Goal: Task Accomplishment & Management: Use online tool/utility

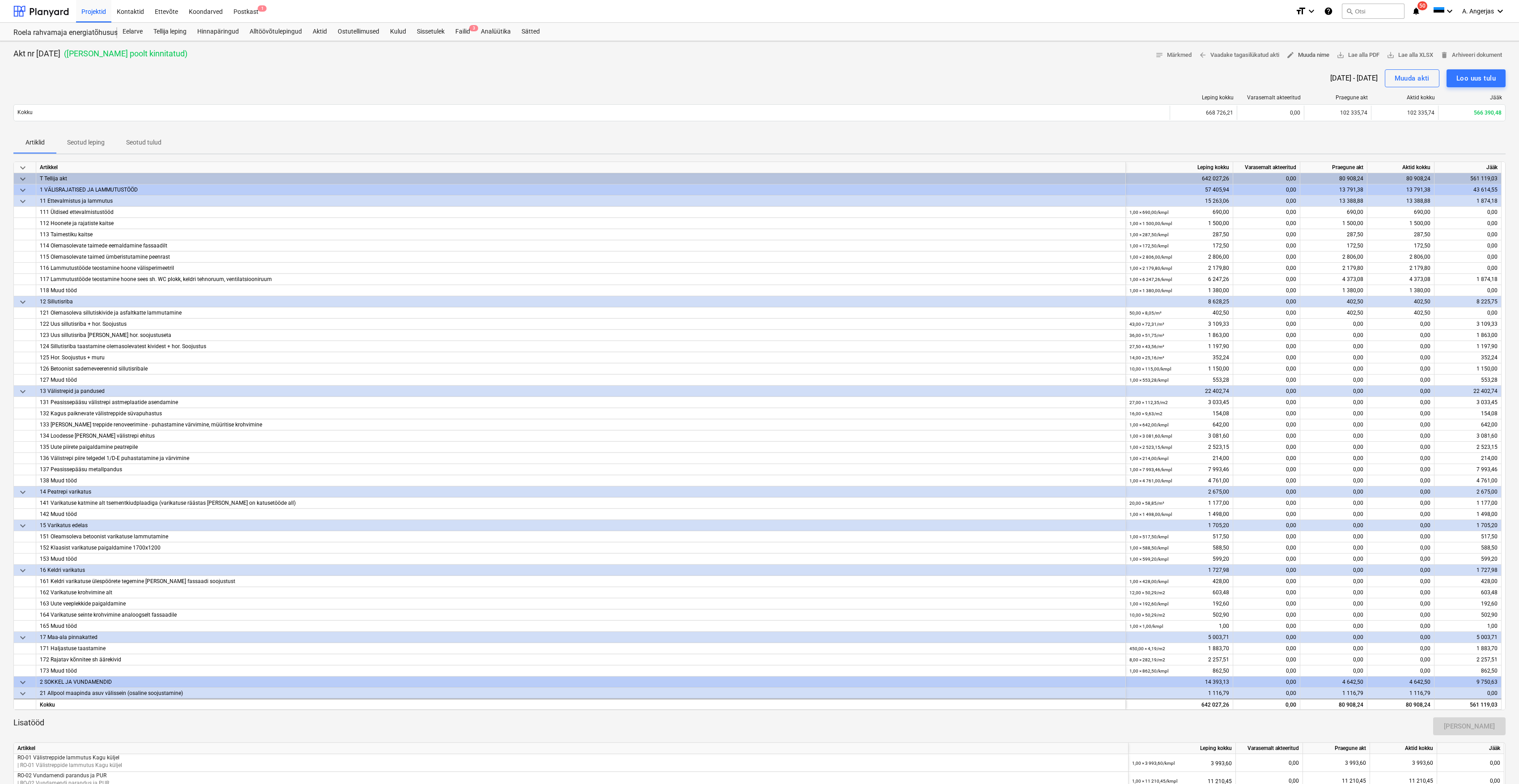
click at [1310, 59] on span "edit Muuda nime" at bounding box center [1308, 55] width 43 height 10
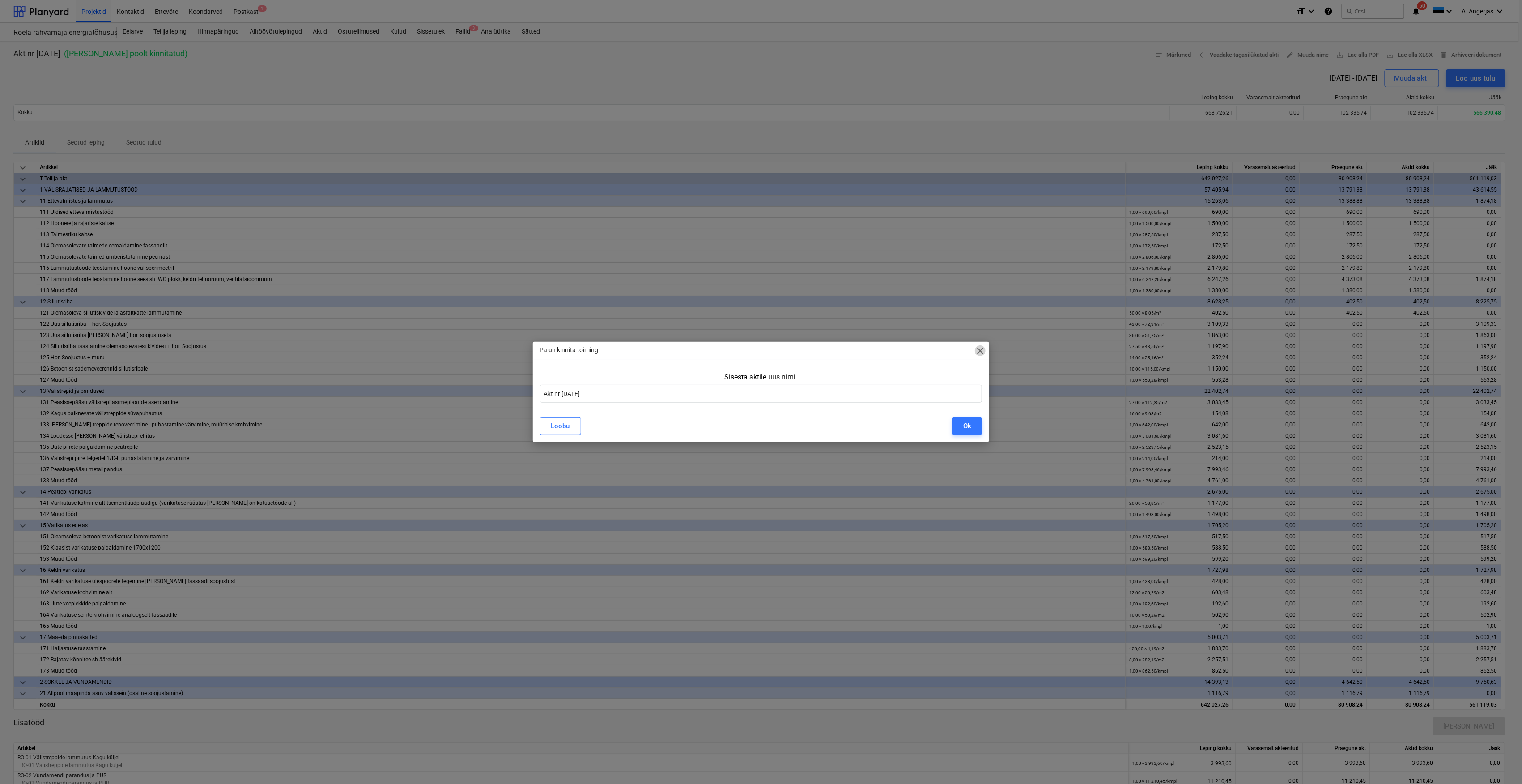
click at [983, 351] on span "close" at bounding box center [980, 351] width 11 height 11
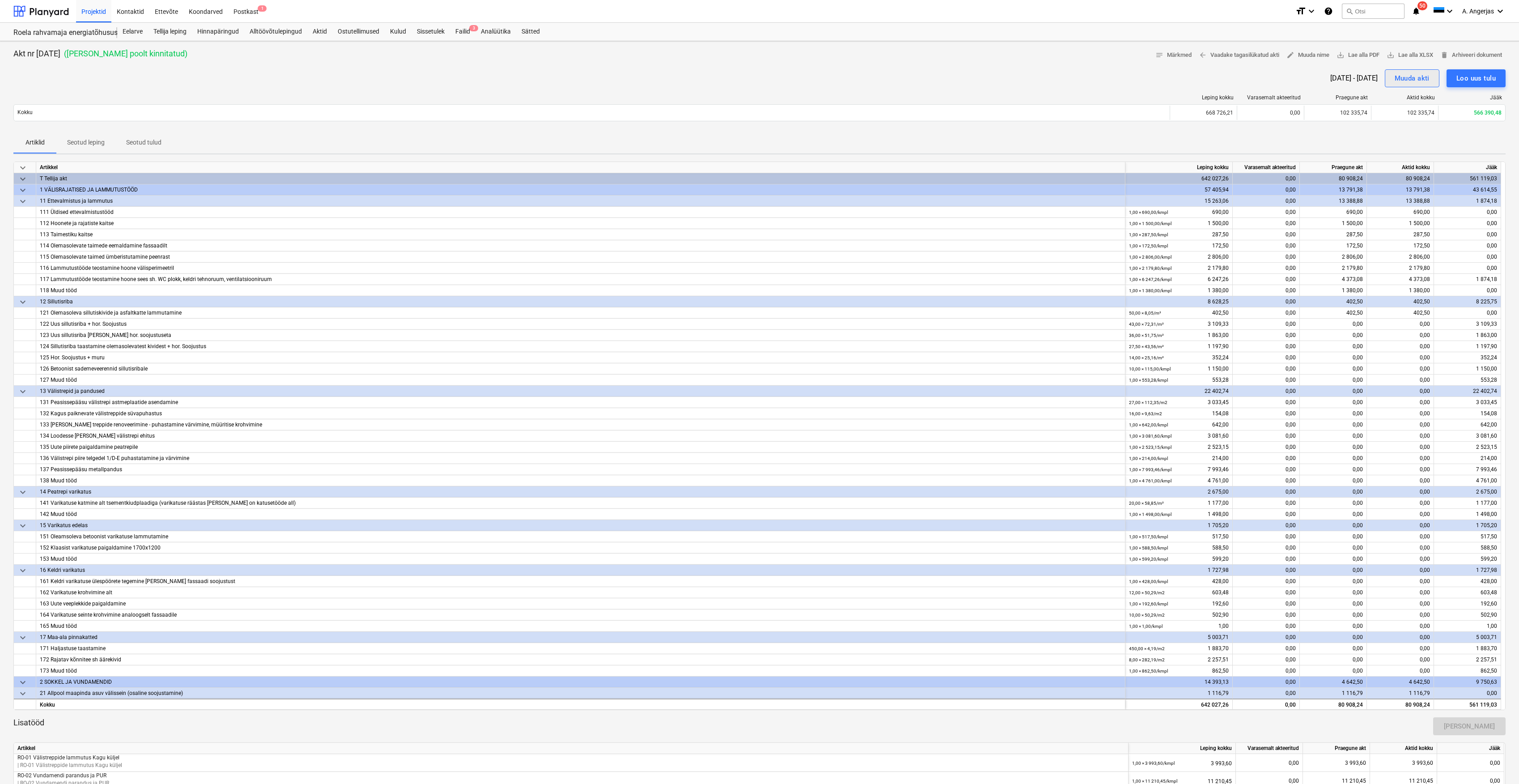
click at [1414, 82] on div "Muuda akti" at bounding box center [1412, 79] width 35 height 12
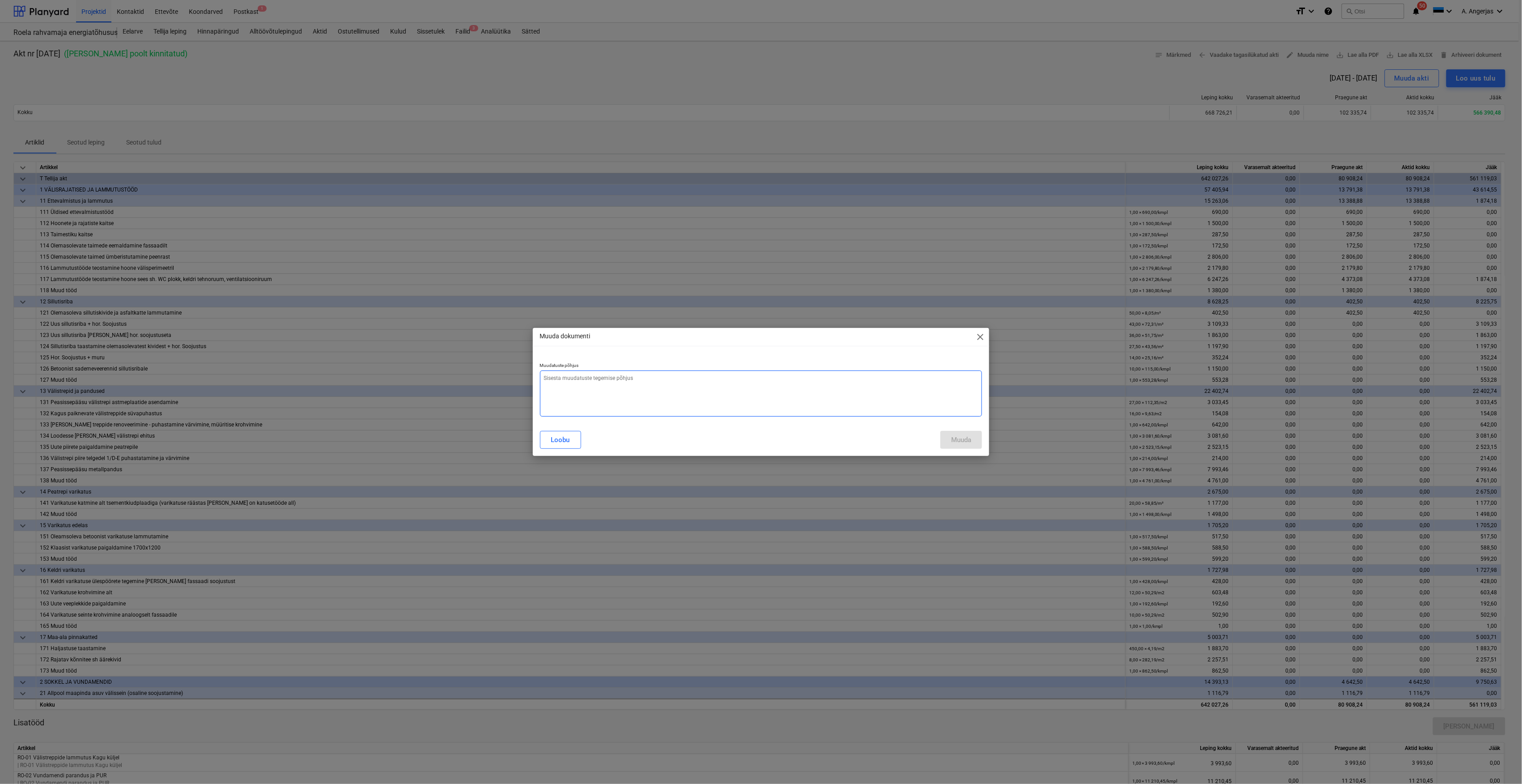
click at [655, 379] on textarea at bounding box center [761, 393] width 443 height 46
type textarea "x"
type textarea "L"
type textarea "x"
type textarea "Li"
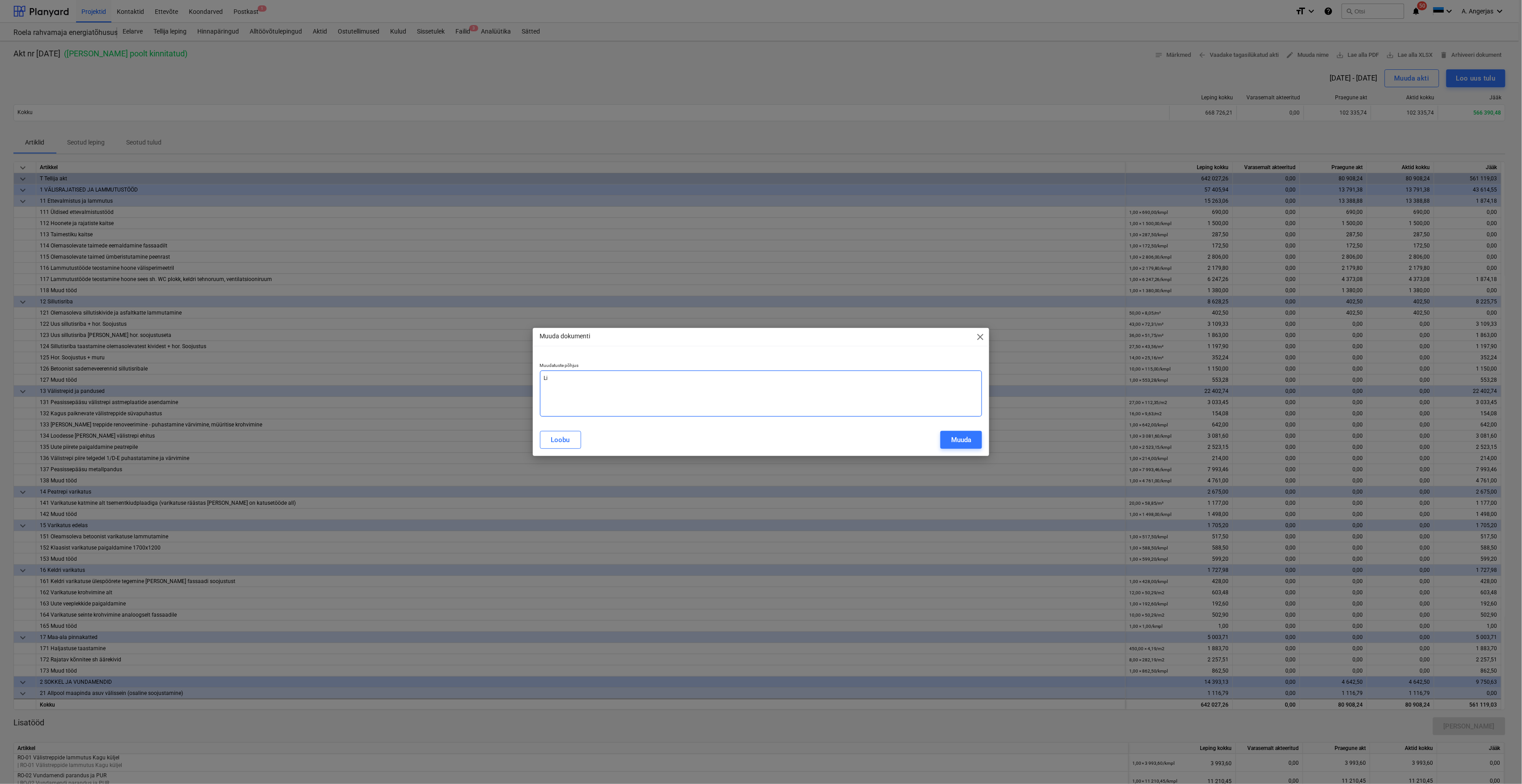
type textarea "x"
type textarea "[PERSON_NAME]"
type textarea "x"
type textarea "Lisad"
type textarea "x"
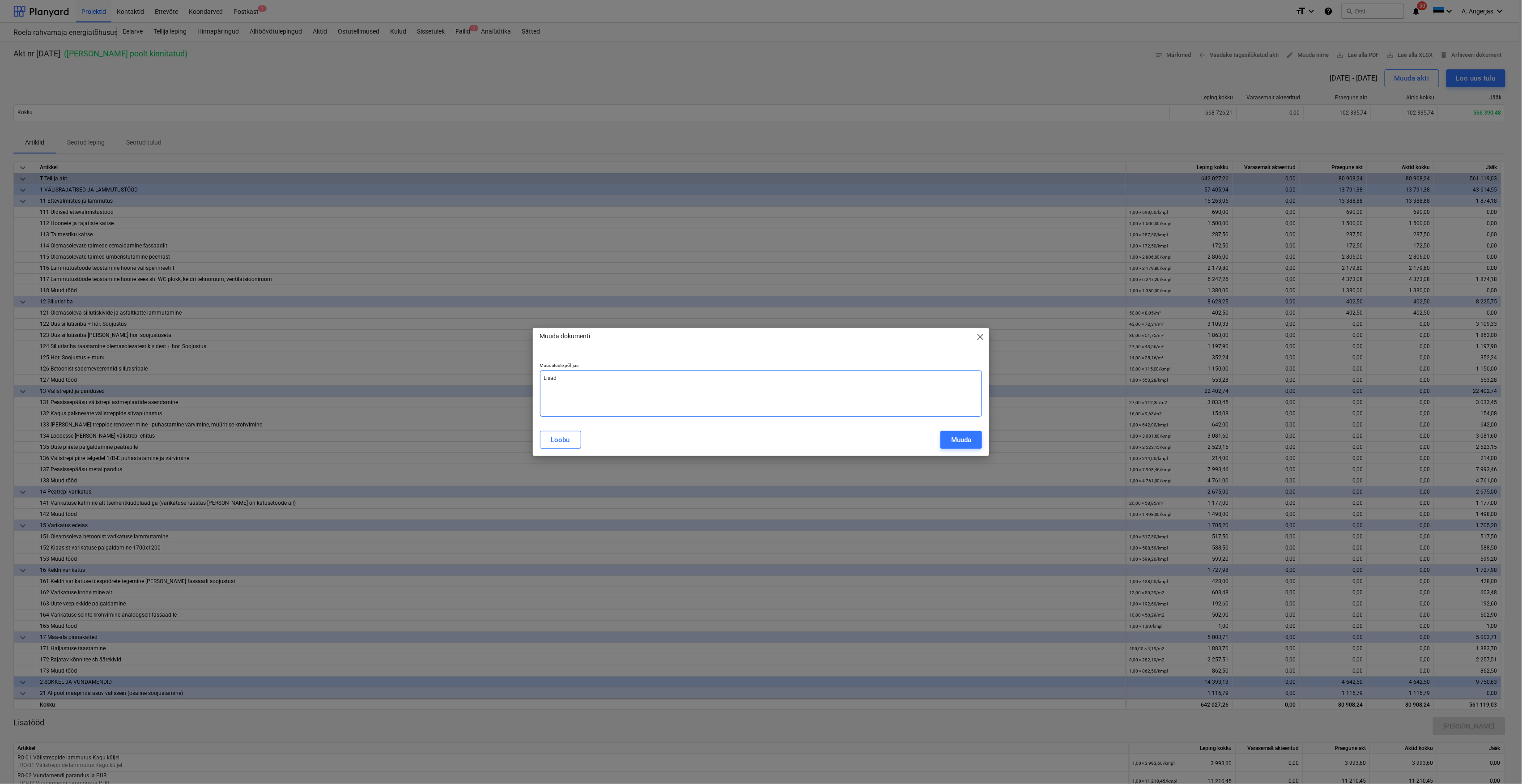
type textarea "Lisada"
type textarea "x"
type textarea "Lisada"
type textarea "x"
type textarea "Lisada a"
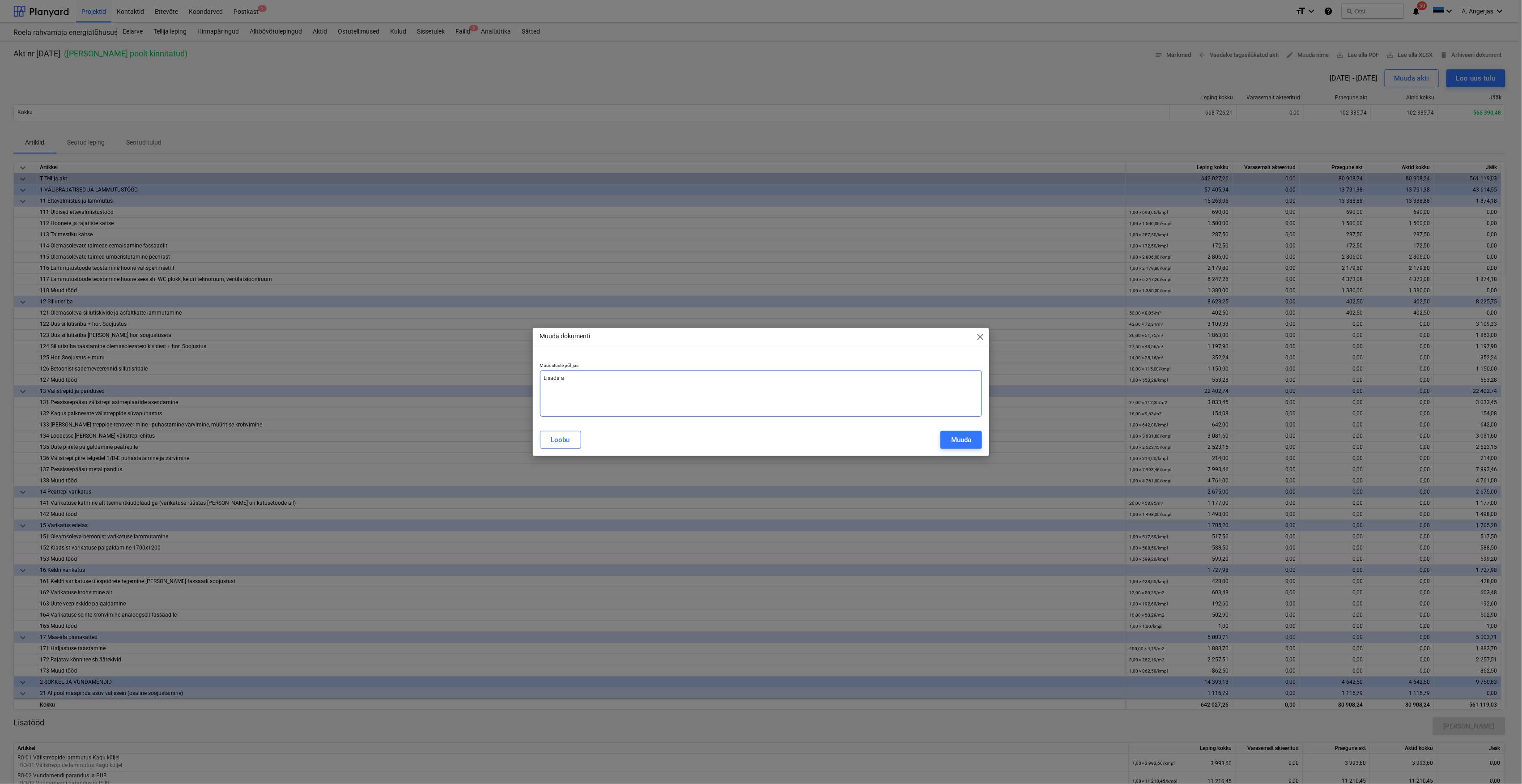
type textarea "x"
type textarea "Lisada al"
type textarea "x"
type textarea "Lisada all"
type textarea "x"
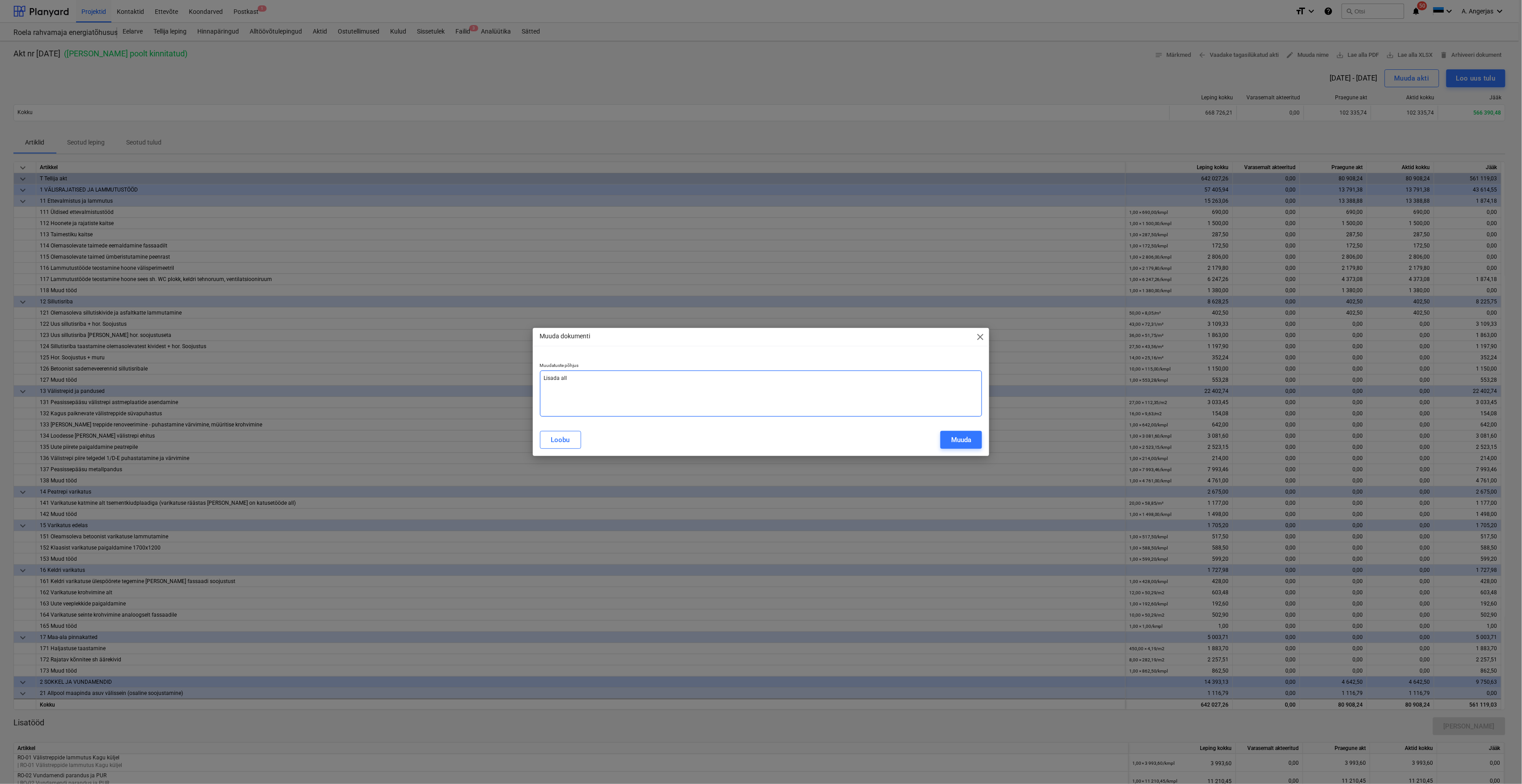
type textarea "[PERSON_NAME]"
type textarea "x"
type textarea "[PERSON_NAME]"
type textarea "x"
type textarea "[PERSON_NAME]"
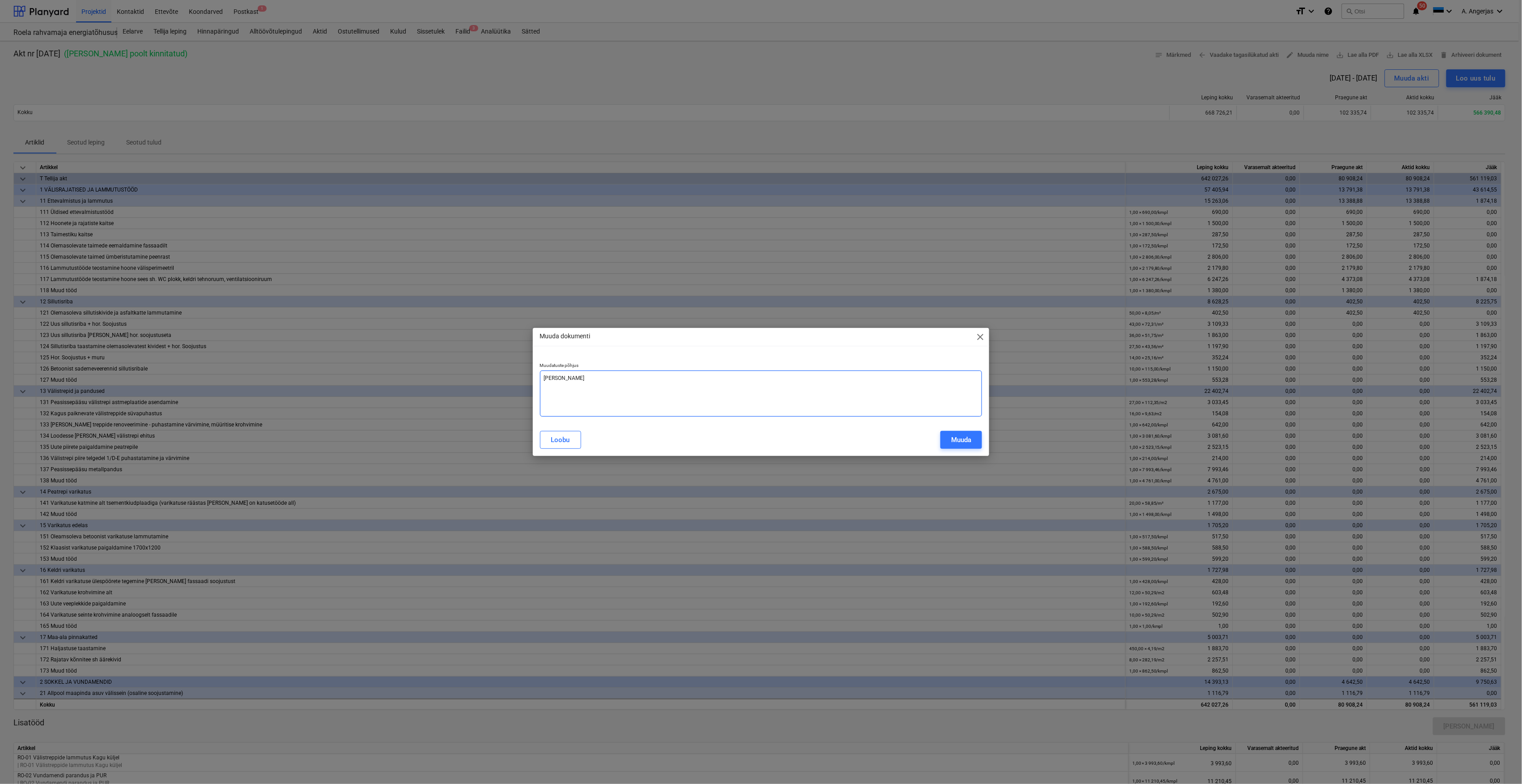
type textarea "x"
type textarea "Lisada allkirja"
type textarea "x"
type textarea "Lisada allkirjas"
type textarea "x"
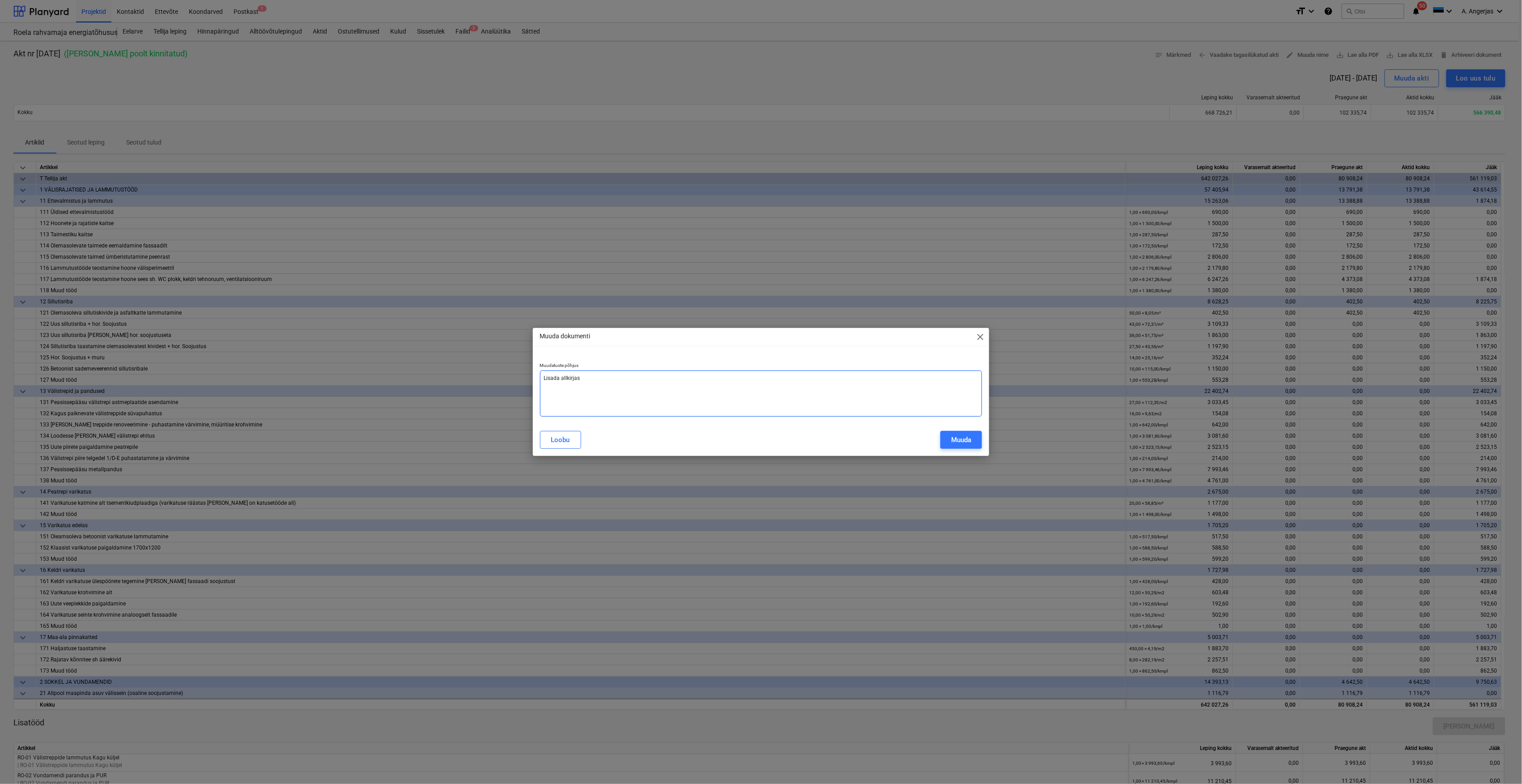
type textarea "[PERSON_NAME] allkirjasa"
type textarea "x"
type textarea "Lisada allkirjas"
type textarea "x"
type textarea "Lisada allkirjast"
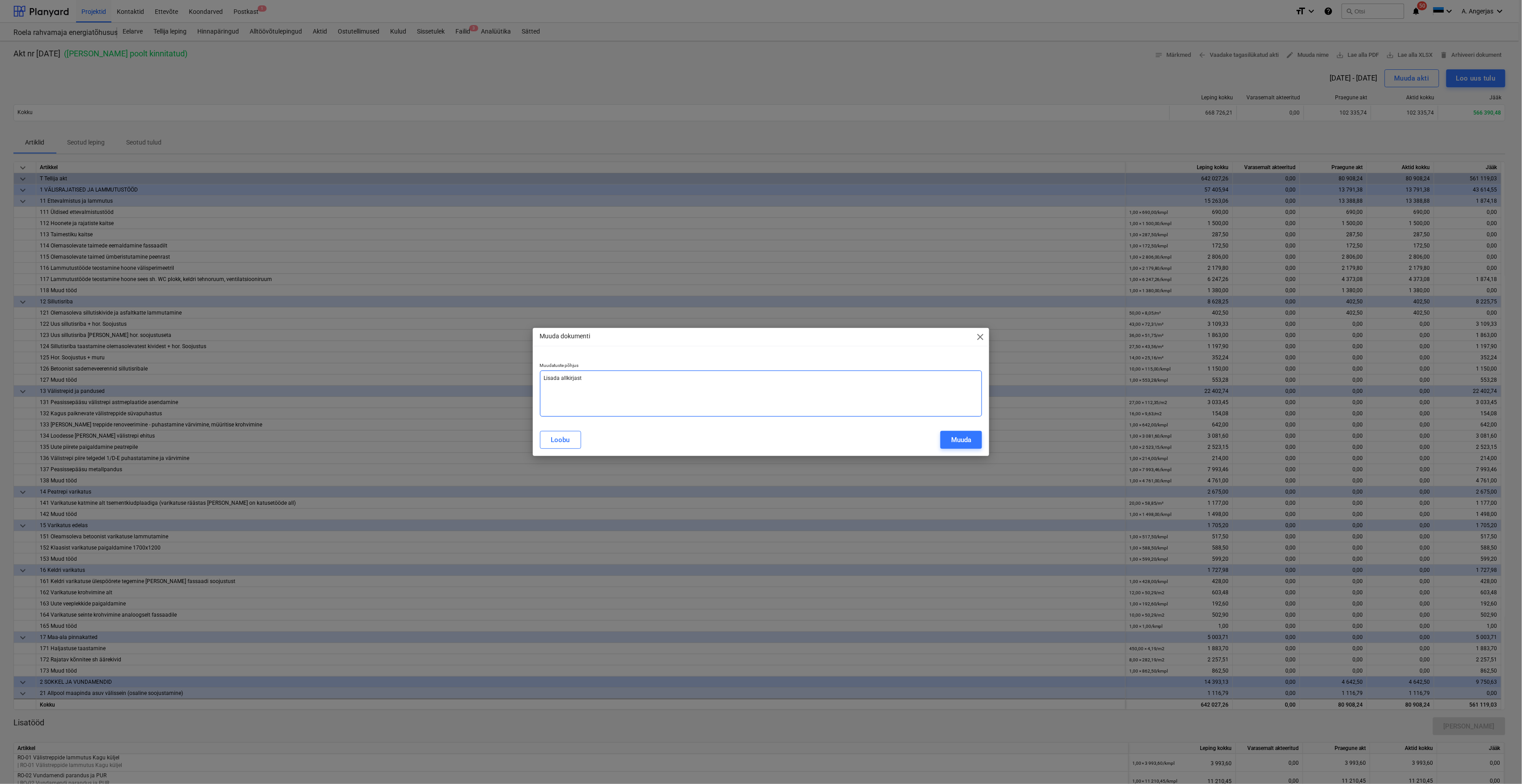
type textarea "x"
type textarea "Lisada allkirjasta"
type textarea "x"
type textarea "[PERSON_NAME] allkirjastaj"
type textarea "x"
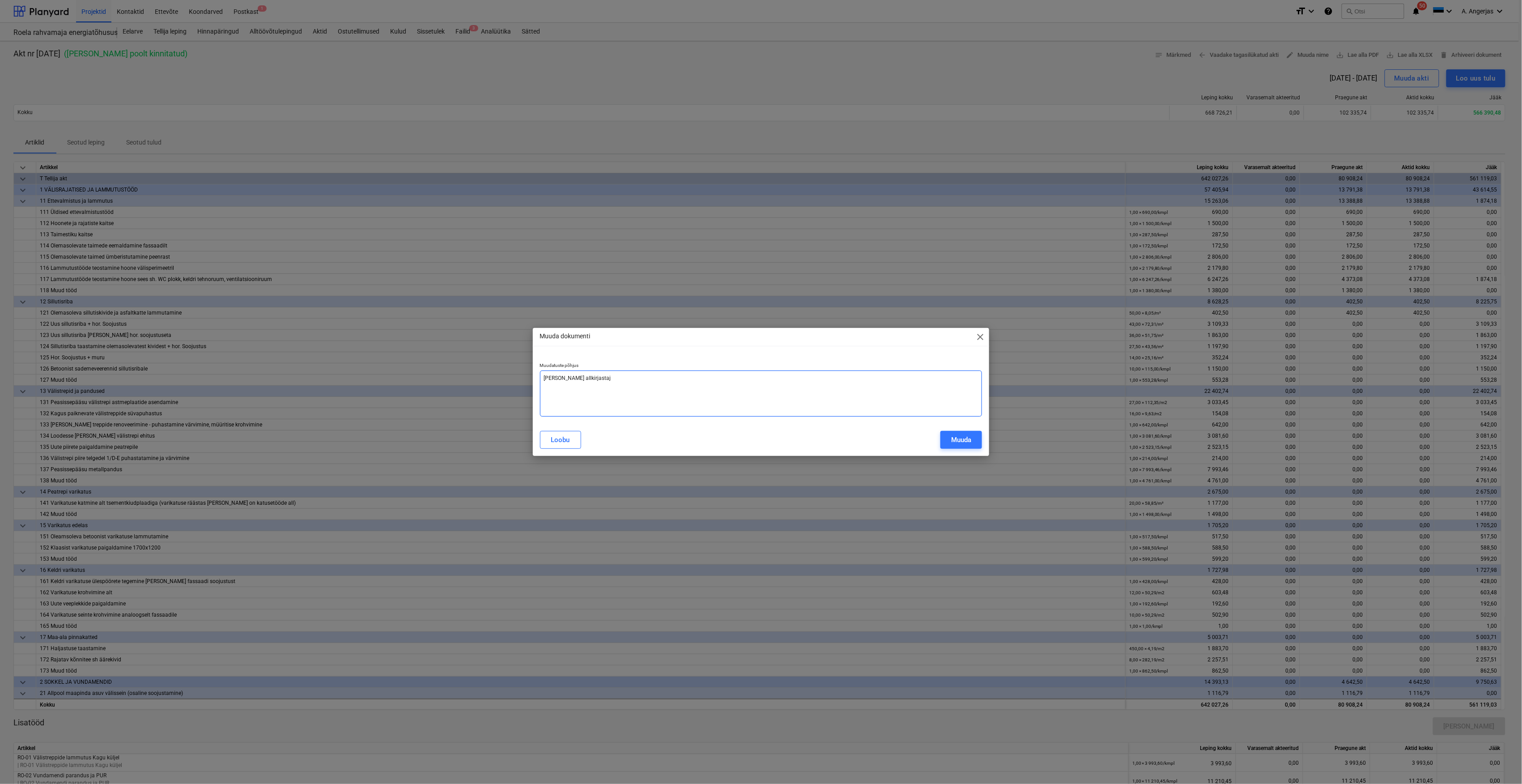
type textarea "Lisada allkirjastaja"
type textarea "x"
type textarea "Lisada allkirjastajat"
type textarea "x"
type textarea "Lisada allkirjastajate"
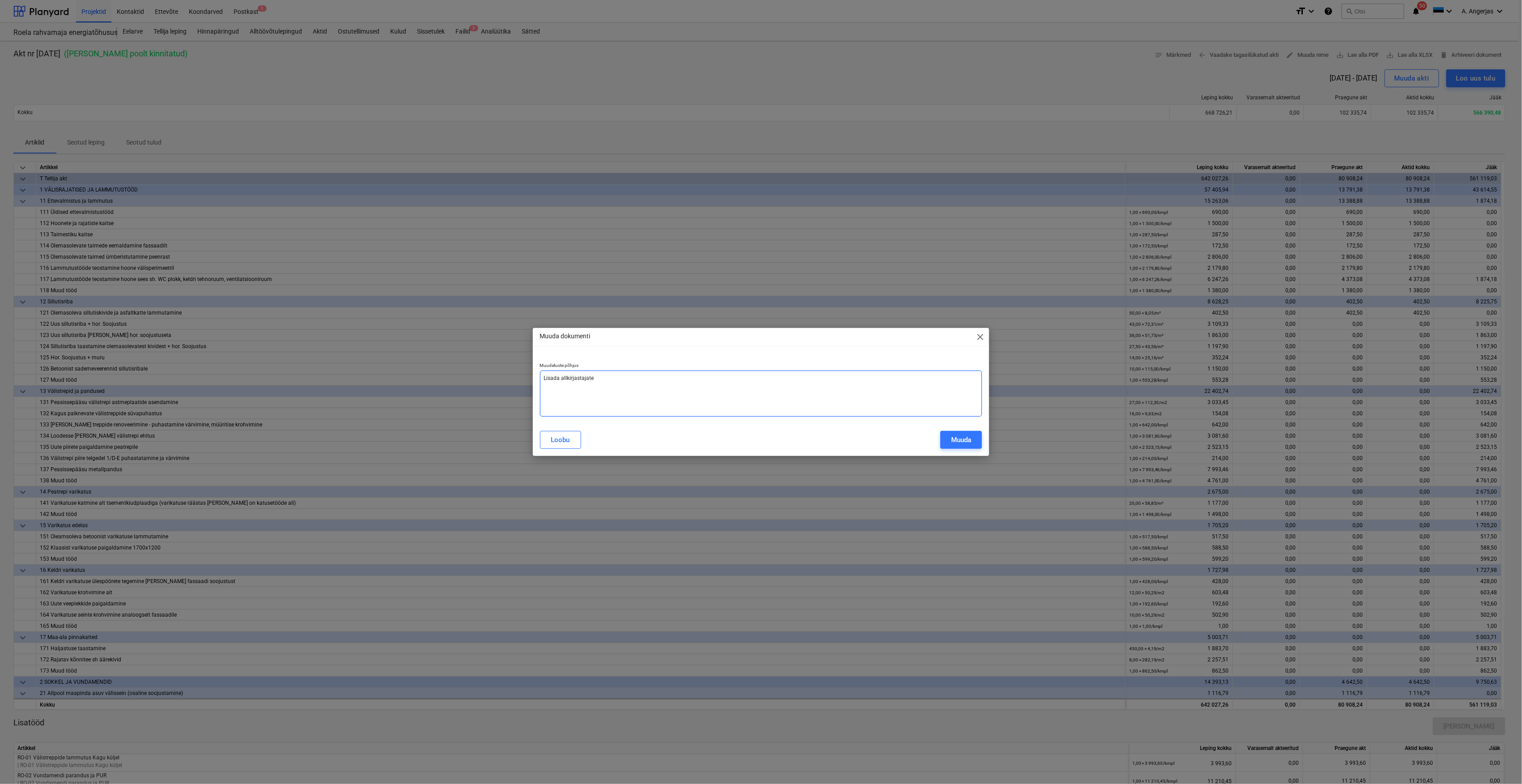
type textarea "x"
type textarea "Lisada allkirjastajate"
type textarea "x"
type textarea "Lisada allkirjastajate n"
type textarea "x"
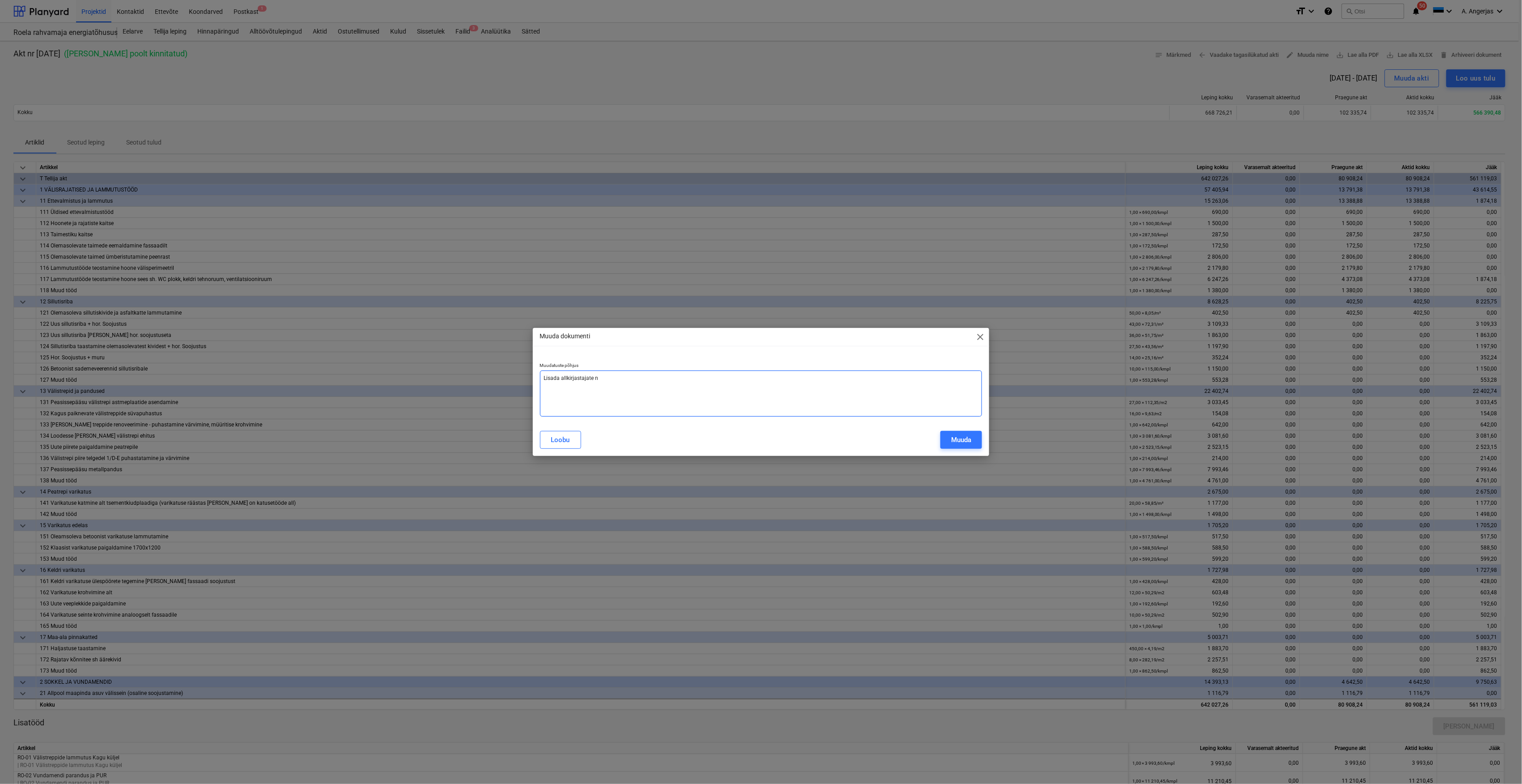
type textarea "[PERSON_NAME] allkirjastajate ni"
type textarea "x"
type textarea "[PERSON_NAME] allkirjastajate nime"
type textarea "x"
type textarea "[PERSON_NAME] allkirjastajate nimed"
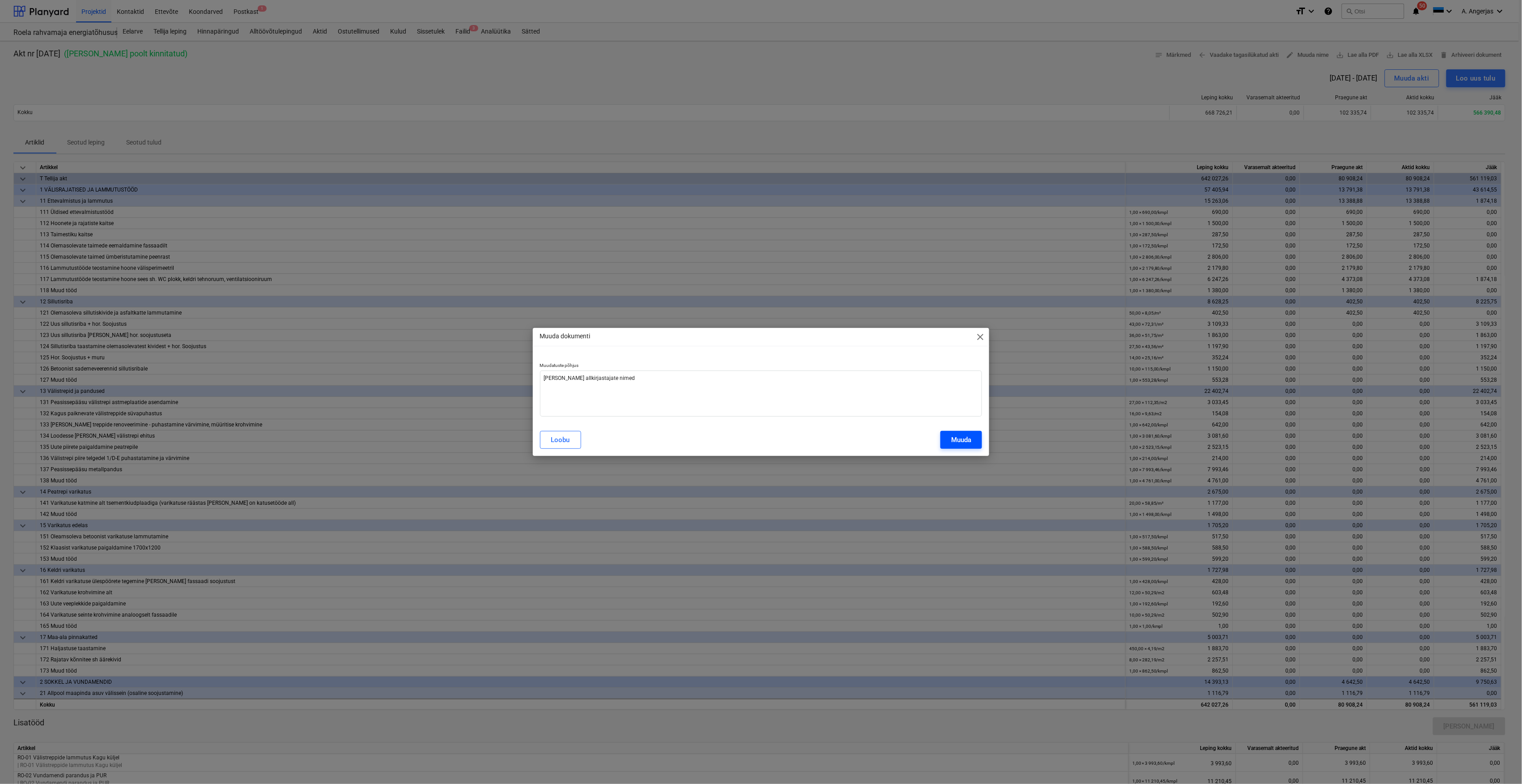
click at [965, 434] on div "Muuda" at bounding box center [961, 440] width 20 height 12
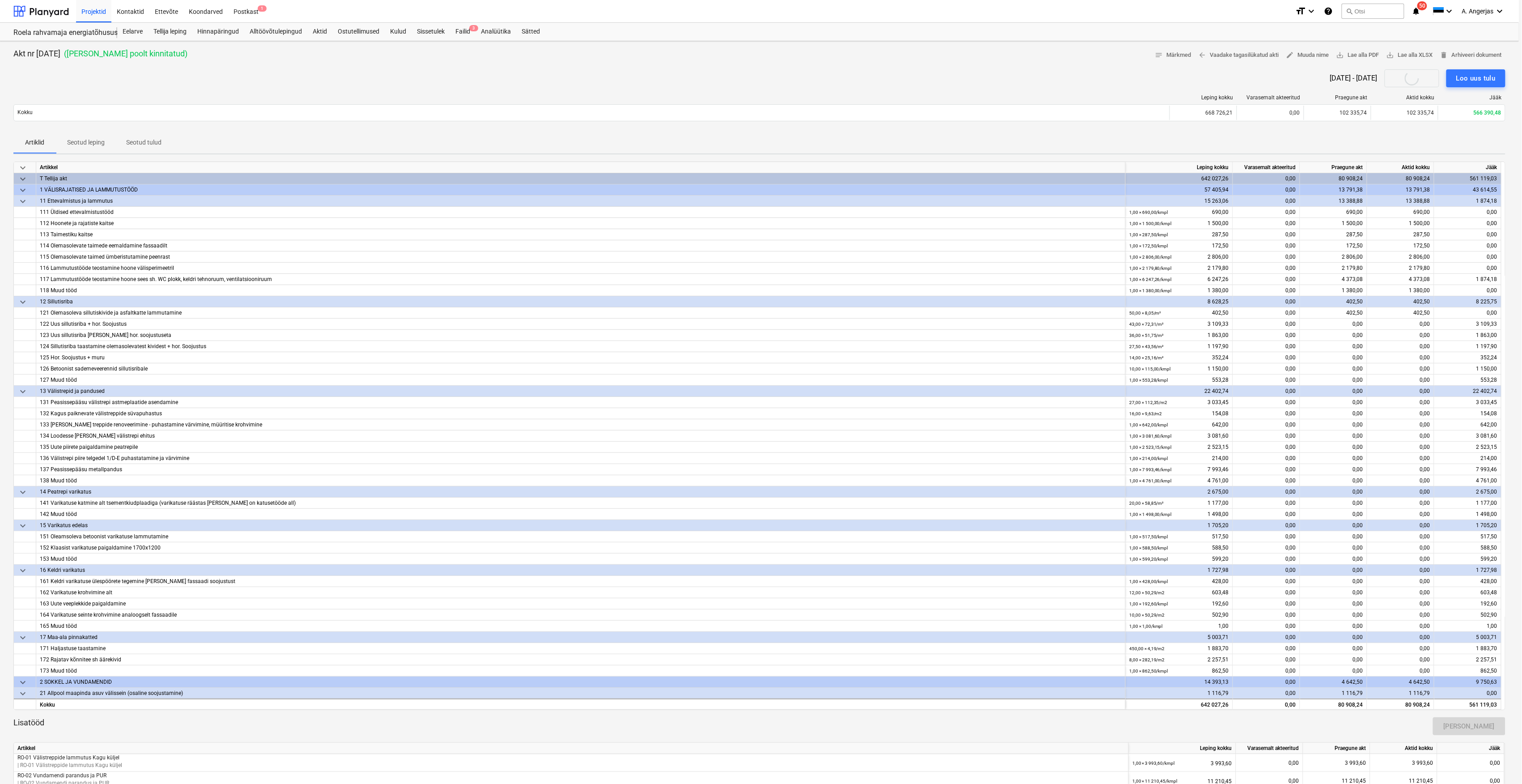
type textarea "x"
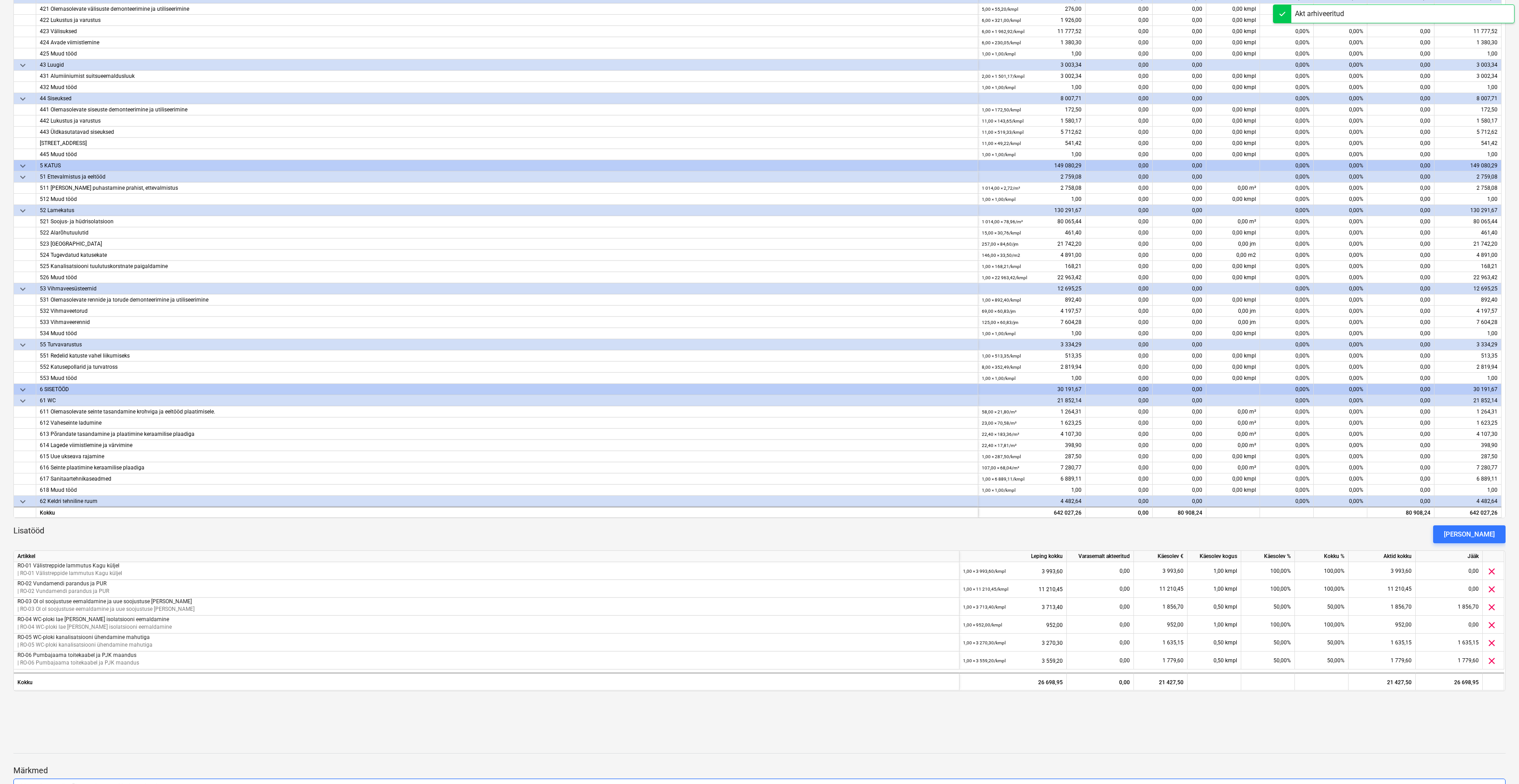
scroll to position [276, 0]
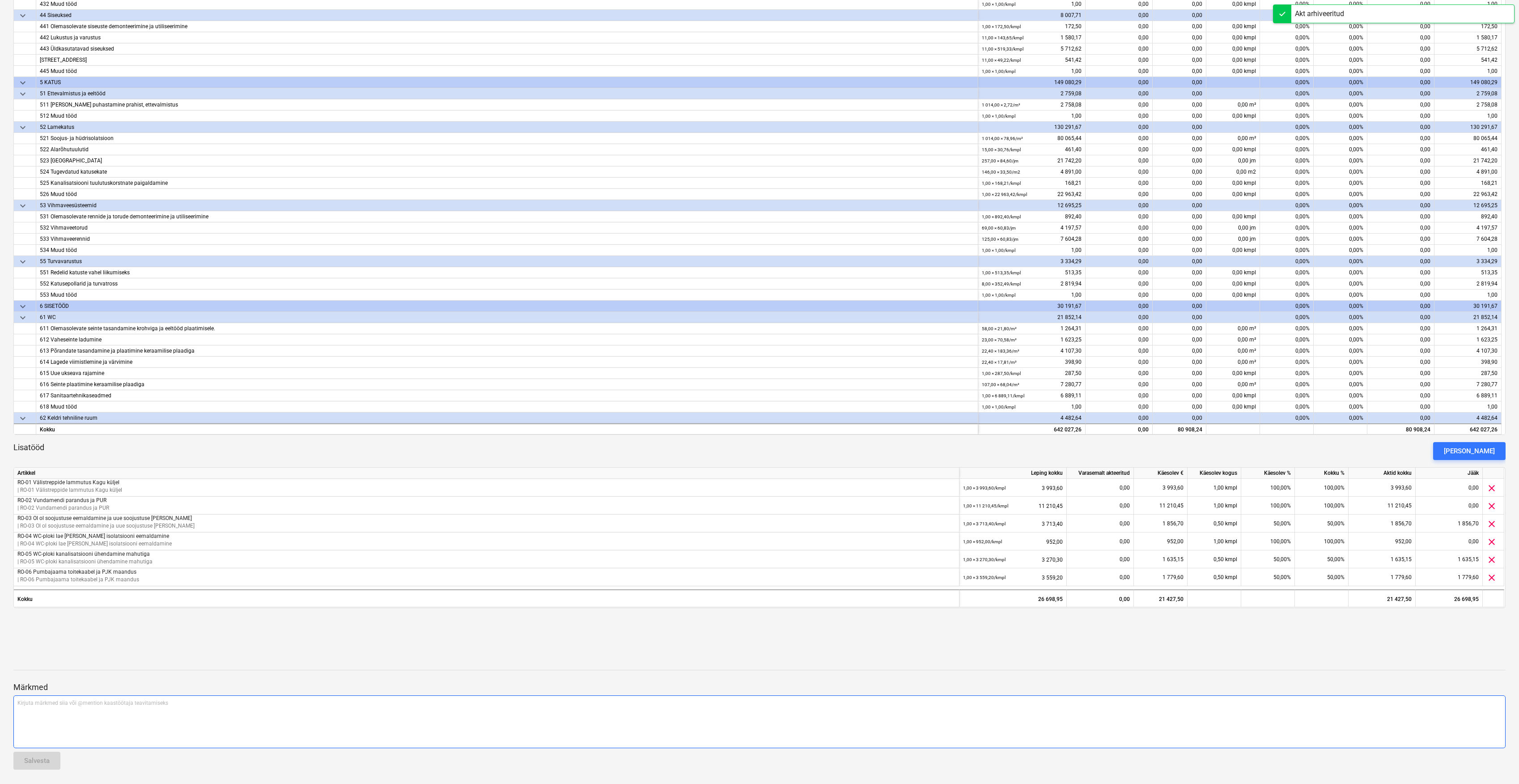
click at [65, 710] on div "Kirjuta märkmed siia või @mention kaastöötaja teavitamiseks ﻿" at bounding box center [760, 721] width 1492 height 53
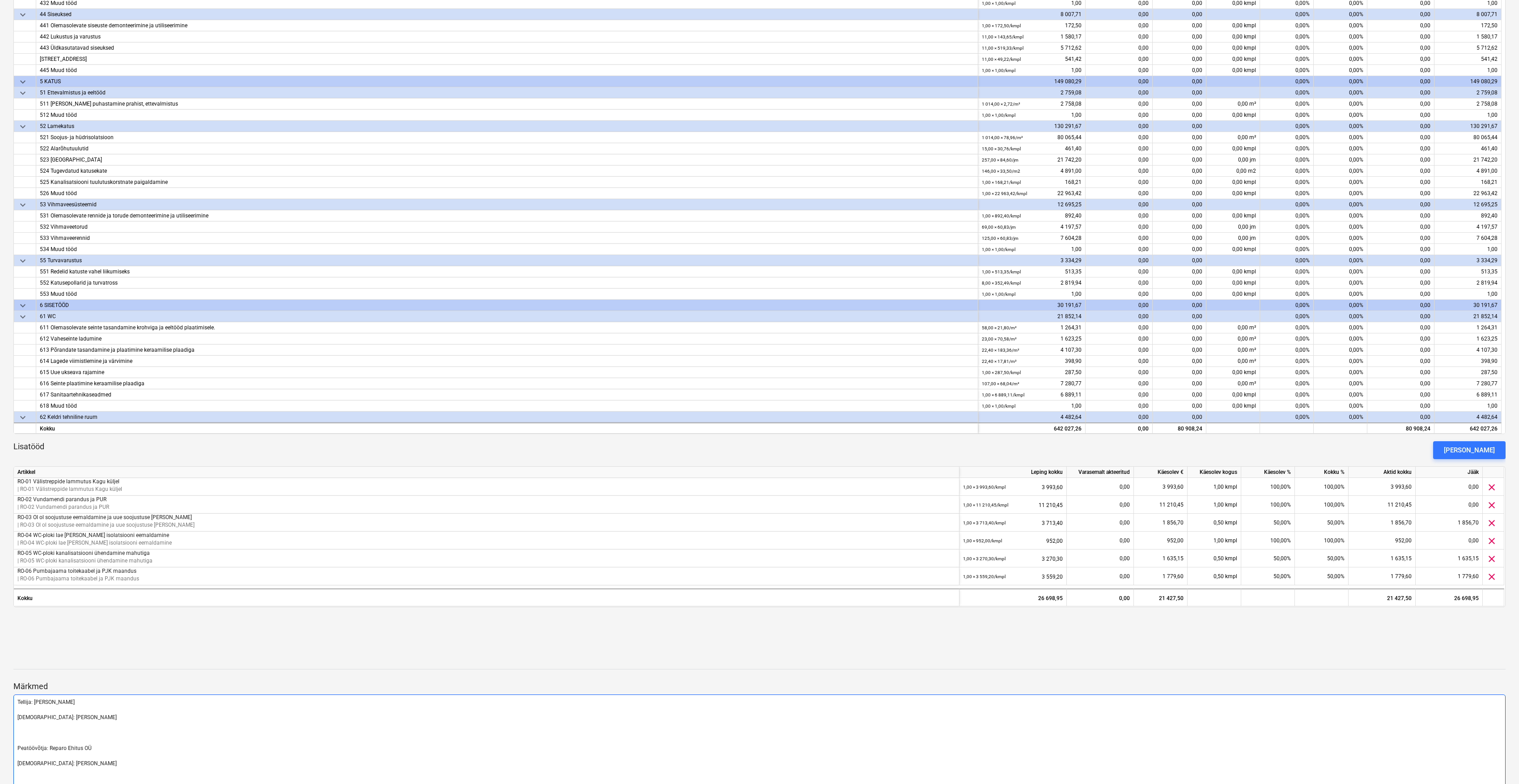
scroll to position [362, 0]
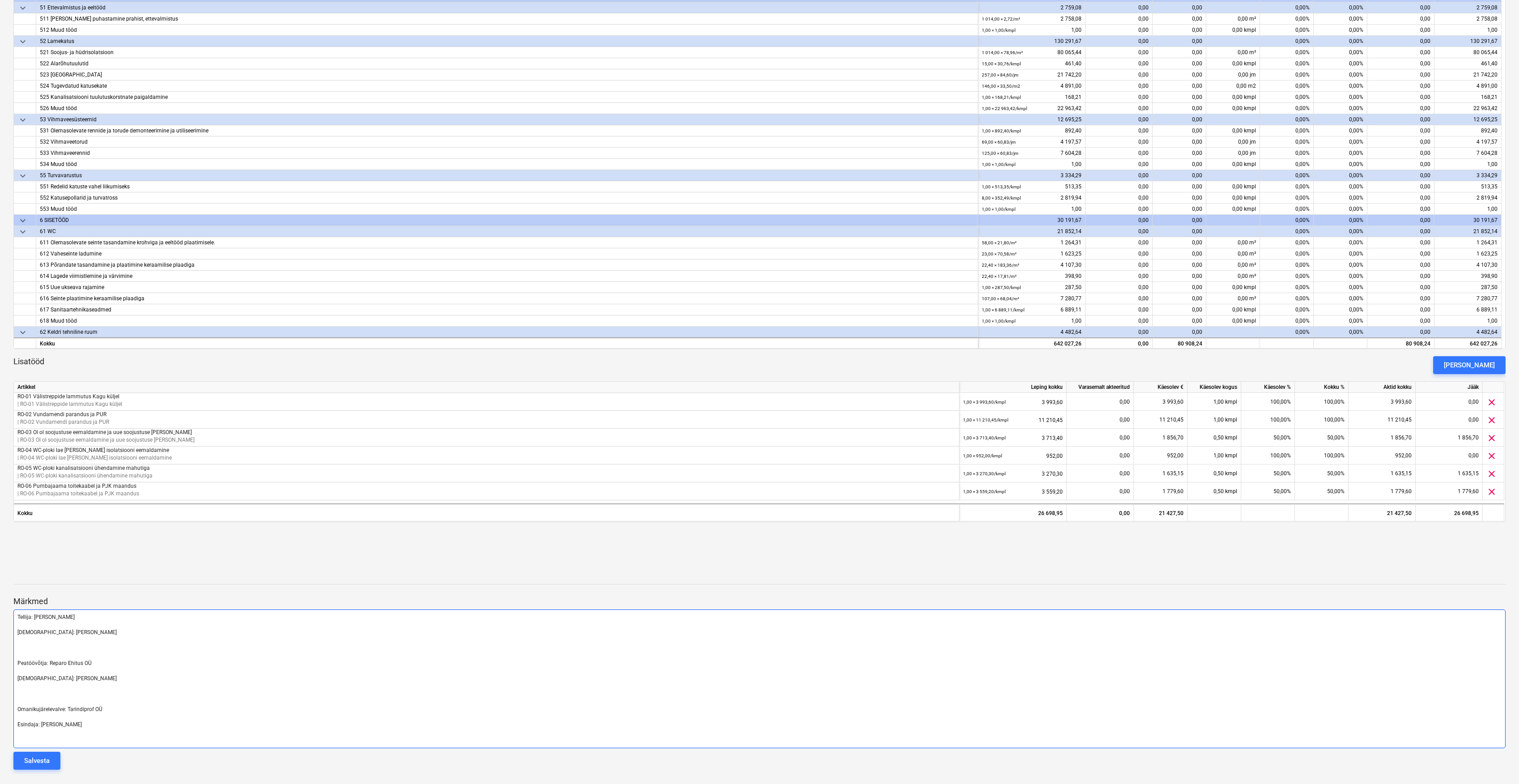
click at [41, 650] on p at bounding box center [760, 648] width 1484 height 8
click at [103, 664] on p "Peatöövõtja: Reparo Ehitus OÜ" at bounding box center [760, 663] width 1484 height 8
click at [79, 635] on p "[DEMOGRAPHIC_DATA]: [PERSON_NAME]" at bounding box center [760, 632] width 1484 height 8
click at [38, 760] on div "Salvesta" at bounding box center [37, 760] width 25 height 12
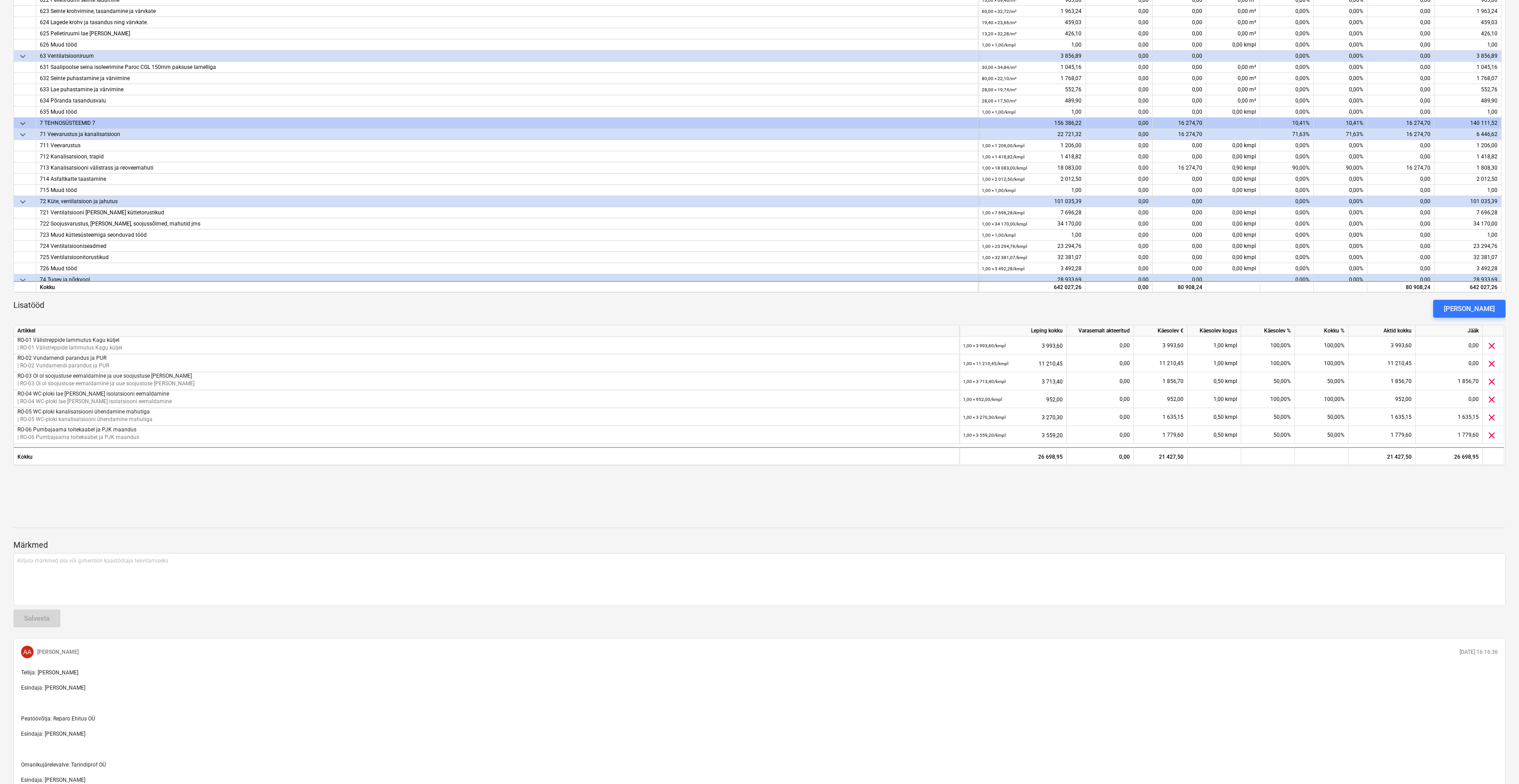
scroll to position [0, 0]
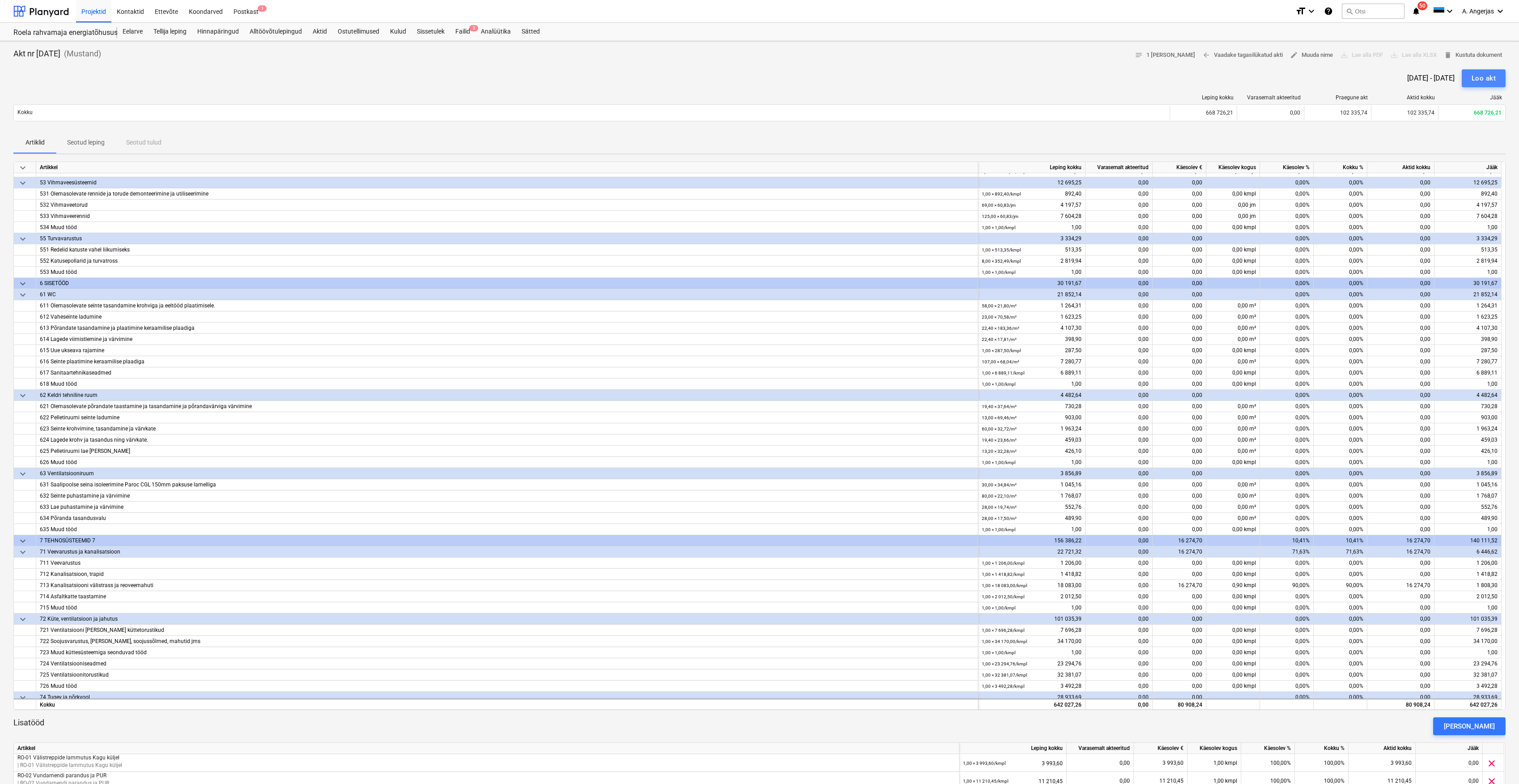
click at [1484, 79] on div "Loo akt" at bounding box center [1484, 79] width 24 height 12
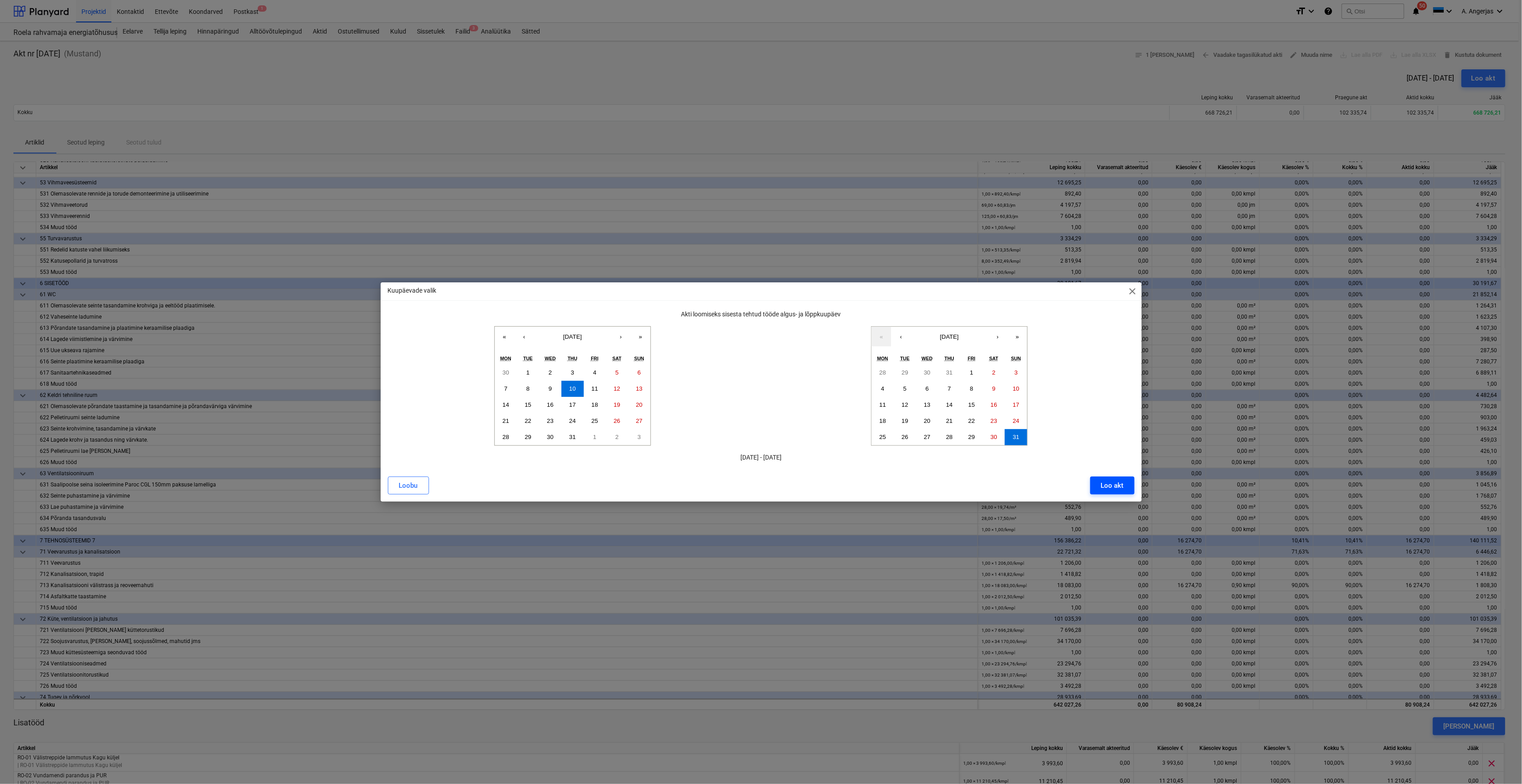
click at [1126, 486] on button "Loo akt" at bounding box center [1112, 485] width 44 height 18
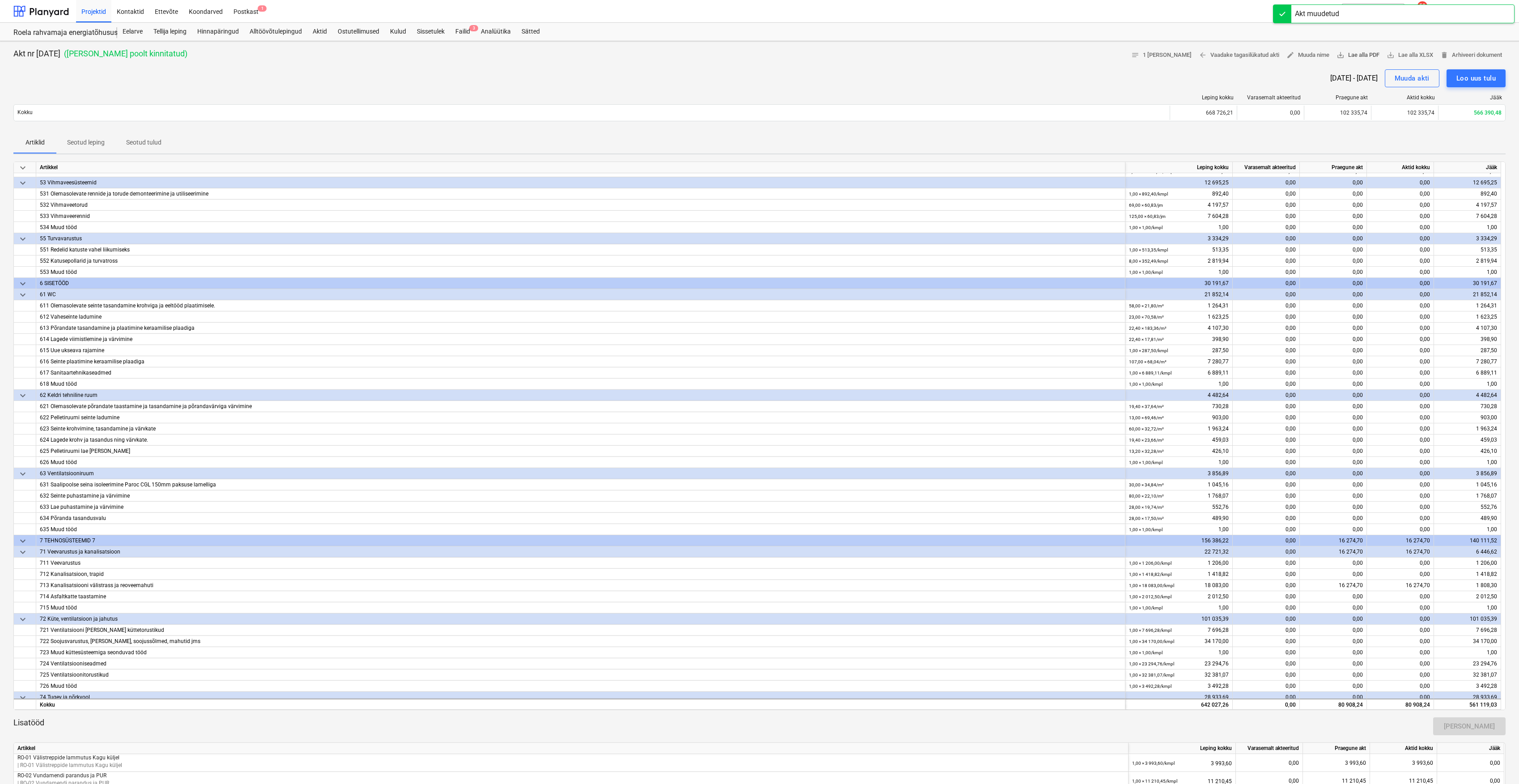
click at [1365, 58] on span "save_alt Lae alla PDF" at bounding box center [1358, 55] width 43 height 10
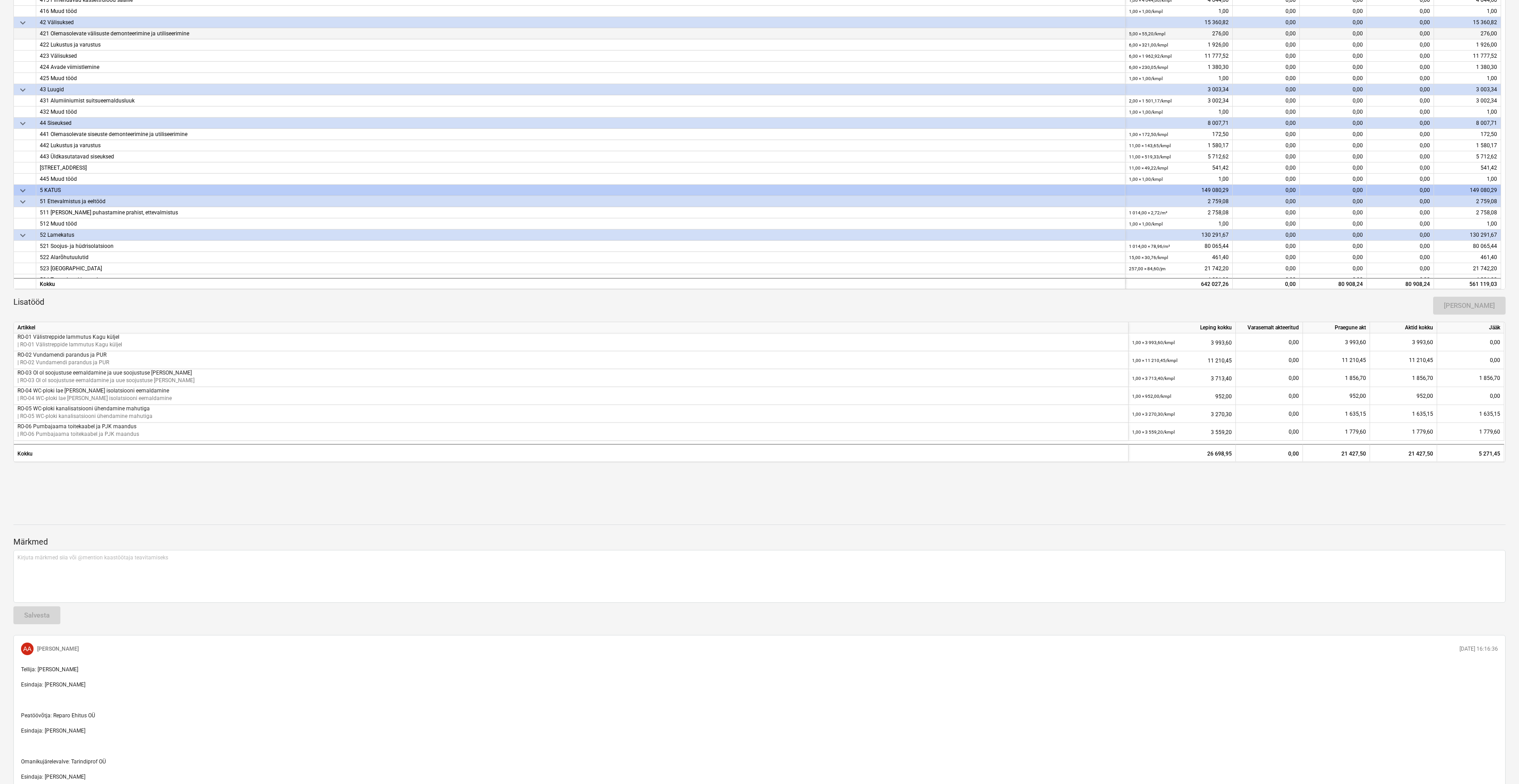
scroll to position [474, 0]
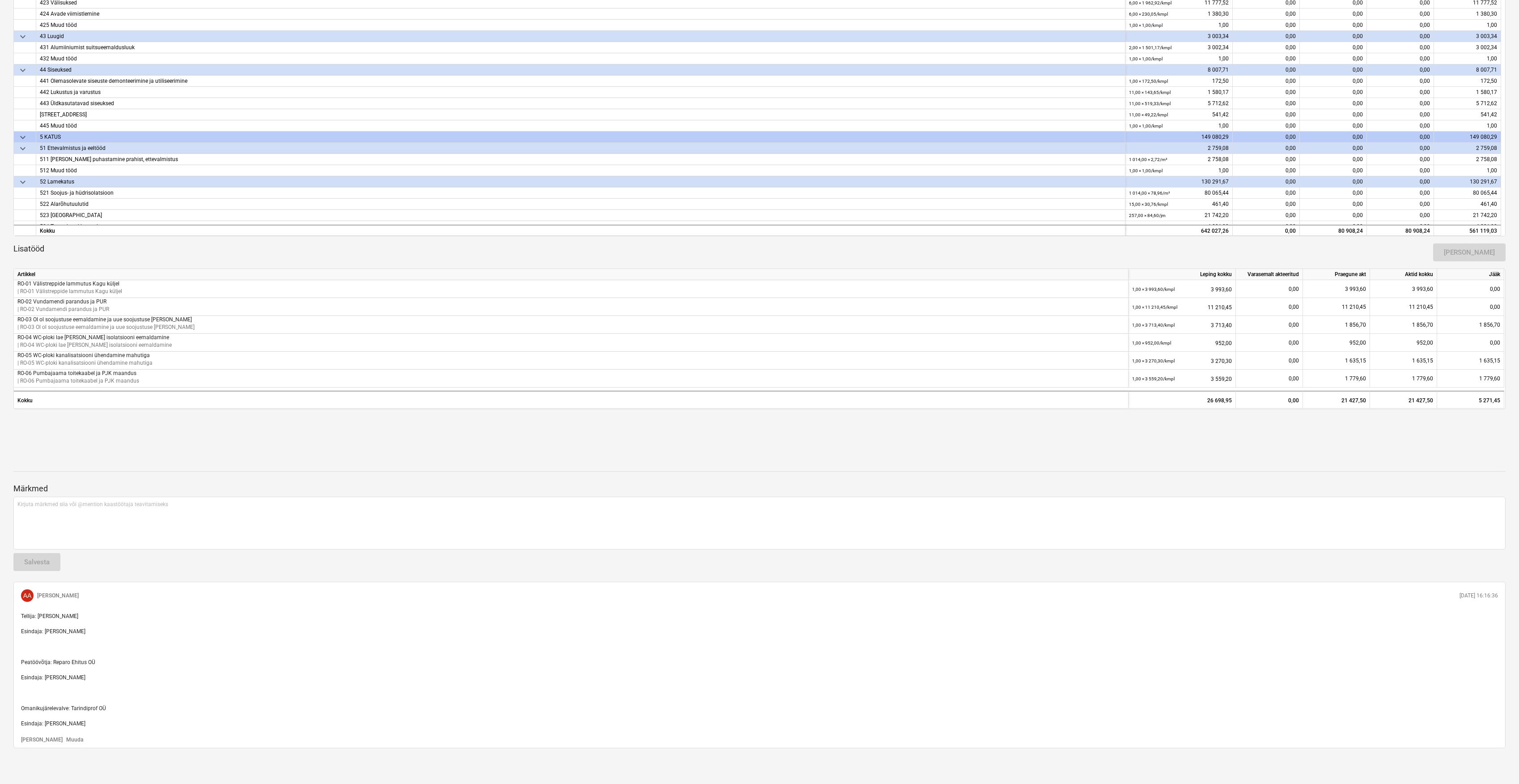
click at [89, 440] on div at bounding box center [760, 448] width 1492 height 21
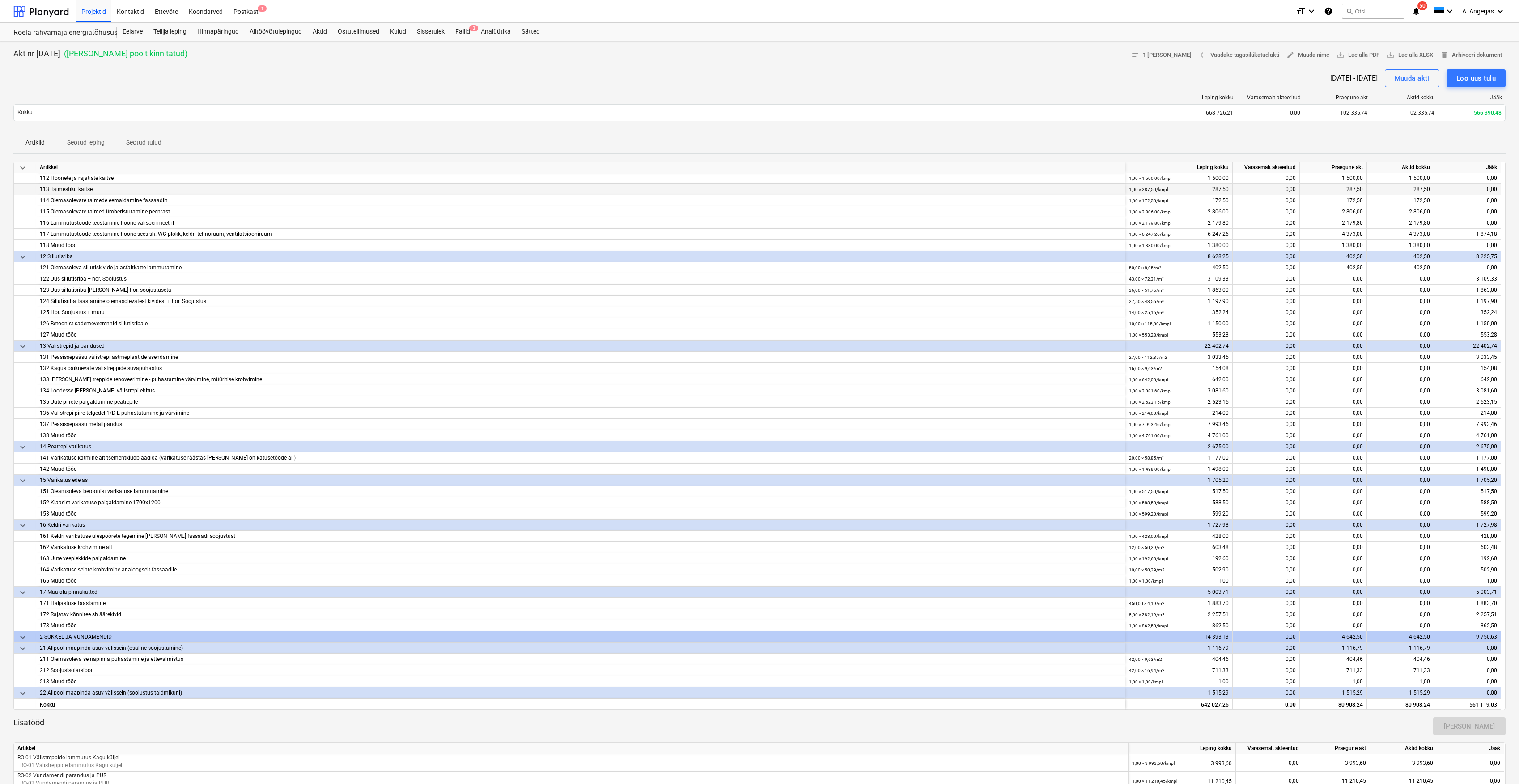
scroll to position [0, 0]
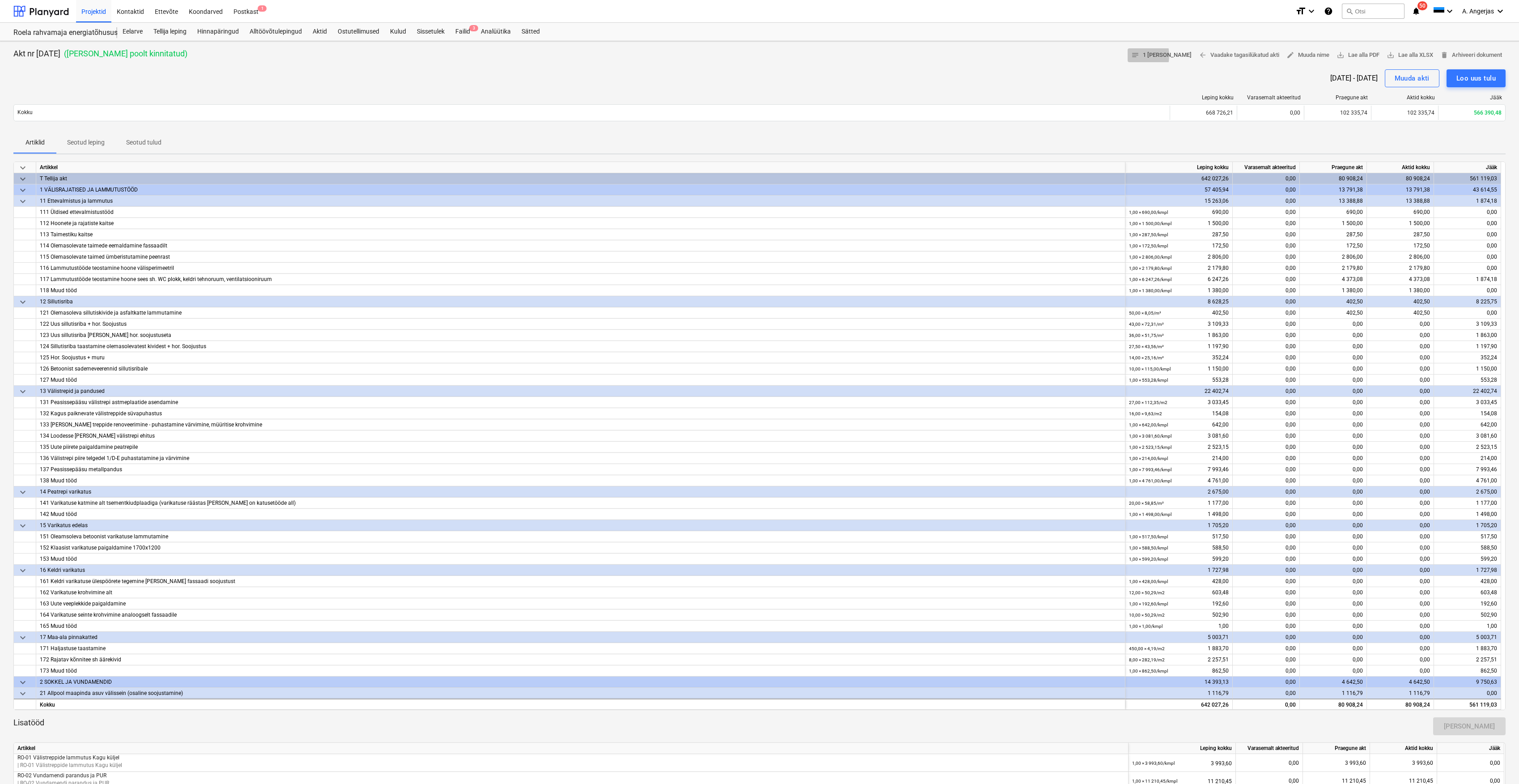
click at [1140, 56] on span "notes" at bounding box center [1136, 55] width 8 height 8
click at [155, 84] on div "[DATE] - [DATE] Muuda akti Loo uus tulu" at bounding box center [760, 78] width 1492 height 18
click at [63, 13] on div at bounding box center [41, 11] width 56 height 22
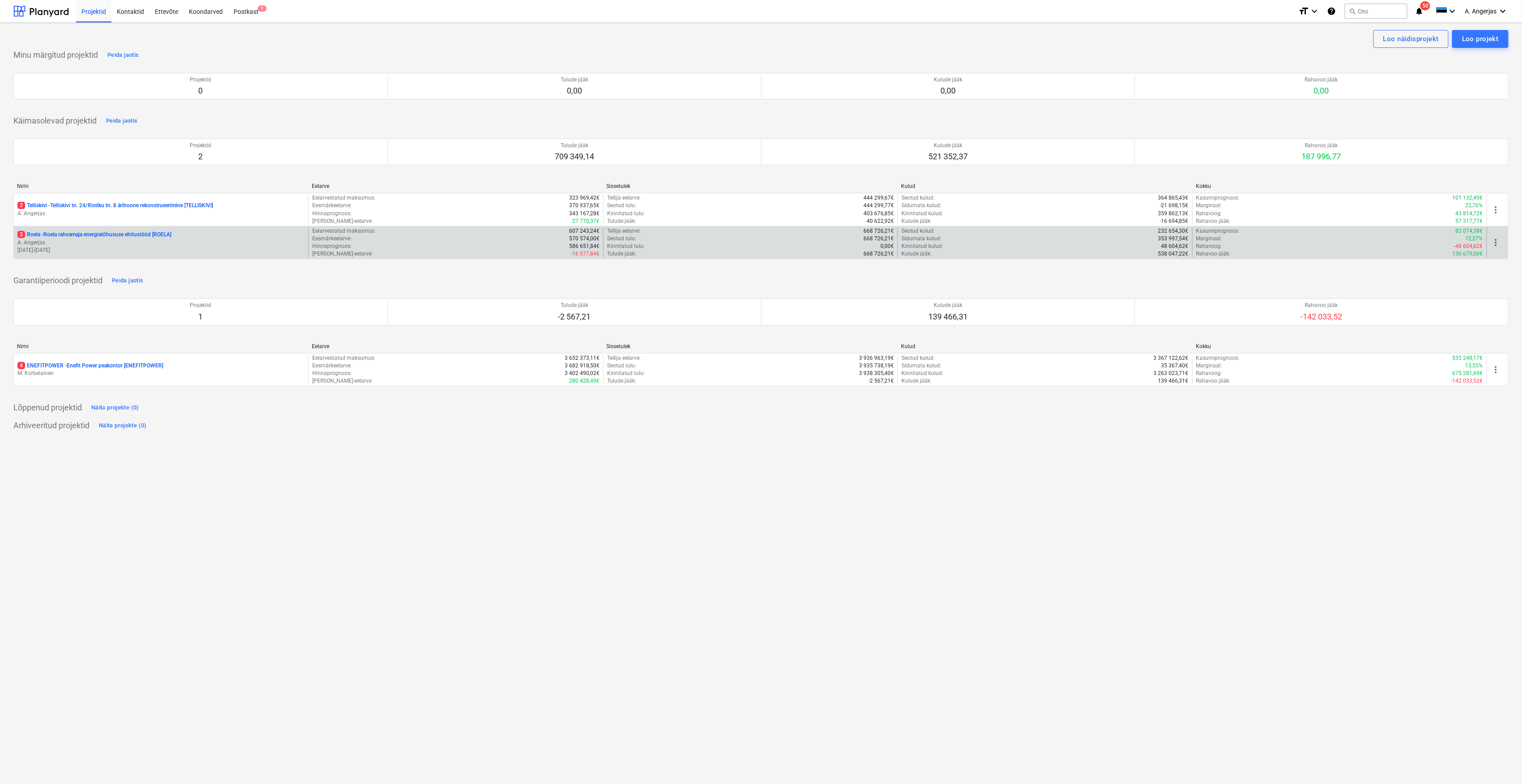
click at [139, 246] on p "A. Angerjas" at bounding box center [161, 242] width 287 height 8
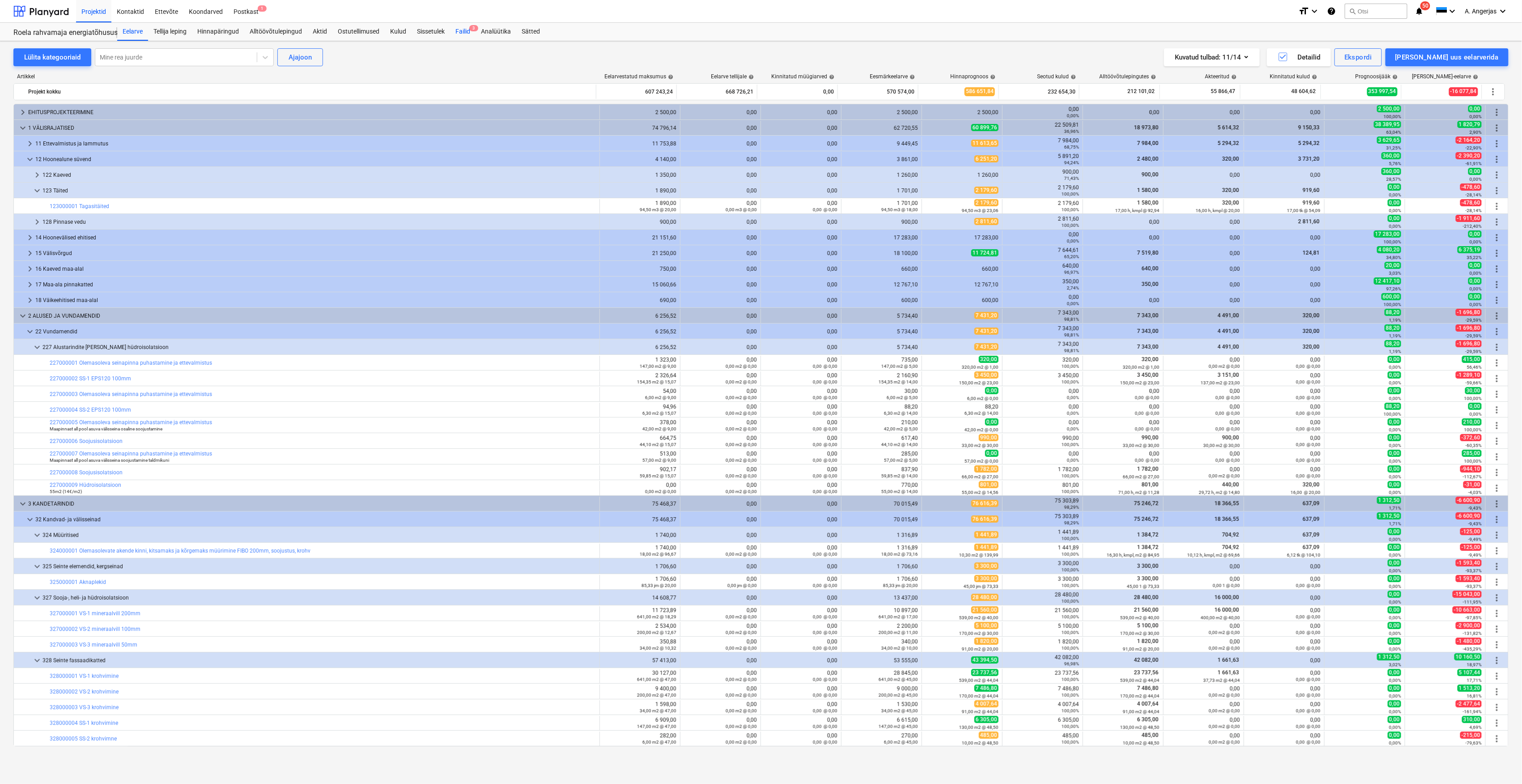
click at [470, 32] on div "Failid 3" at bounding box center [463, 32] width 25 height 18
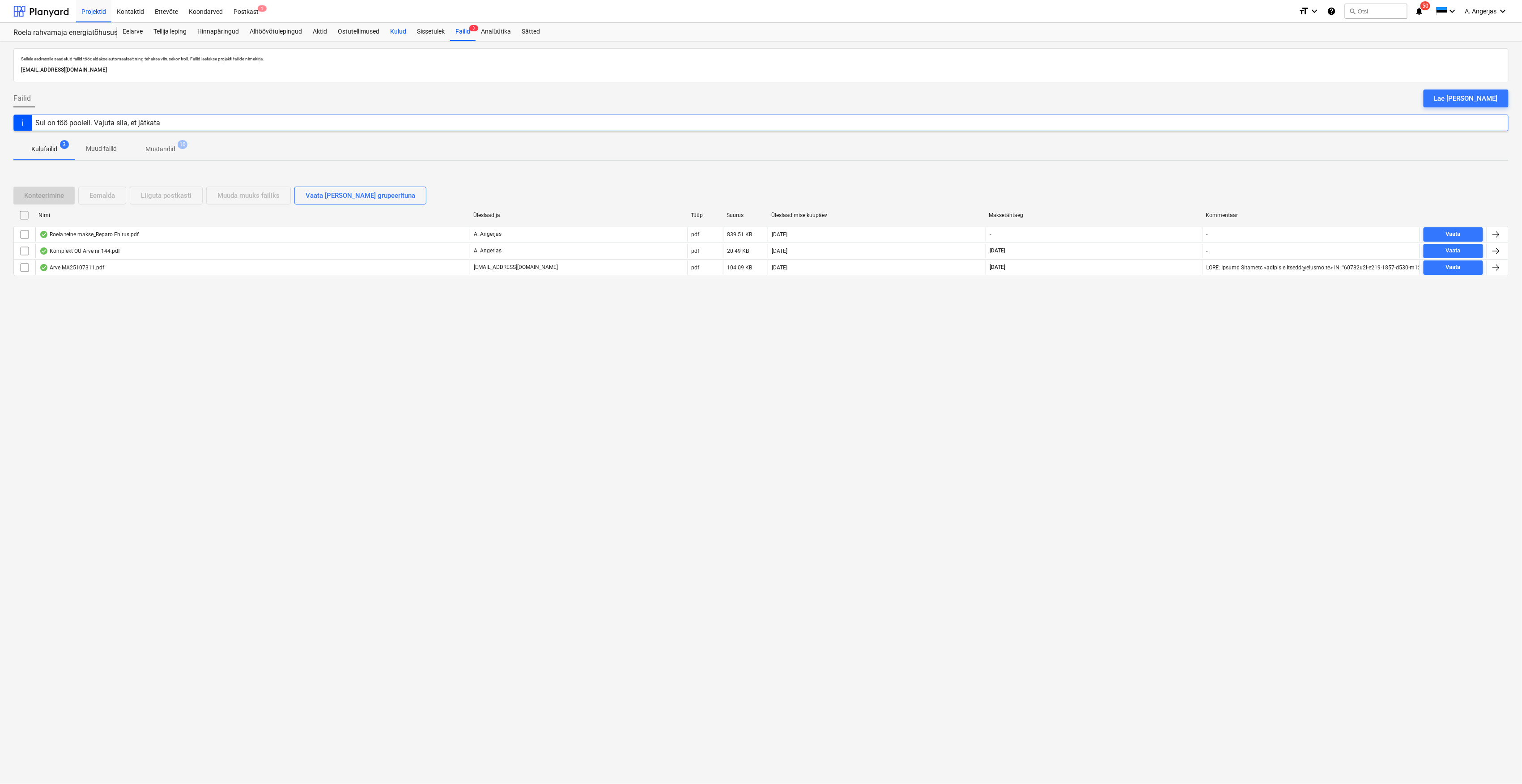
click at [400, 26] on div "Kulud" at bounding box center [398, 32] width 27 height 18
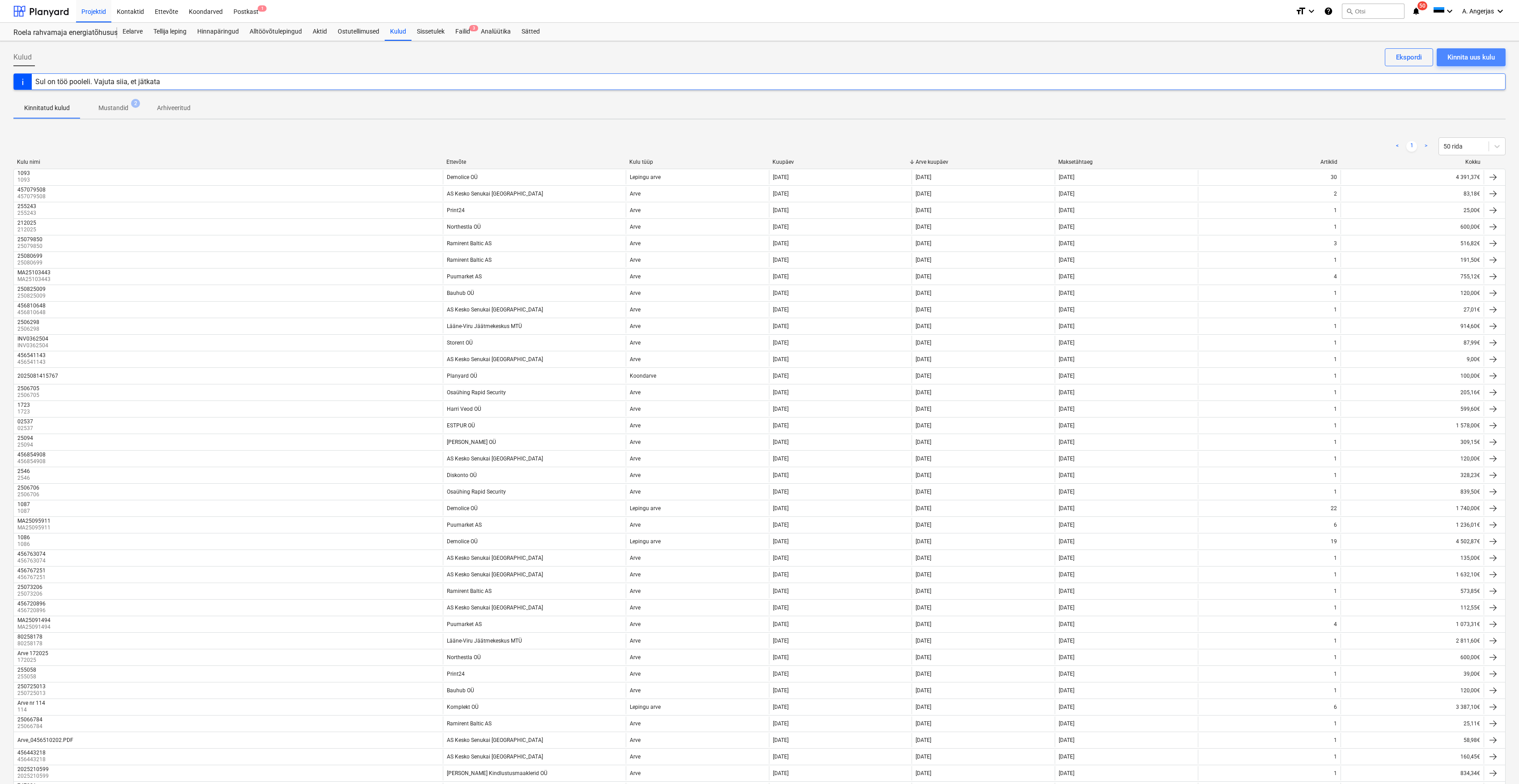
click at [1478, 61] on div "Kinnita uus kulu" at bounding box center [1471, 57] width 47 height 12
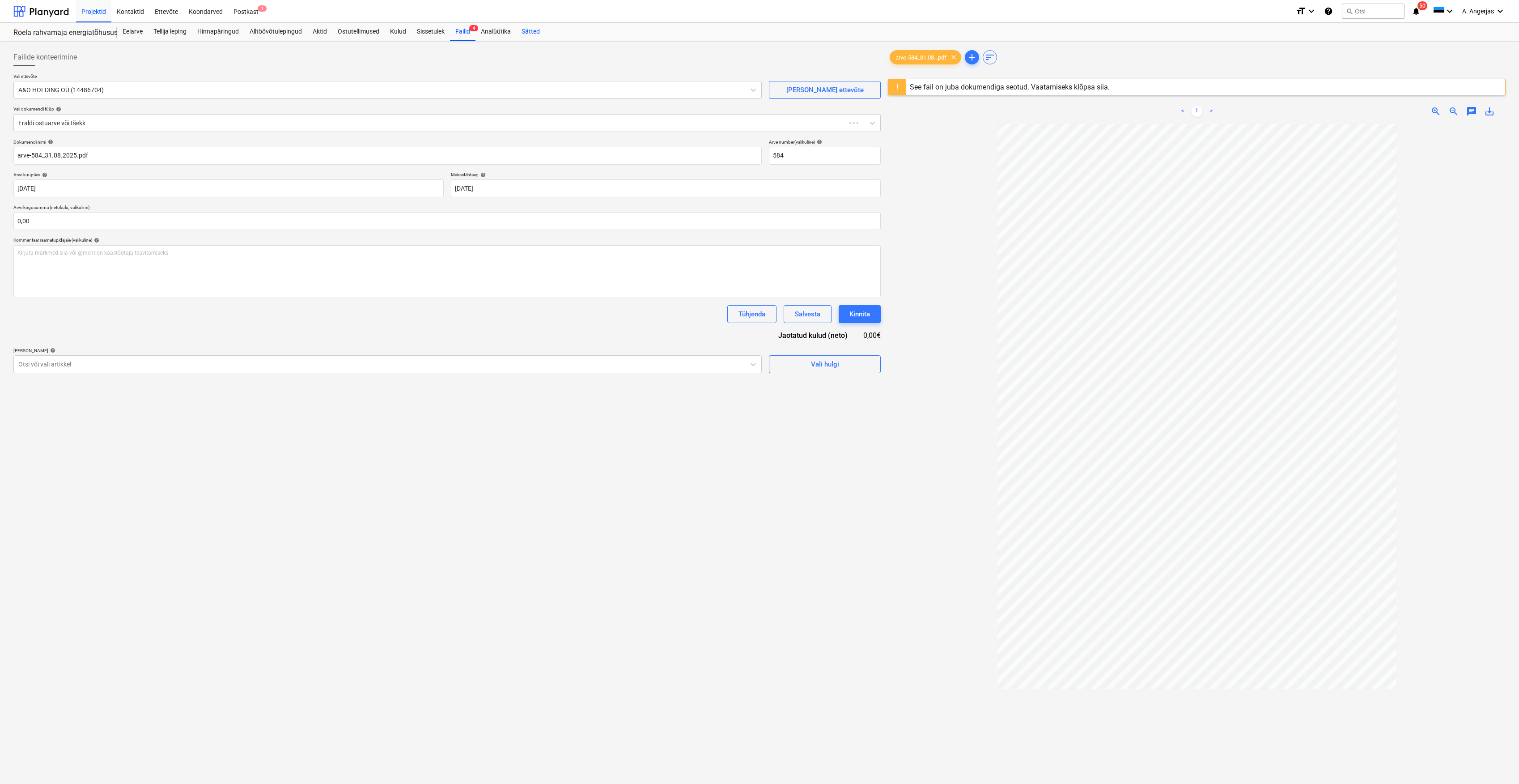
type input "584"
type input "[DATE]"
click at [1018, 93] on div "See fail on juba dokumendiga seotud. Vaatamiseks klõpsa siia." at bounding box center [1010, 87] width 207 height 16
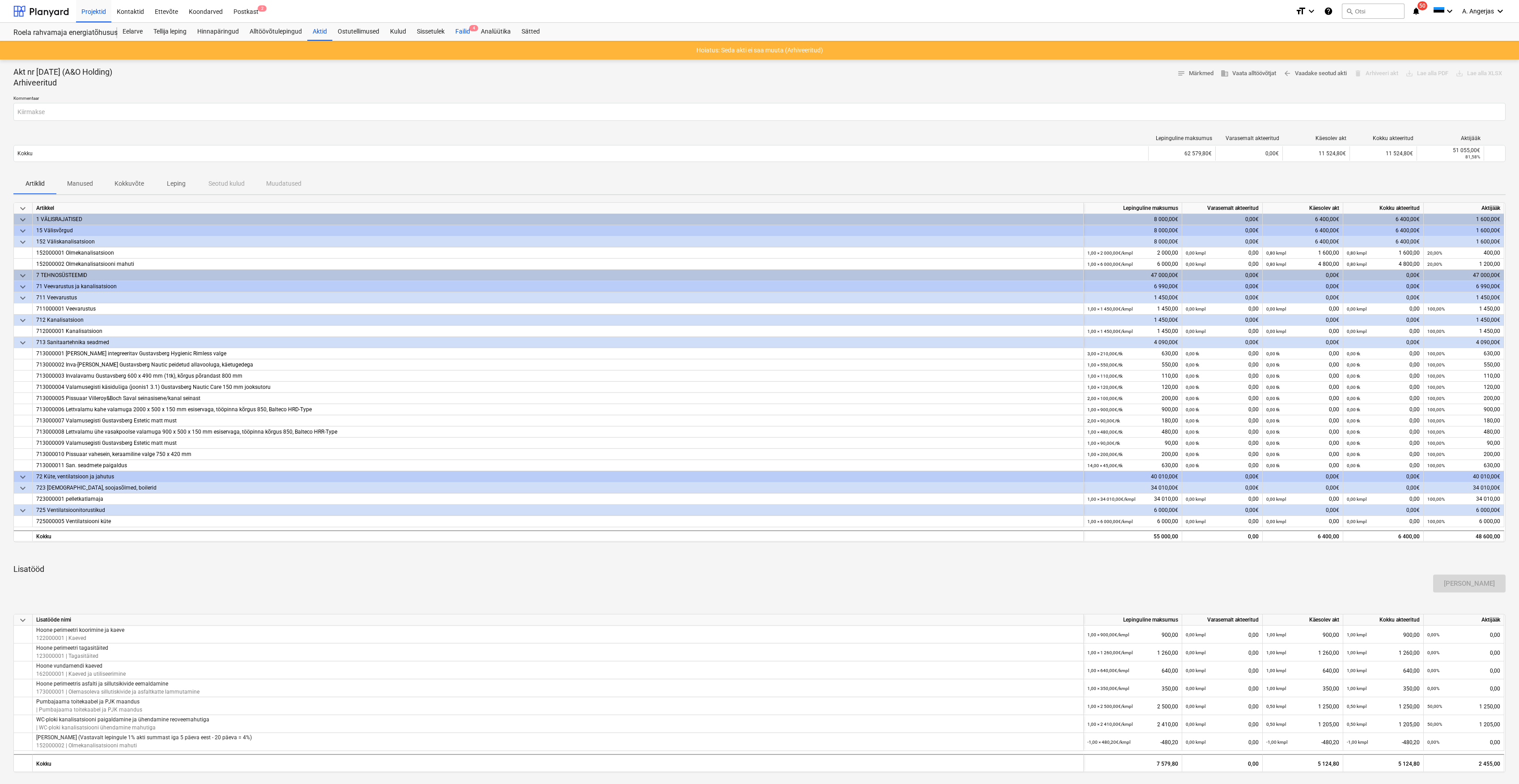
click at [466, 27] on div "Failid 4" at bounding box center [463, 32] width 25 height 18
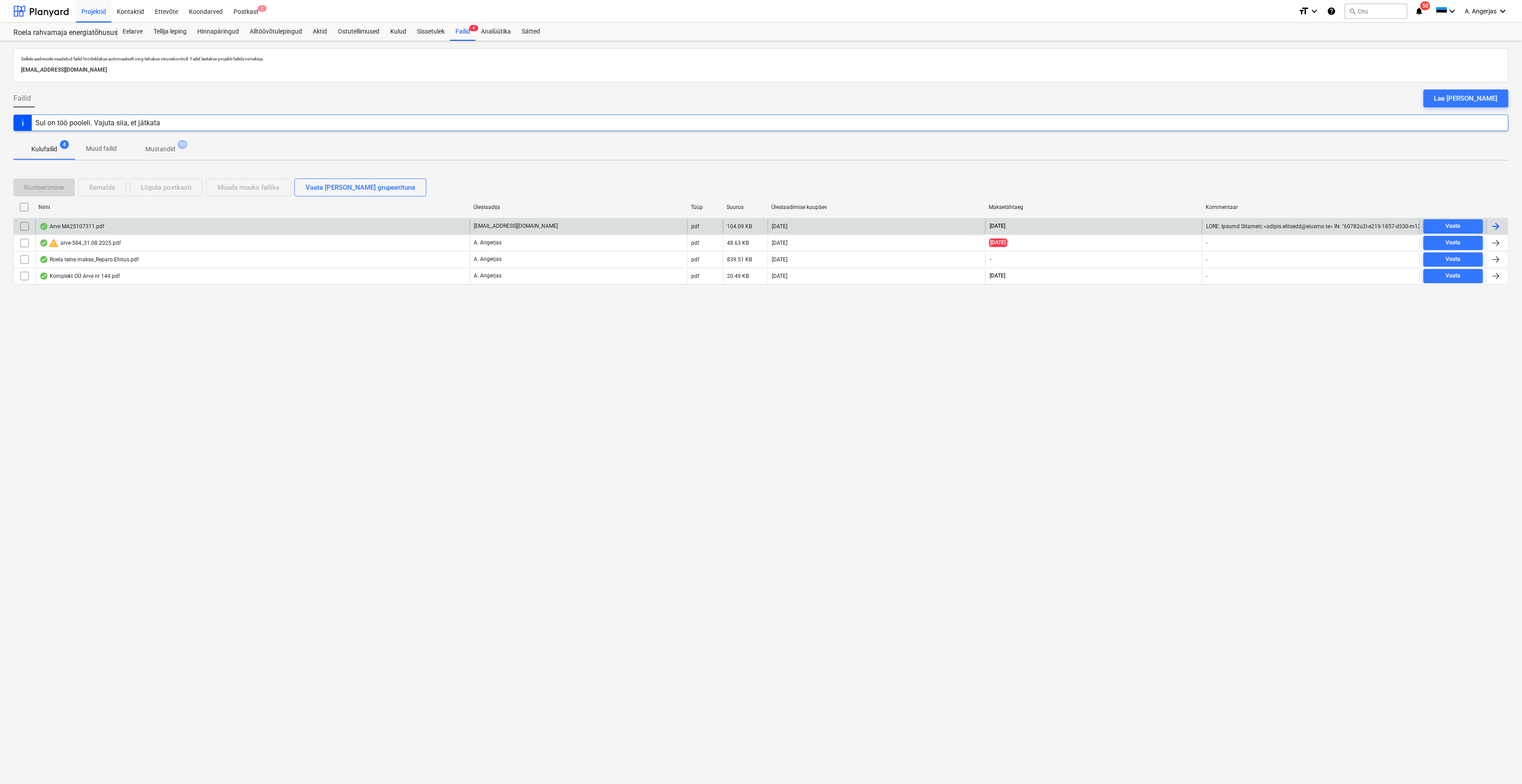
click at [134, 227] on div "Arve MA25107311.pdf" at bounding box center [252, 226] width 434 height 14
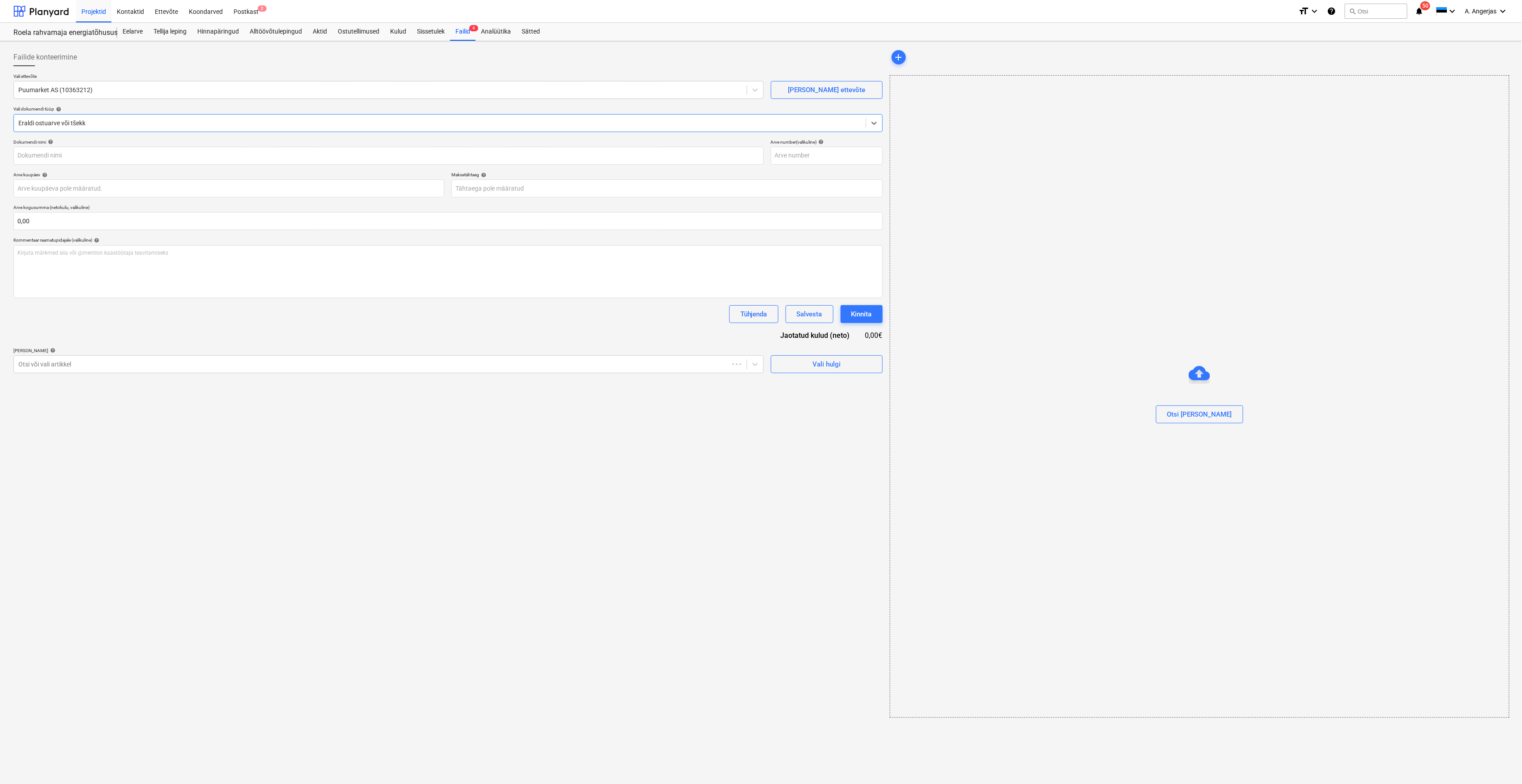
type input "MT25141463"
type input "[DATE]"
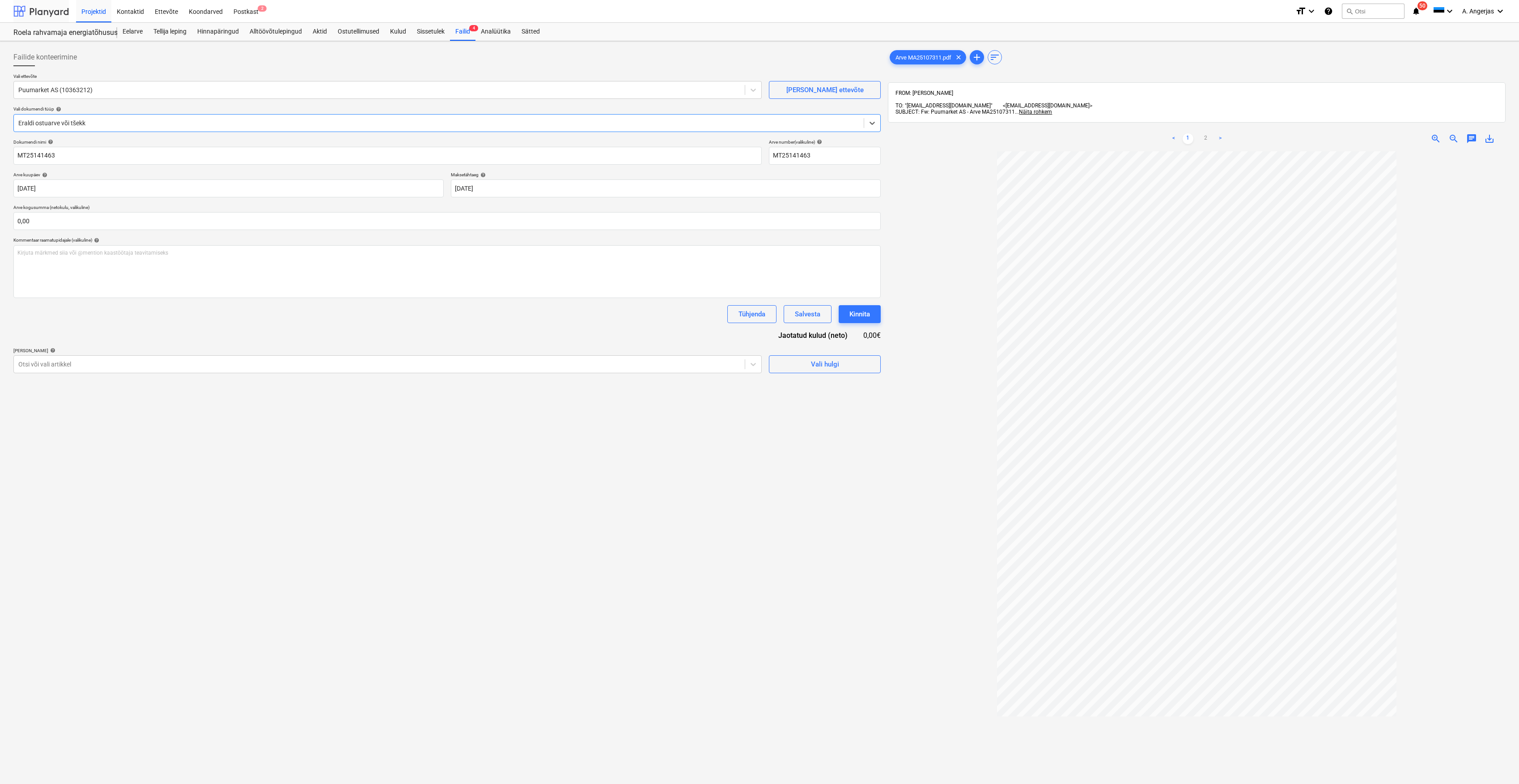
click at [30, 11] on div at bounding box center [41, 11] width 56 height 22
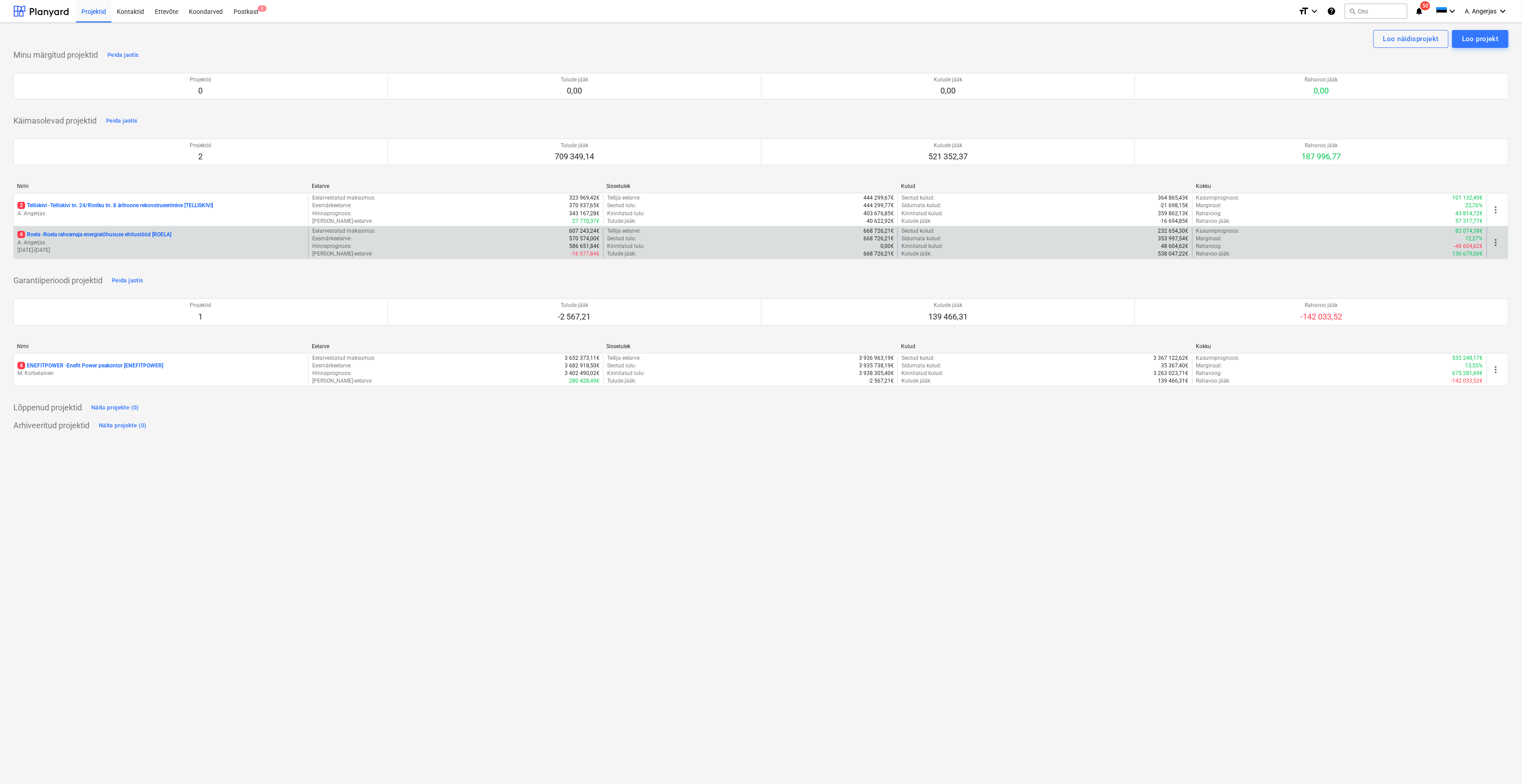
click at [102, 235] on p "4 Roela - Roela rahvamaja energiatõhususe ehitustööd [ROELA]" at bounding box center [95, 235] width 154 height 8
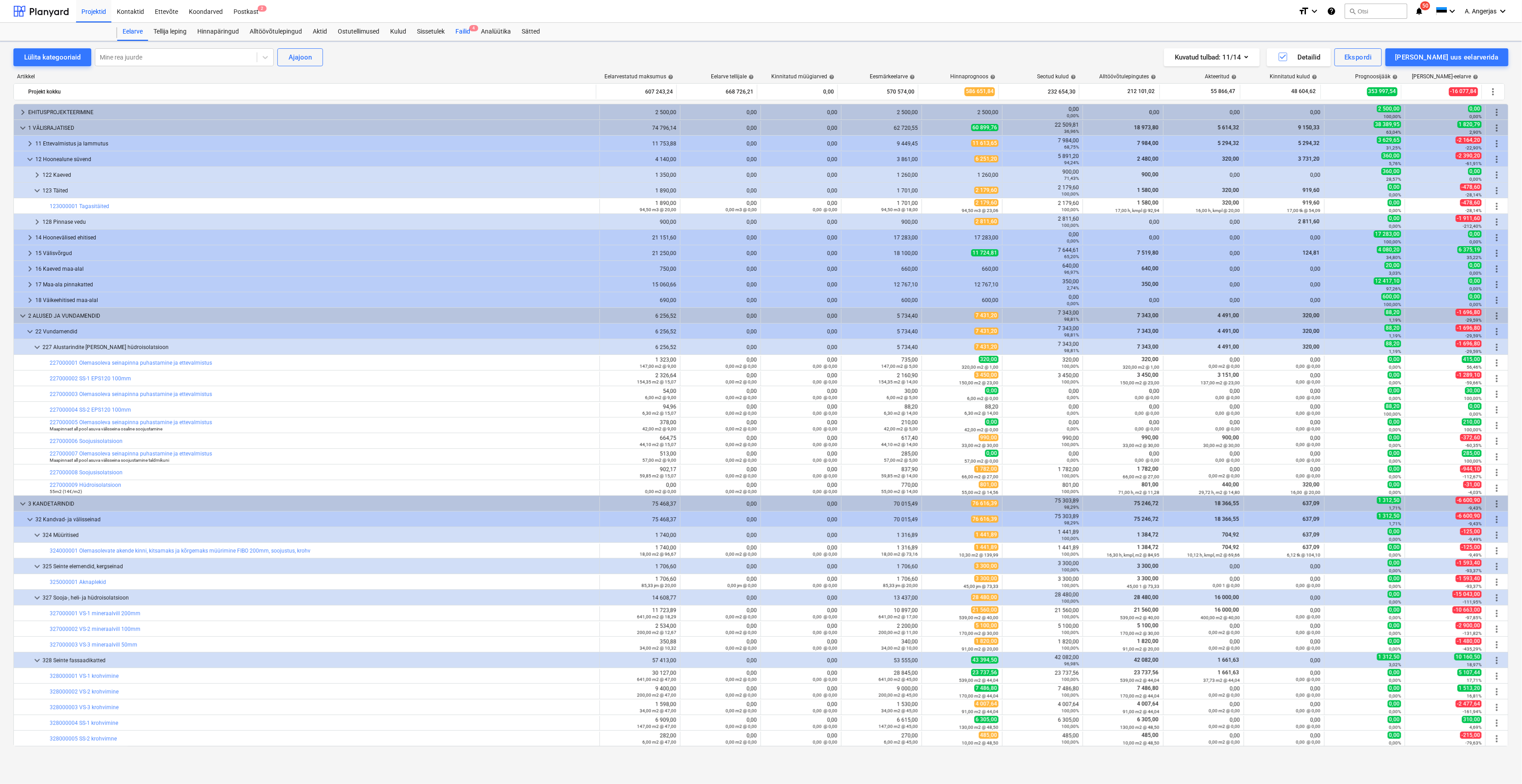
click at [467, 32] on div "Failid 4" at bounding box center [463, 32] width 25 height 18
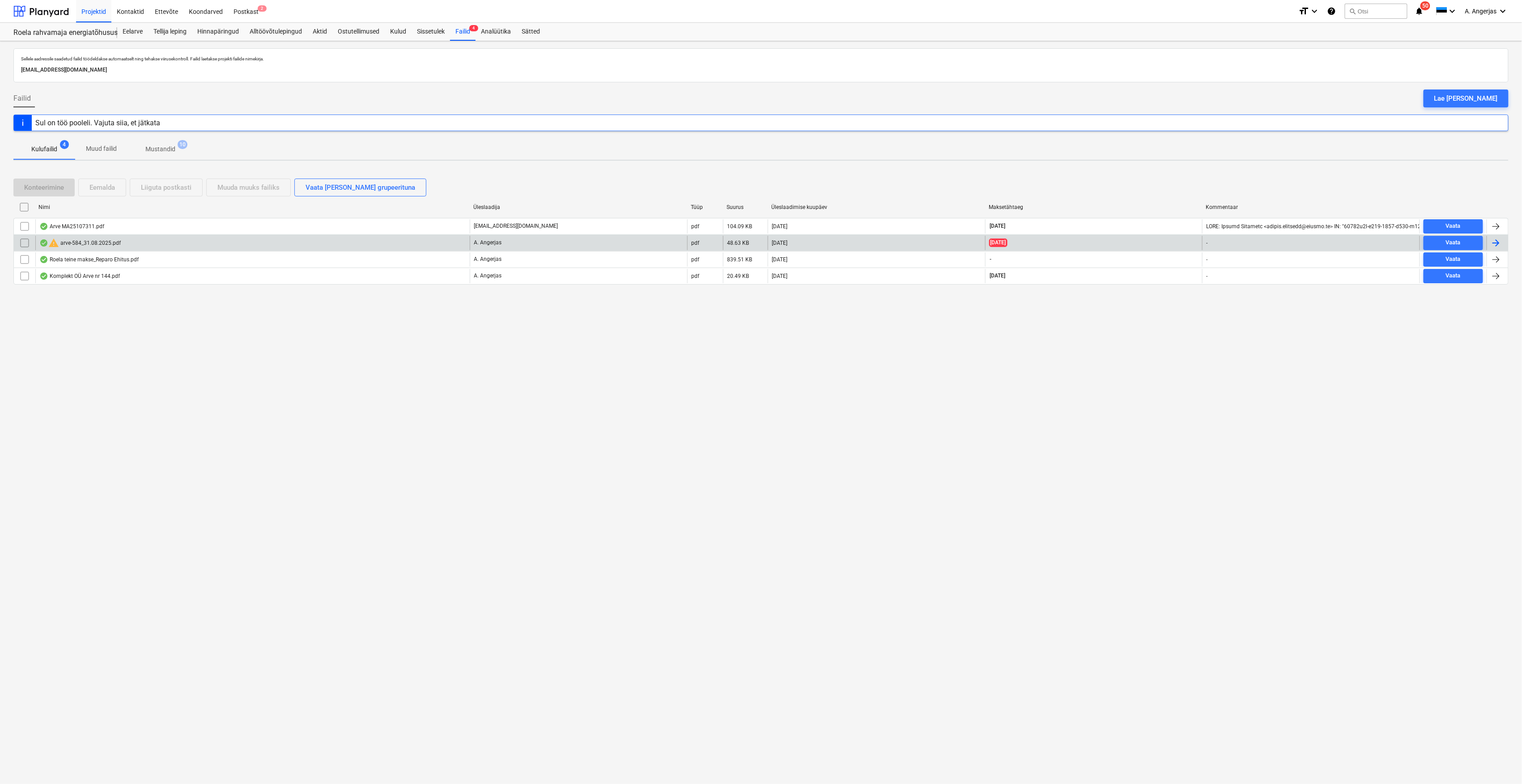
click at [178, 240] on div "warning arve-584_31.08.2025.pdf" at bounding box center [252, 243] width 434 height 14
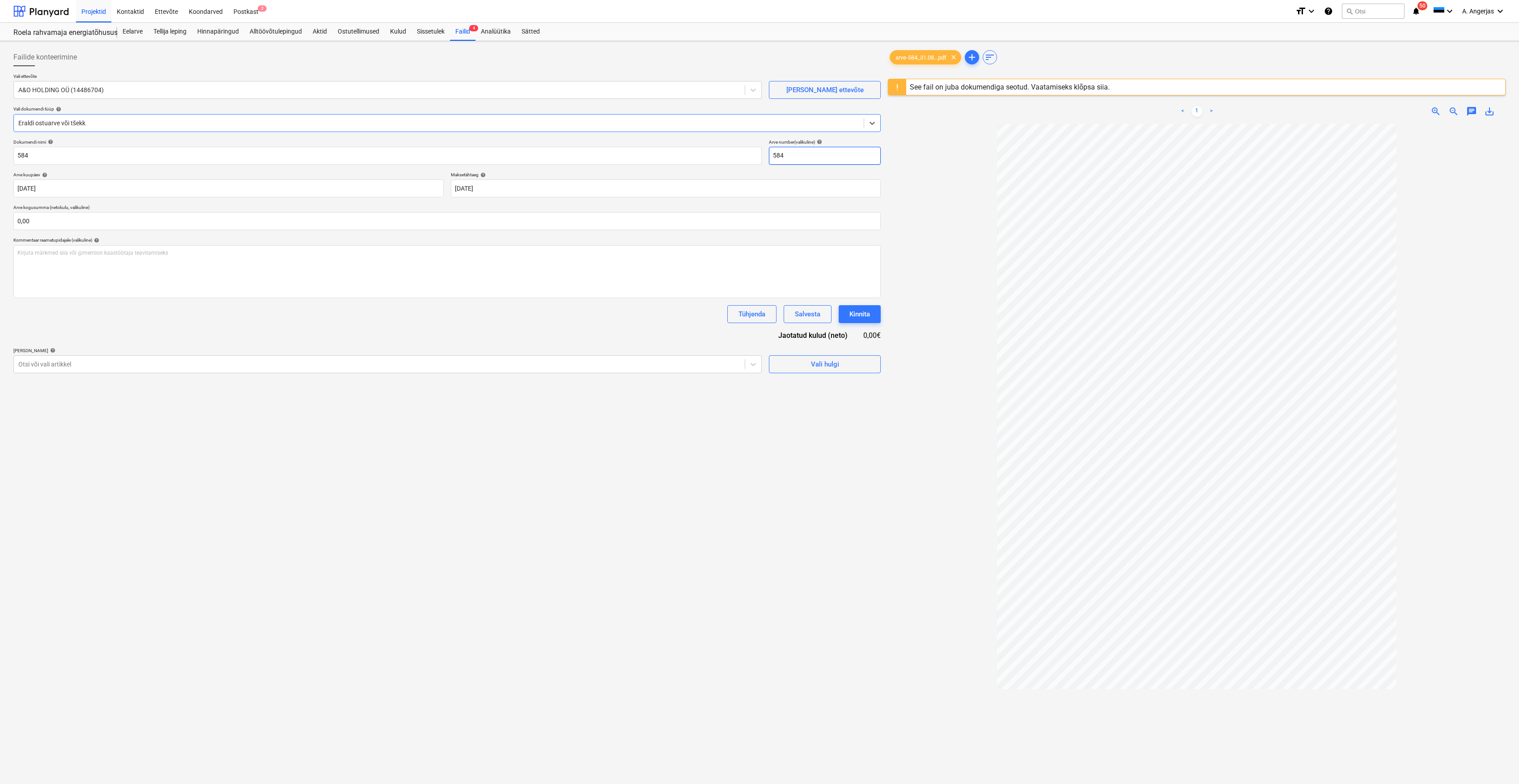
click at [786, 158] on input "584" at bounding box center [825, 155] width 112 height 18
click at [194, 154] on input "584" at bounding box center [388, 155] width 749 height 18
drag, startPoint x: 194, startPoint y: 154, endPoint x: 99, endPoint y: 158, distance: 95.1
click at [99, 158] on input "584" at bounding box center [388, 155] width 749 height 18
type input "Arve nr 584"
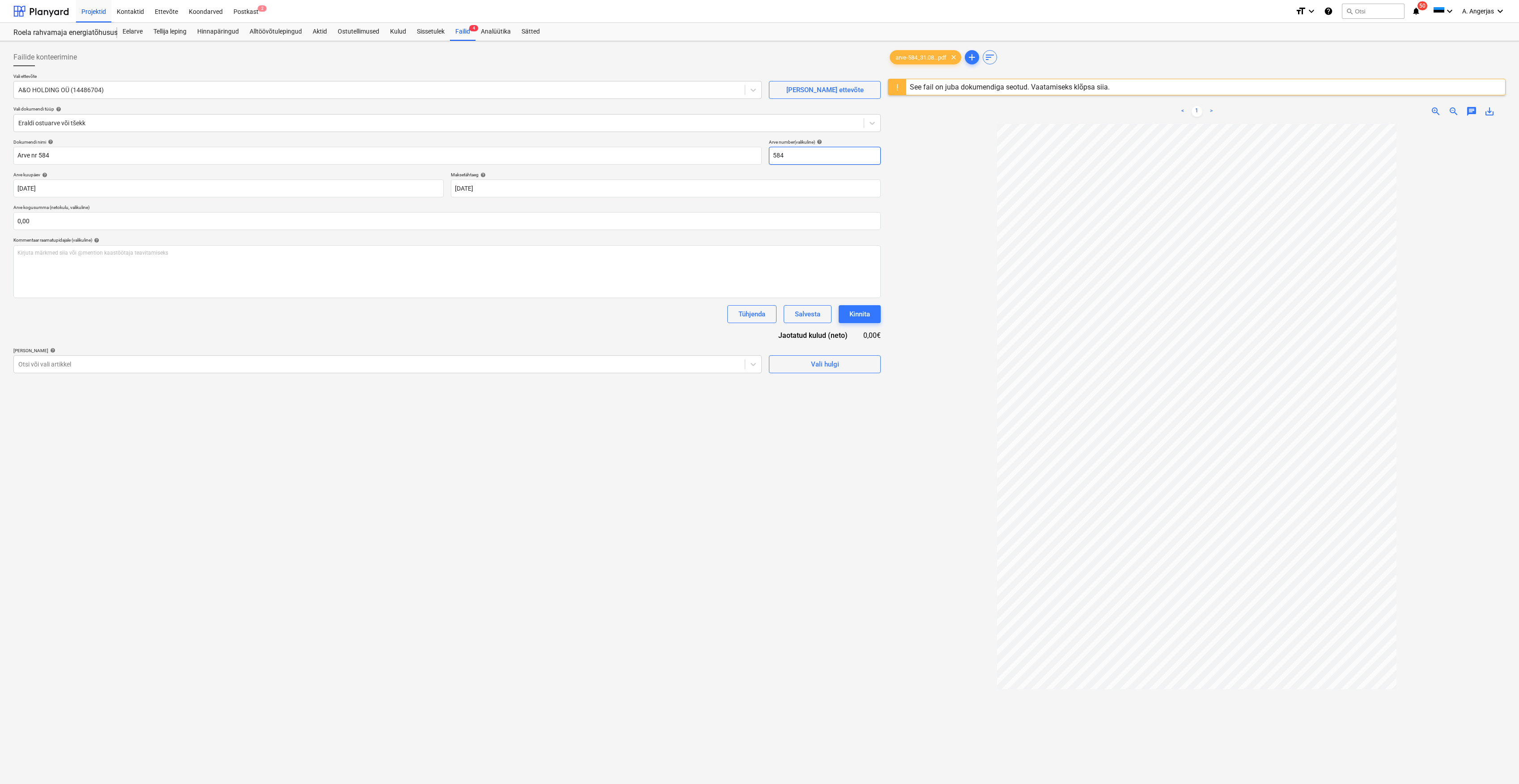
click at [841, 151] on input "584" at bounding box center [825, 155] width 112 height 18
click at [585, 269] on div "Kirjuta märkmed siia või @mention kaastöötaja teavitamiseks ﻿" at bounding box center [447, 271] width 867 height 53
click at [343, 224] on input "text" at bounding box center [447, 221] width 867 height 18
type input "0,00"
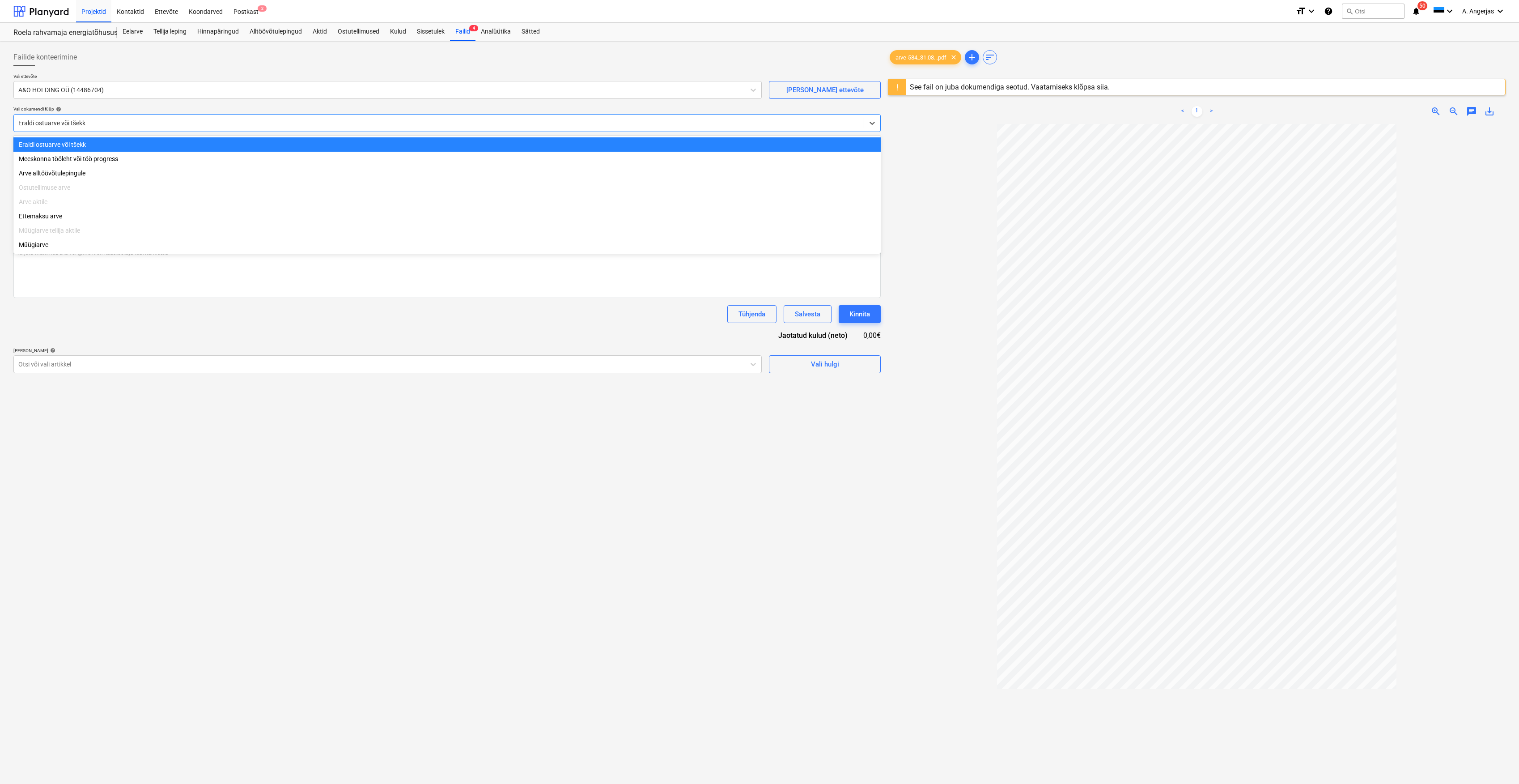
click at [135, 121] on div at bounding box center [439, 123] width 841 height 9
click at [232, 504] on div "Failide konteerimine Vali ettevõte A&O HOLDING OÜ (14486704) [PERSON_NAME] uus …" at bounding box center [447, 466] width 874 height 841
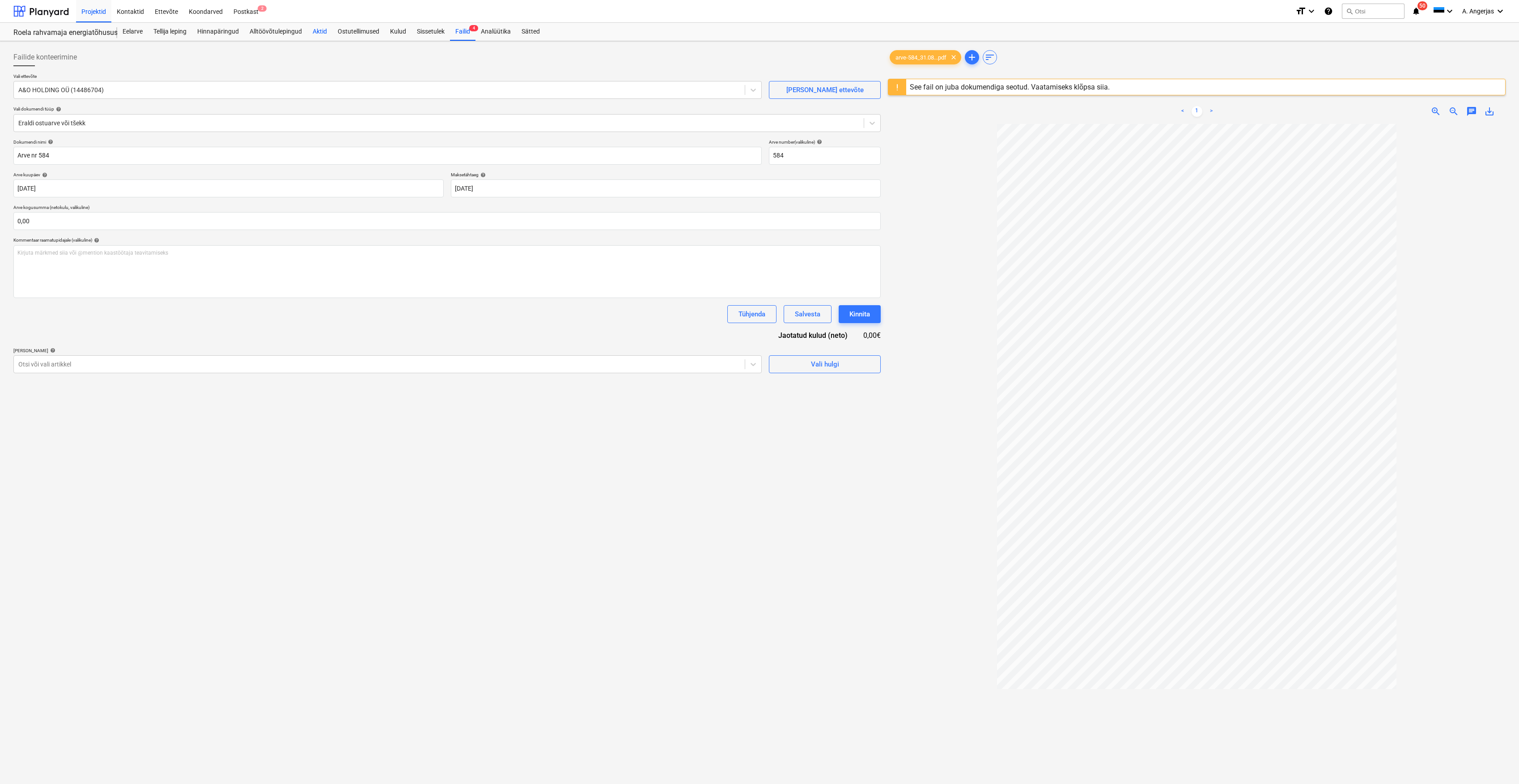
click at [310, 25] on div "Aktid" at bounding box center [320, 32] width 25 height 18
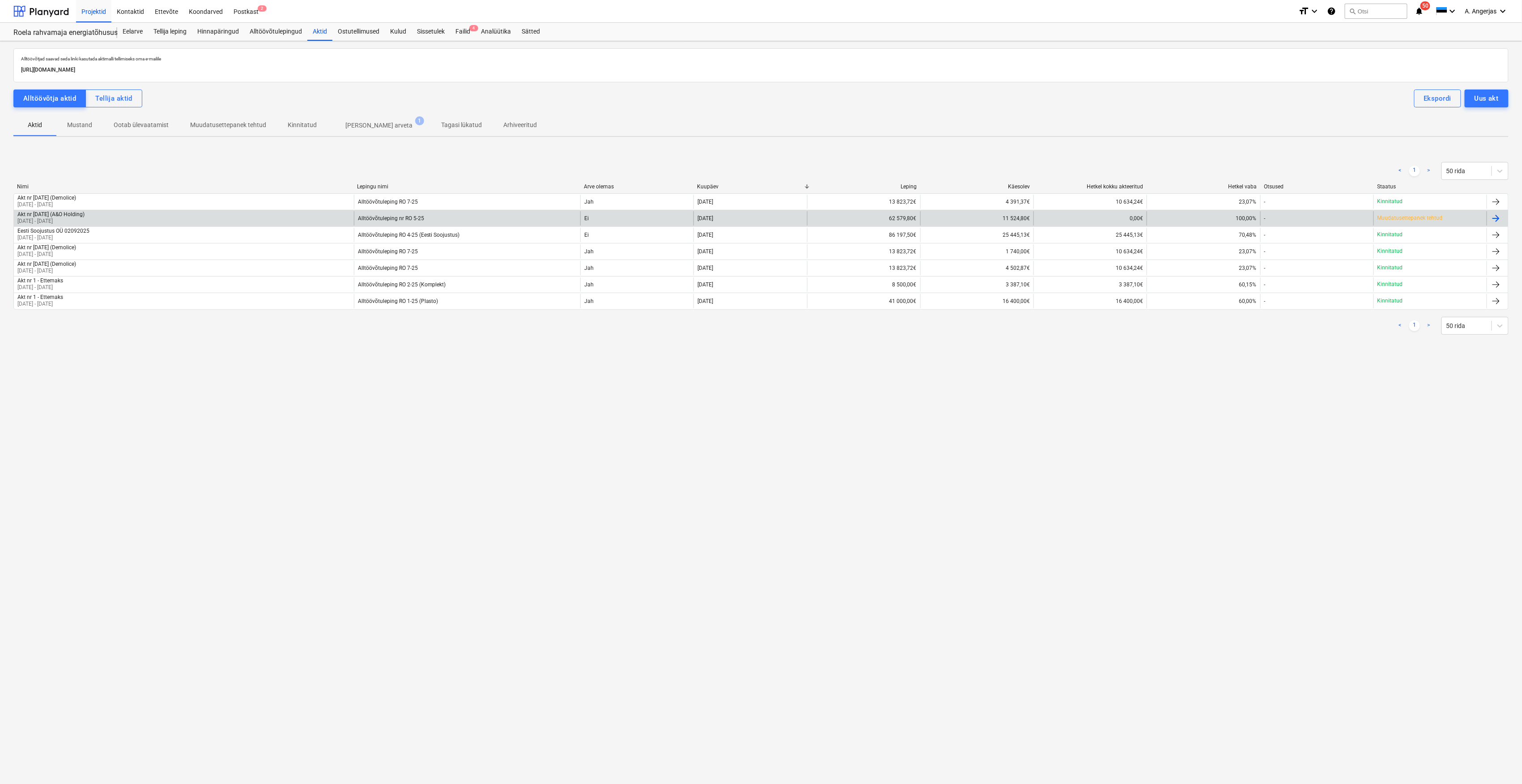
click at [435, 225] on div "Alltöövõtuleping nr RO 5-25" at bounding box center [467, 218] width 226 height 14
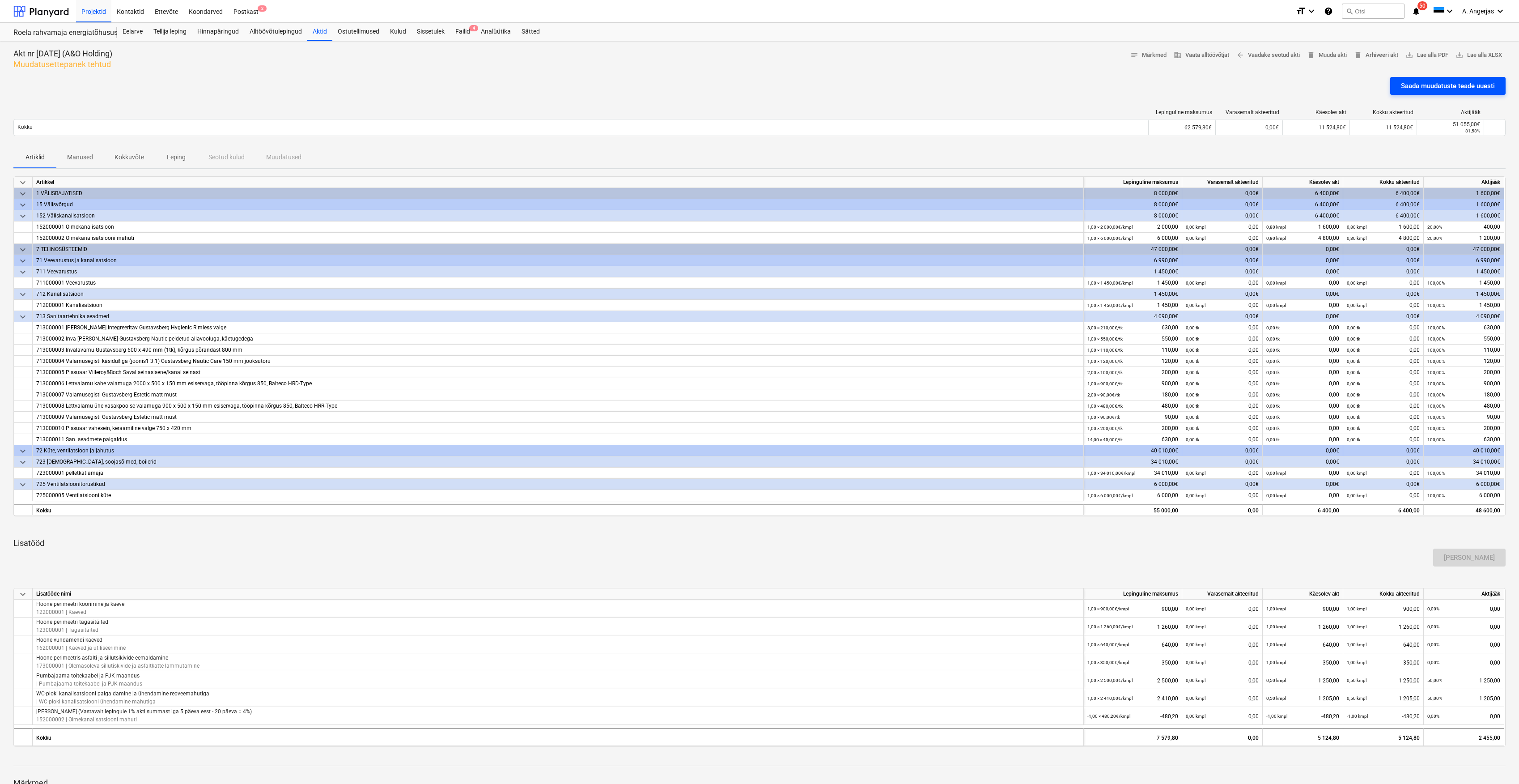
click at [1448, 82] on div "Saada muudatuste teade uuesti" at bounding box center [1448, 86] width 94 height 12
click at [316, 32] on div "Aktid" at bounding box center [320, 32] width 25 height 18
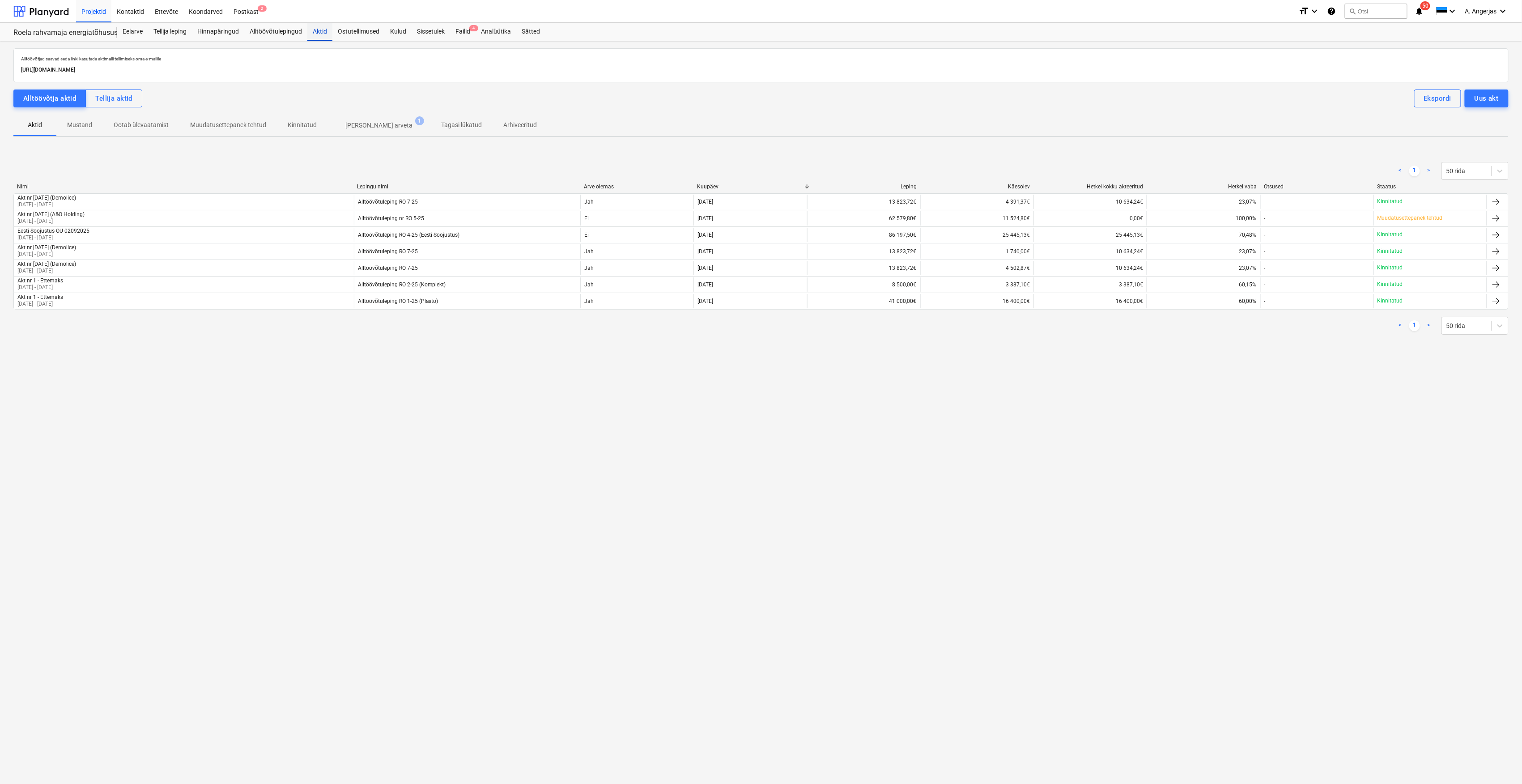
click at [316, 32] on div "Aktid" at bounding box center [320, 32] width 25 height 18
click at [471, 31] on span "4" at bounding box center [473, 28] width 9 height 6
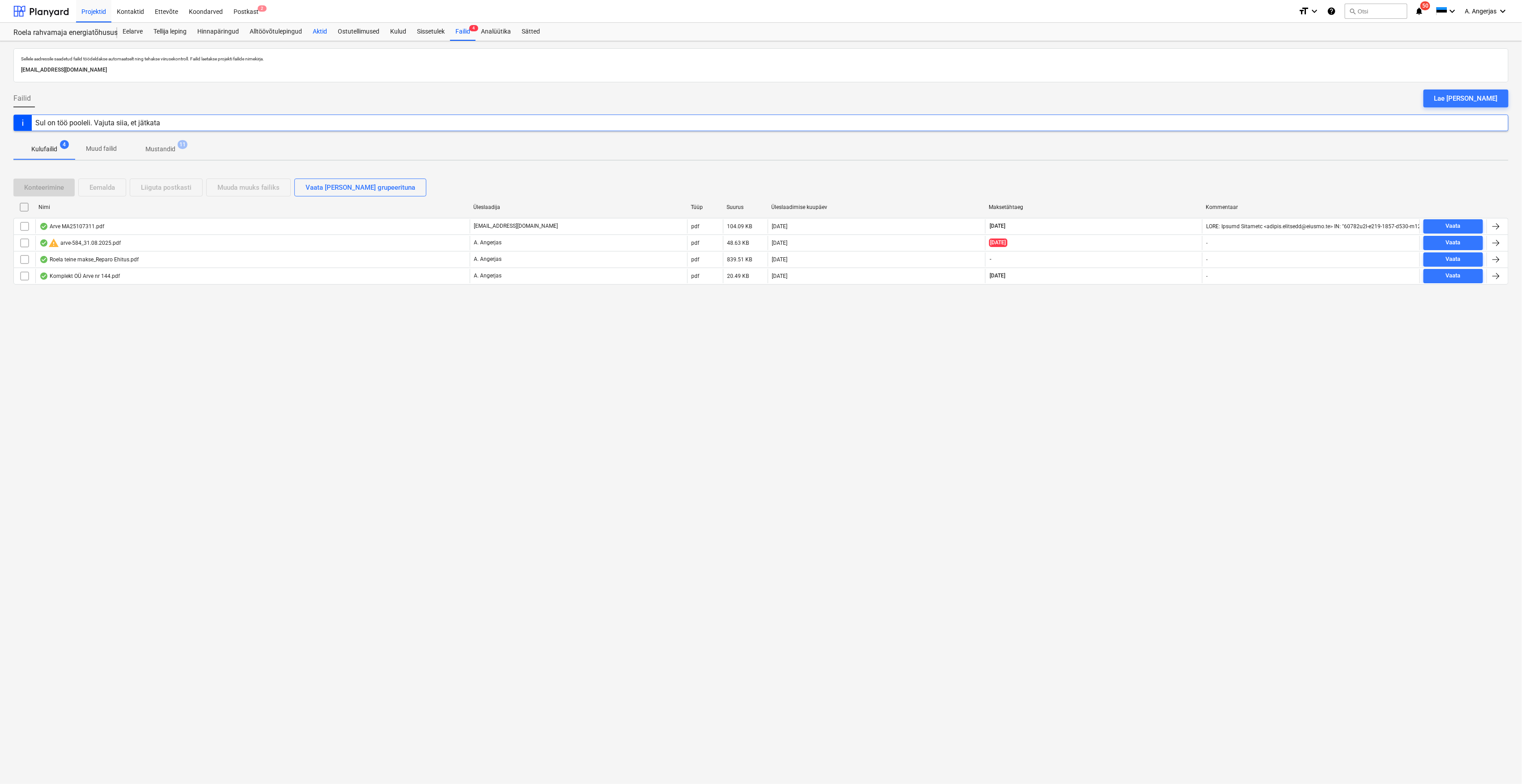
click at [321, 28] on div "Aktid" at bounding box center [320, 32] width 25 height 18
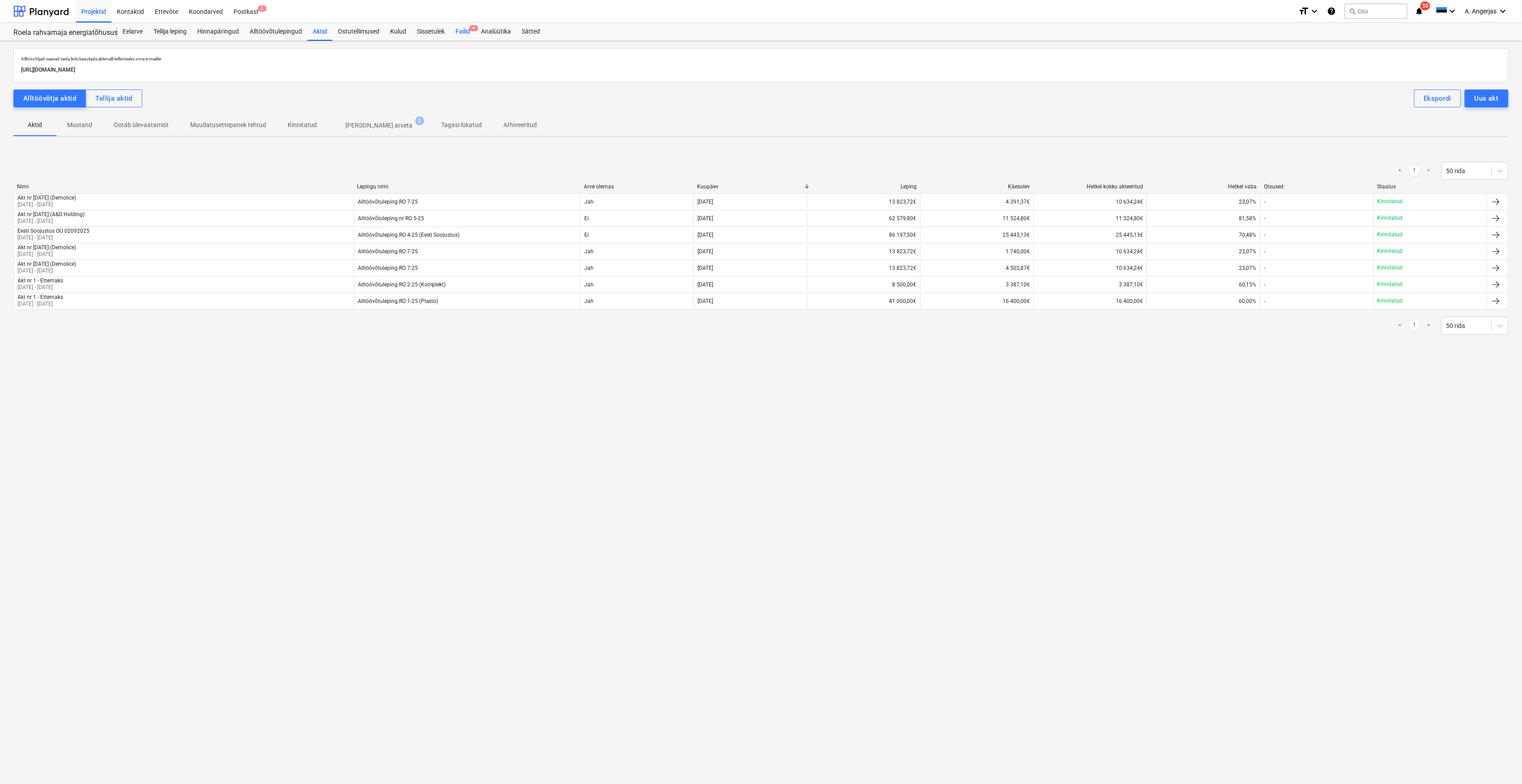
click at [455, 36] on div "Failid 4" at bounding box center [463, 32] width 25 height 18
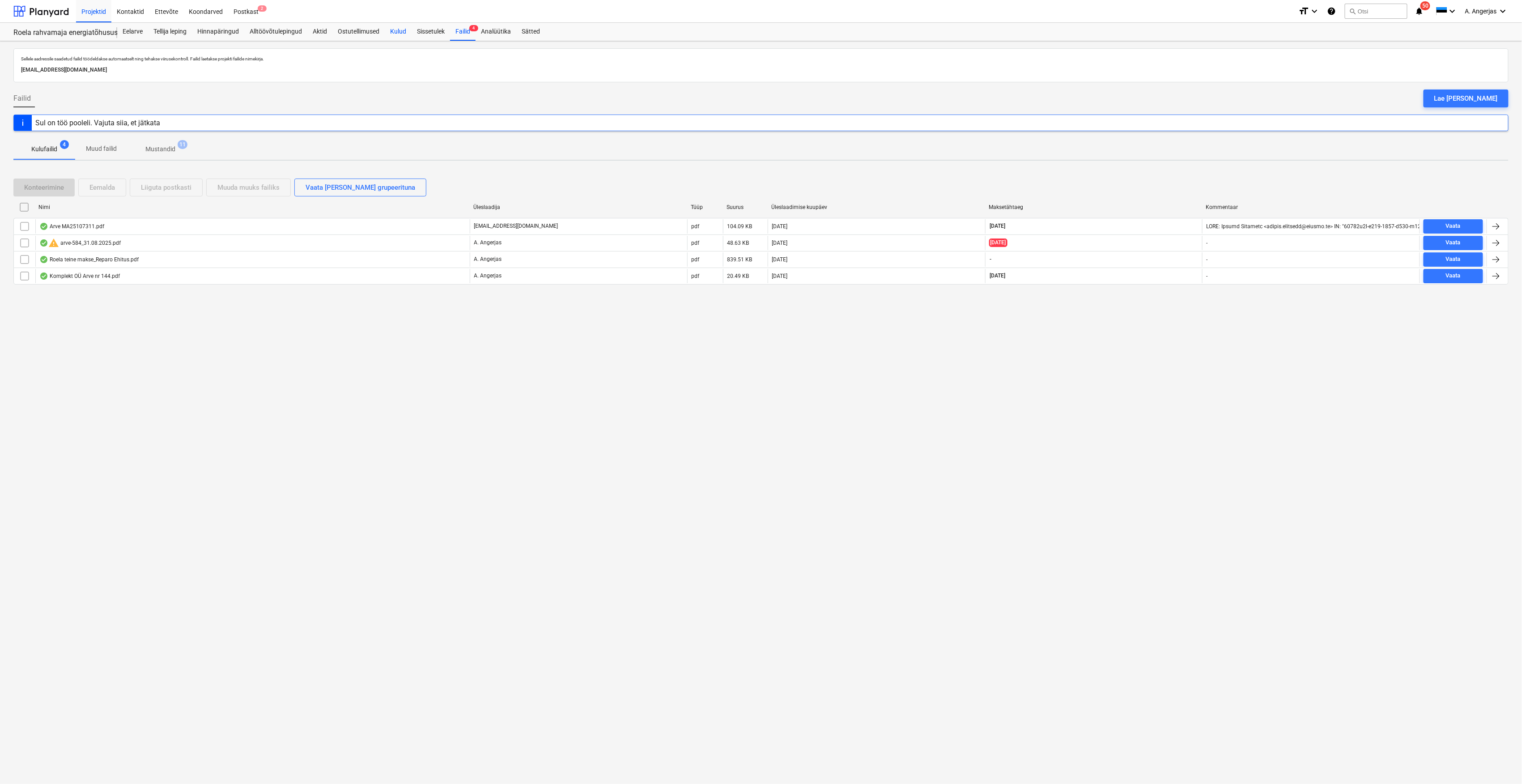
click at [401, 32] on div "Kulud" at bounding box center [398, 32] width 27 height 18
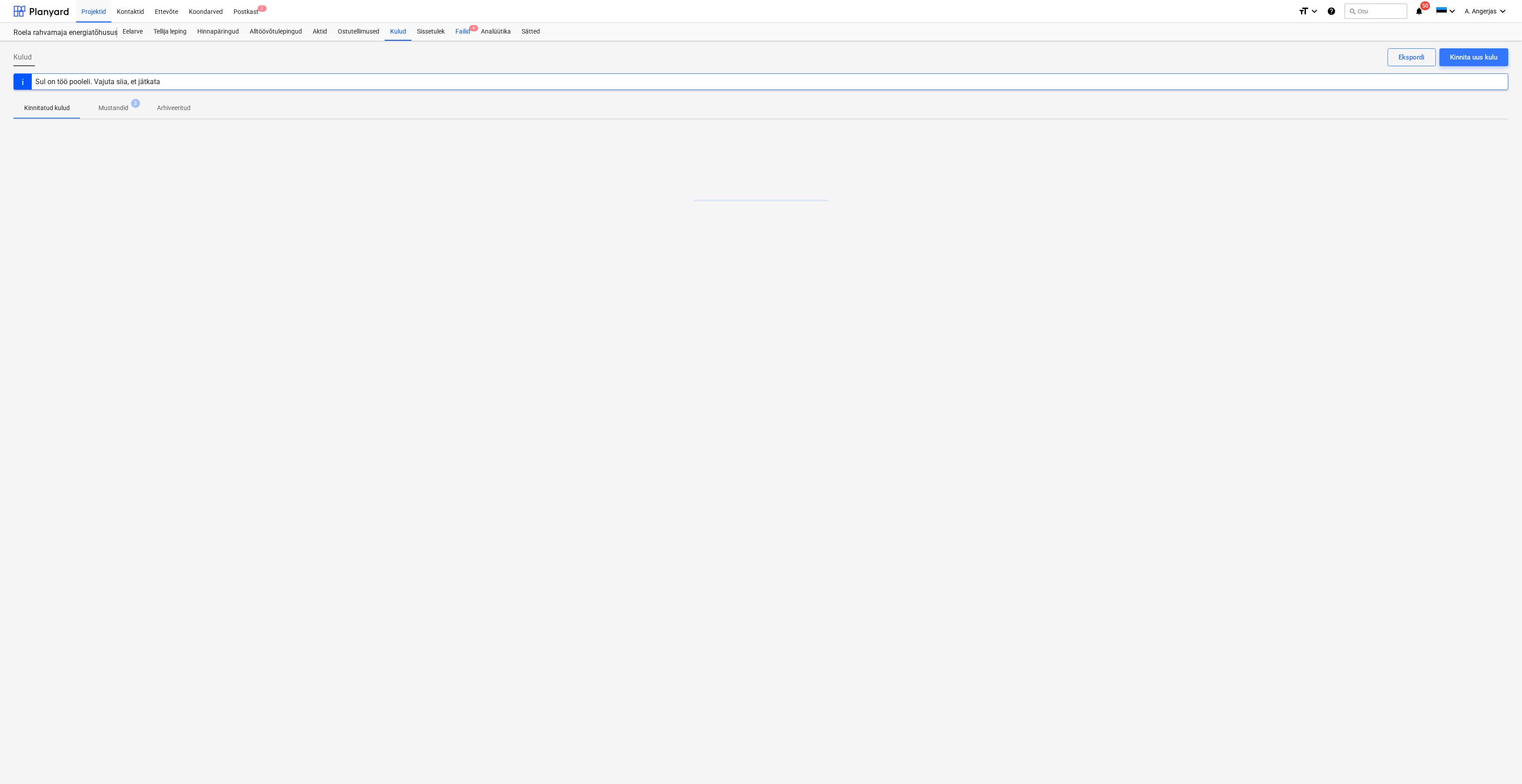
click at [476, 34] on div "Failid 4" at bounding box center [463, 32] width 25 height 18
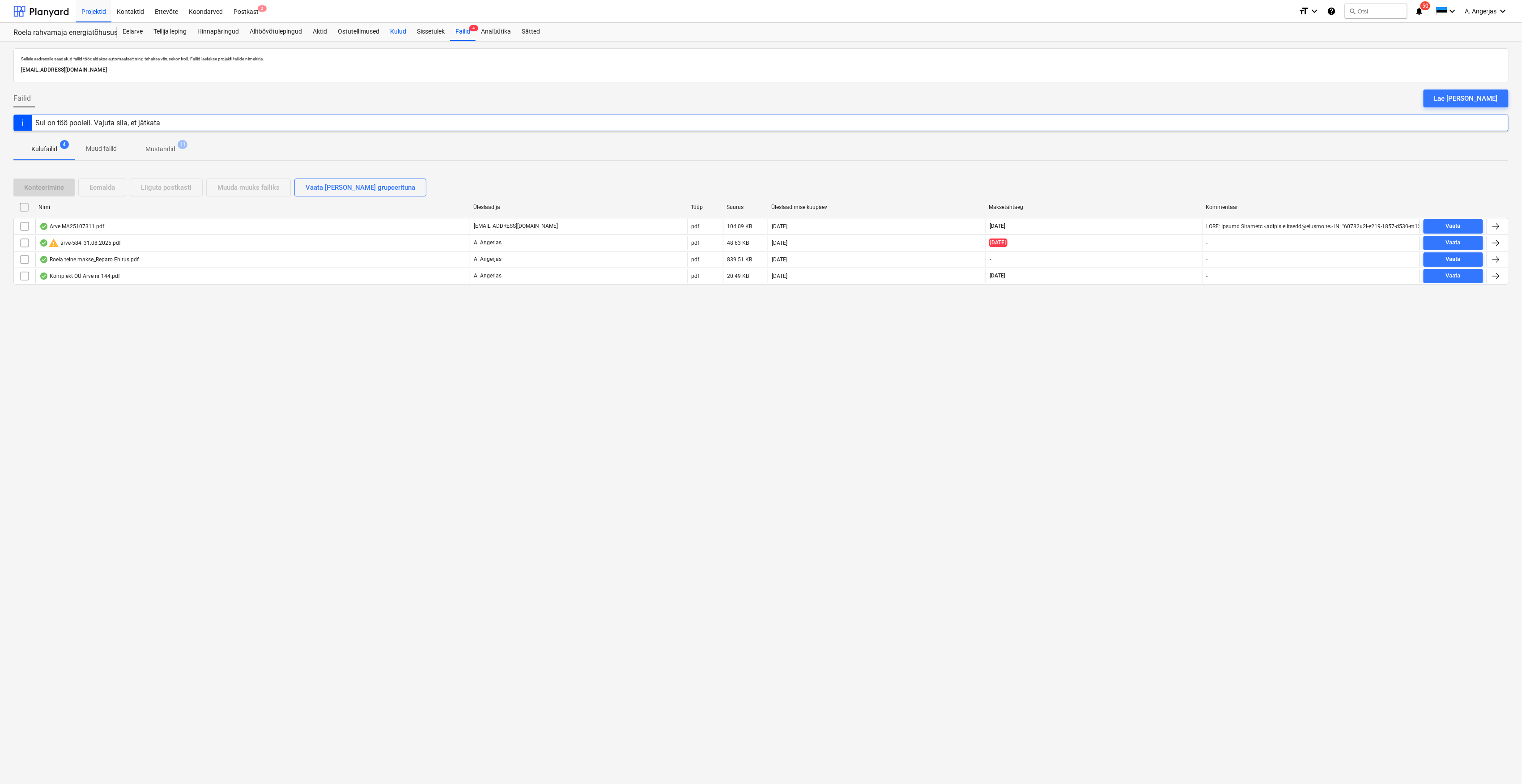
click at [404, 30] on div "Kulud" at bounding box center [398, 32] width 27 height 18
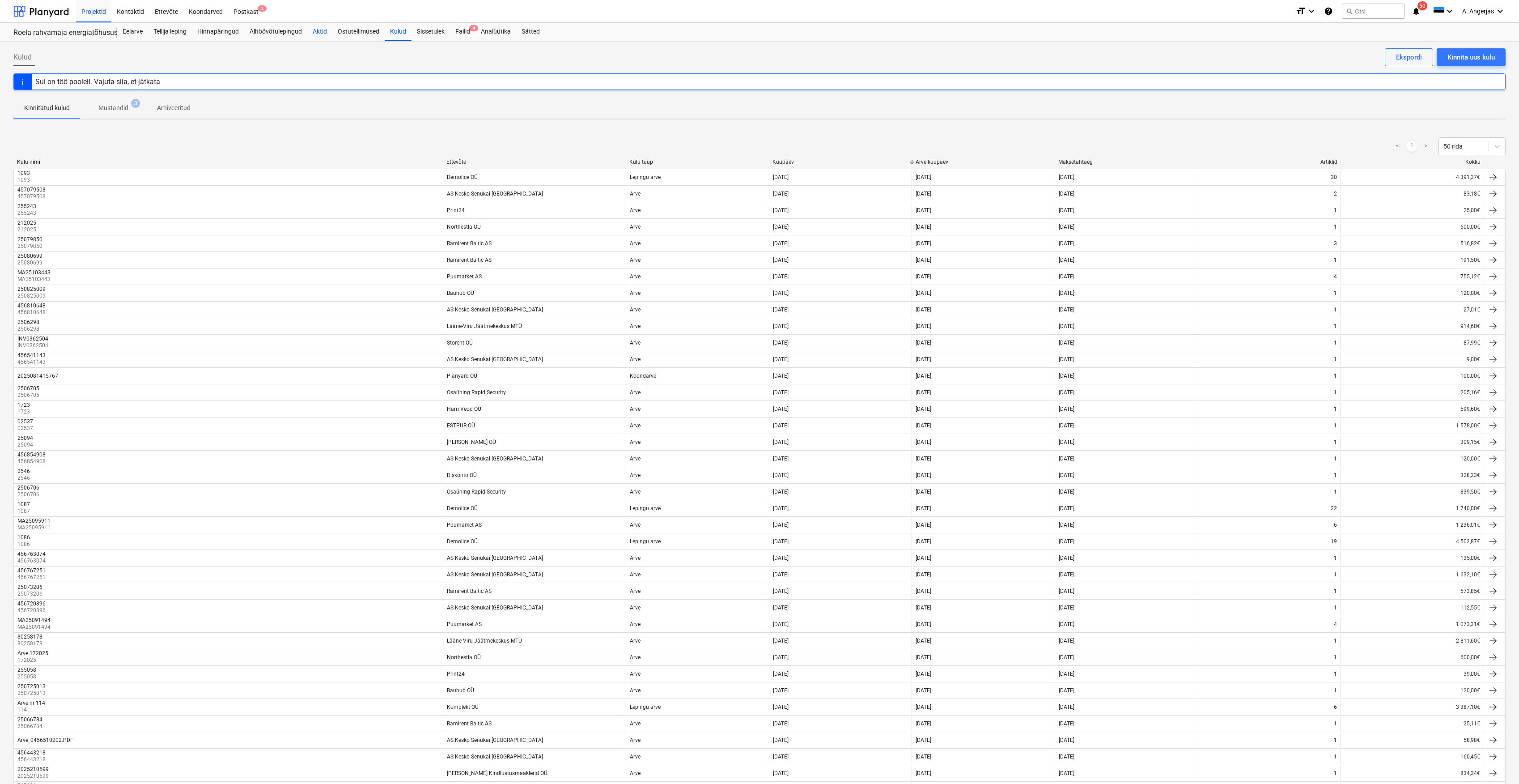
click at [328, 32] on div "Aktid" at bounding box center [320, 32] width 25 height 18
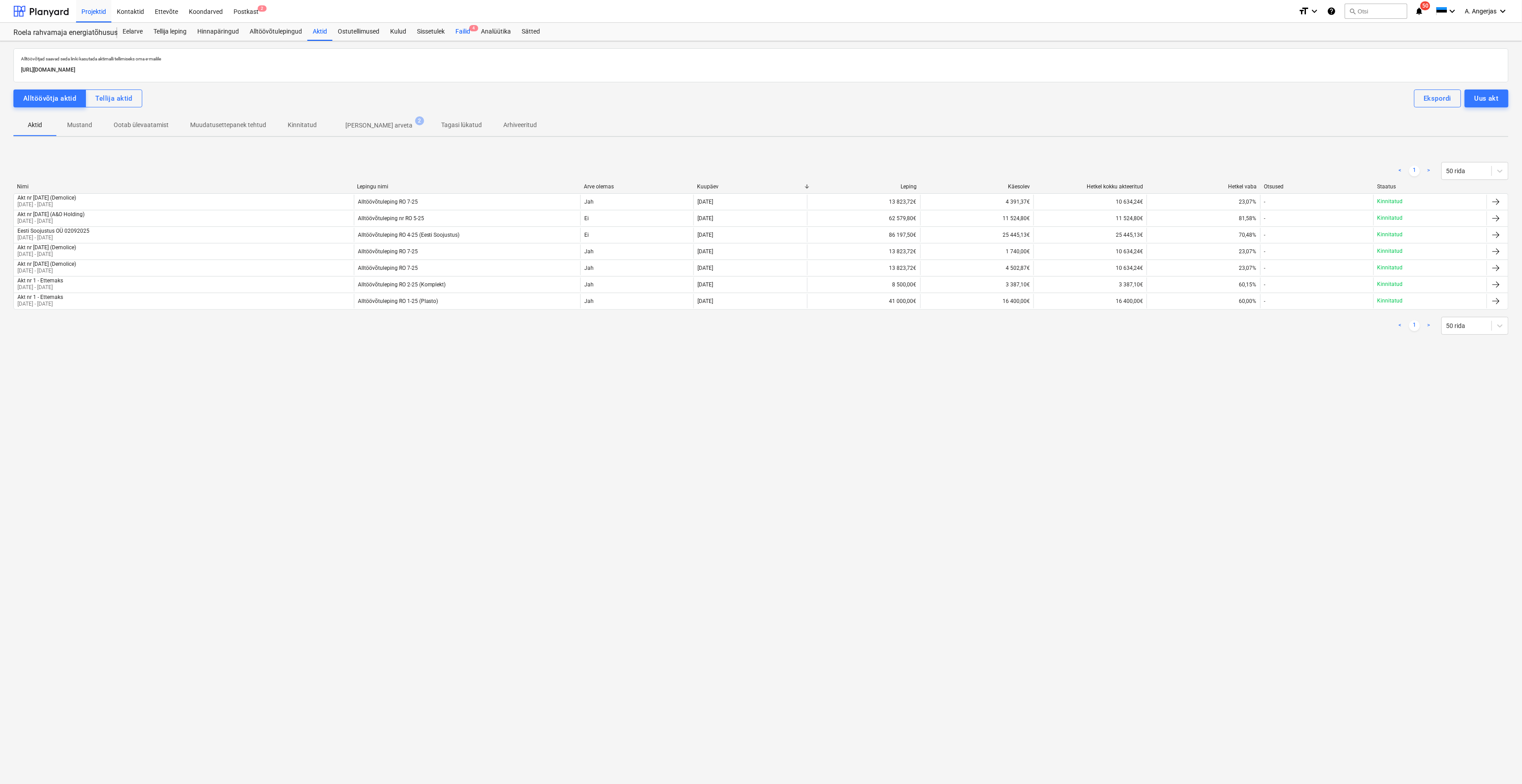
click at [469, 32] on div "Failid 4" at bounding box center [463, 32] width 25 height 18
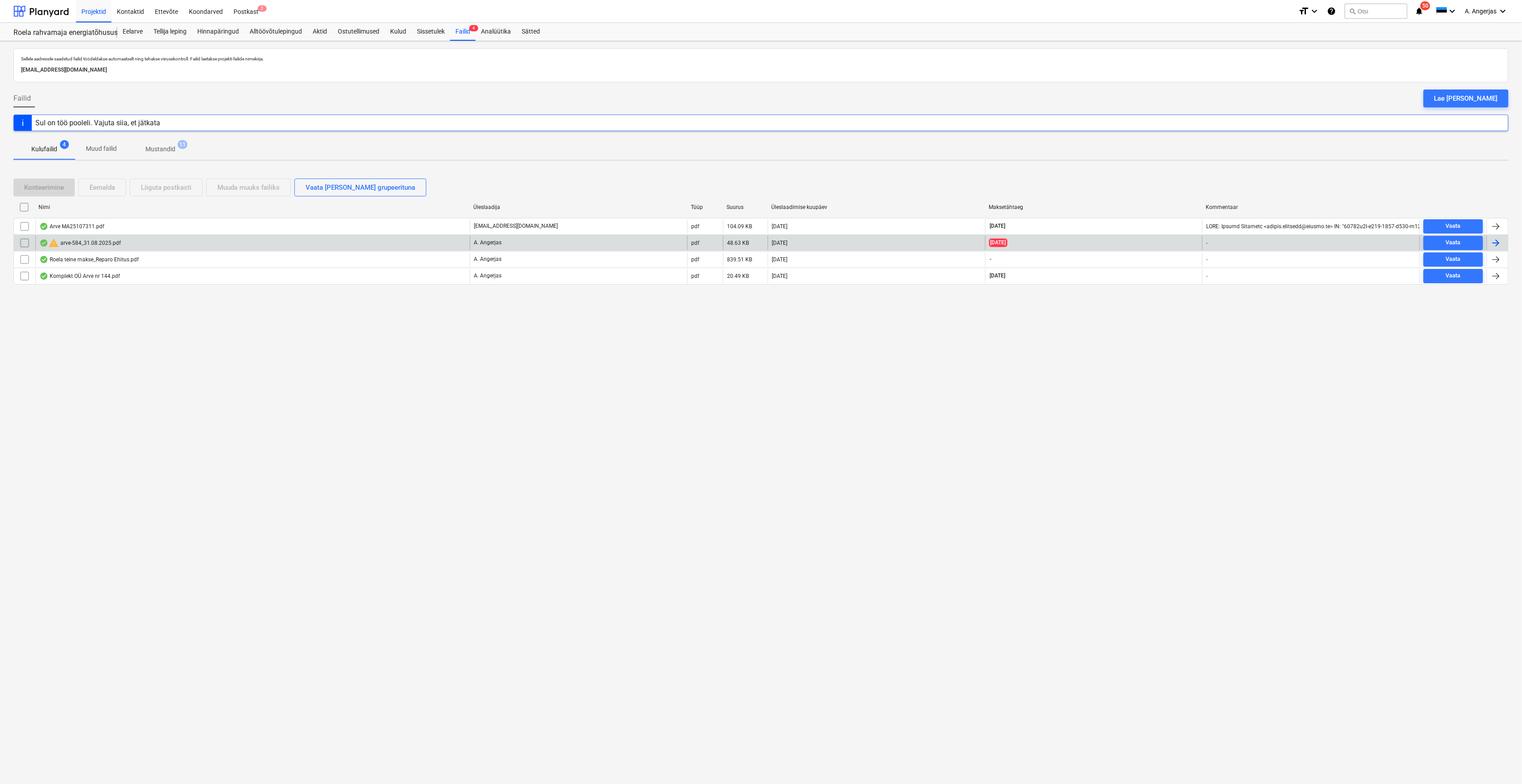
click at [165, 242] on div "warning arve-584_31.08.2025.pdf" at bounding box center [252, 243] width 434 height 14
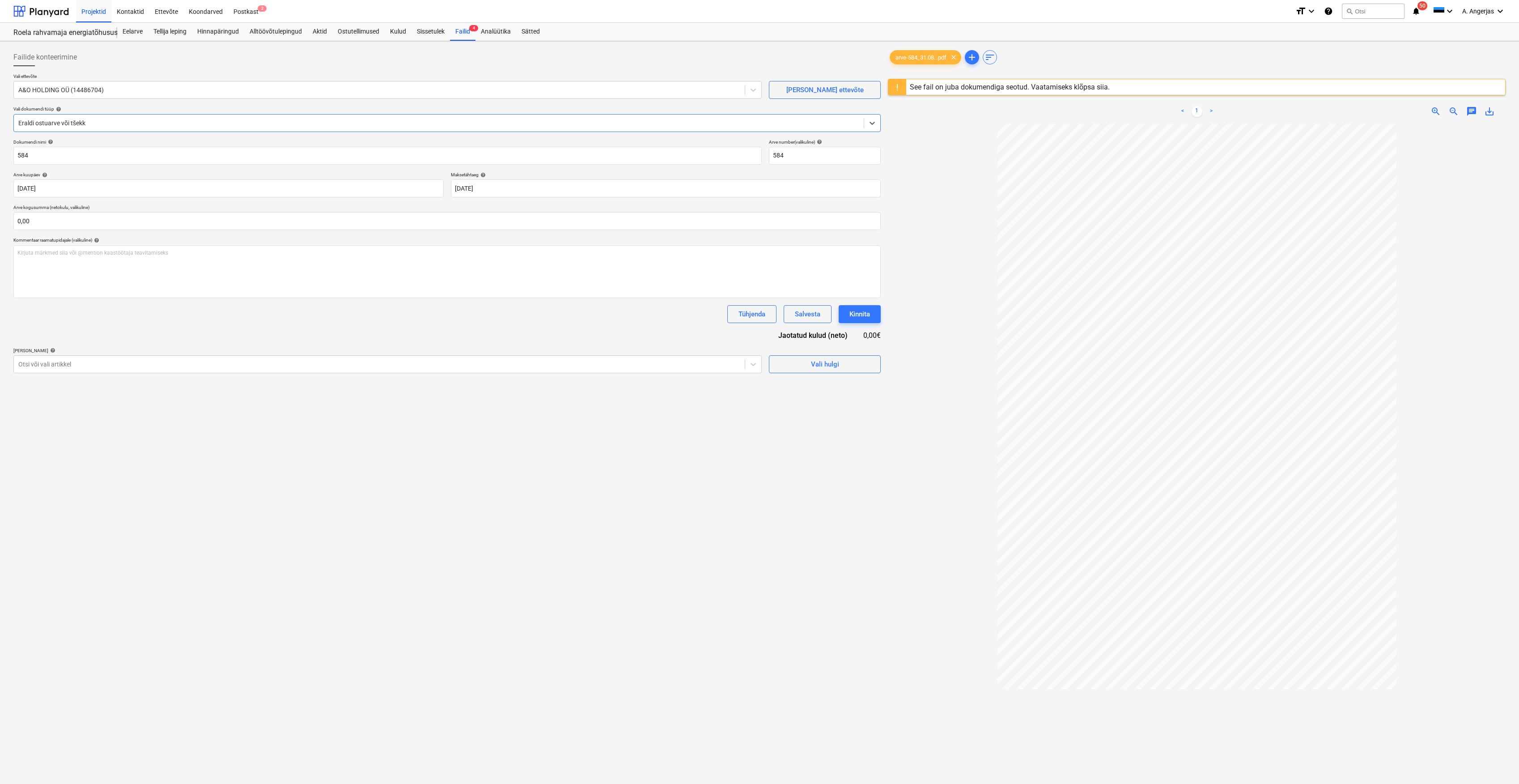
click at [145, 121] on div at bounding box center [439, 123] width 841 height 9
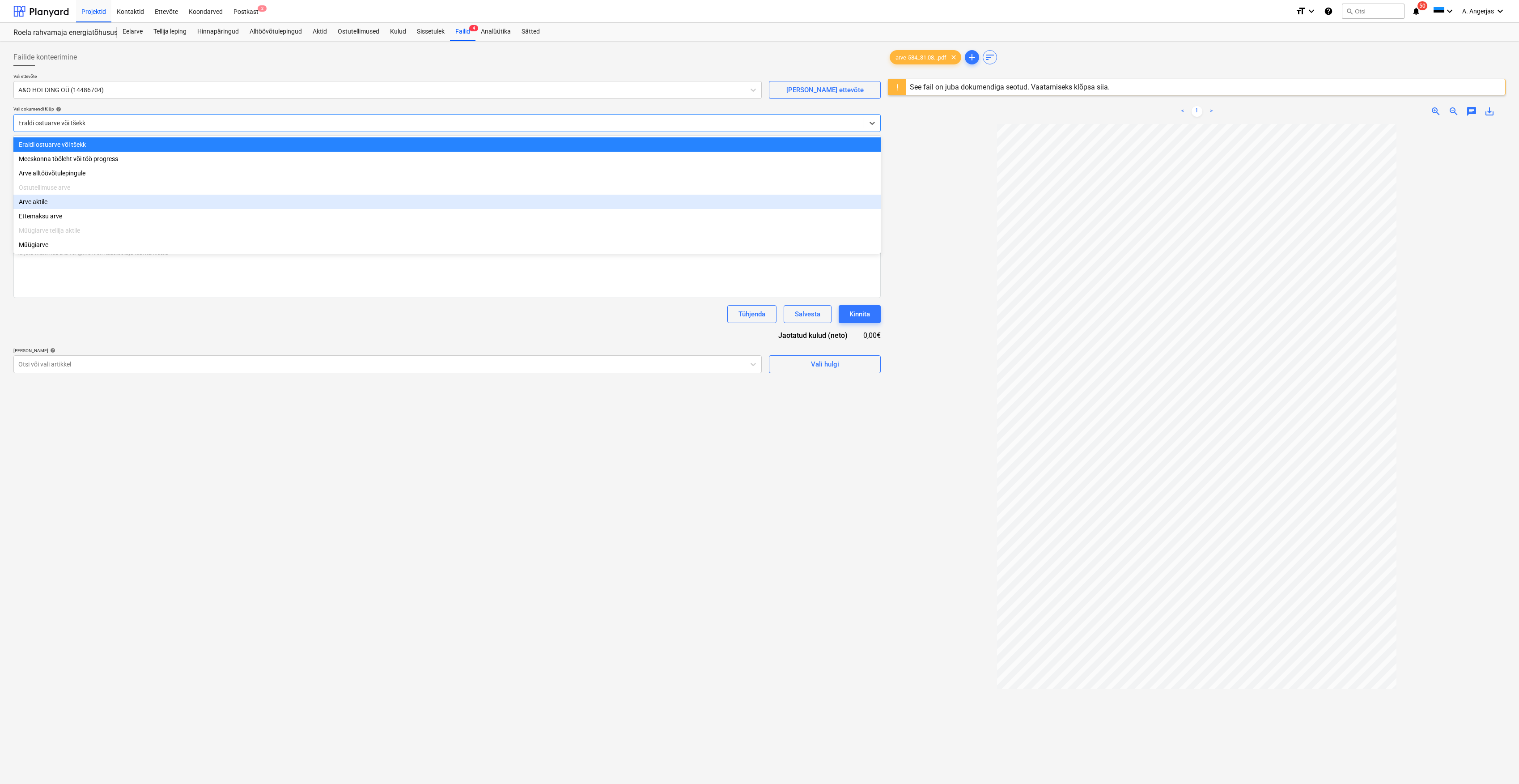
click at [73, 204] on div "Arve aktile" at bounding box center [447, 201] width 867 height 14
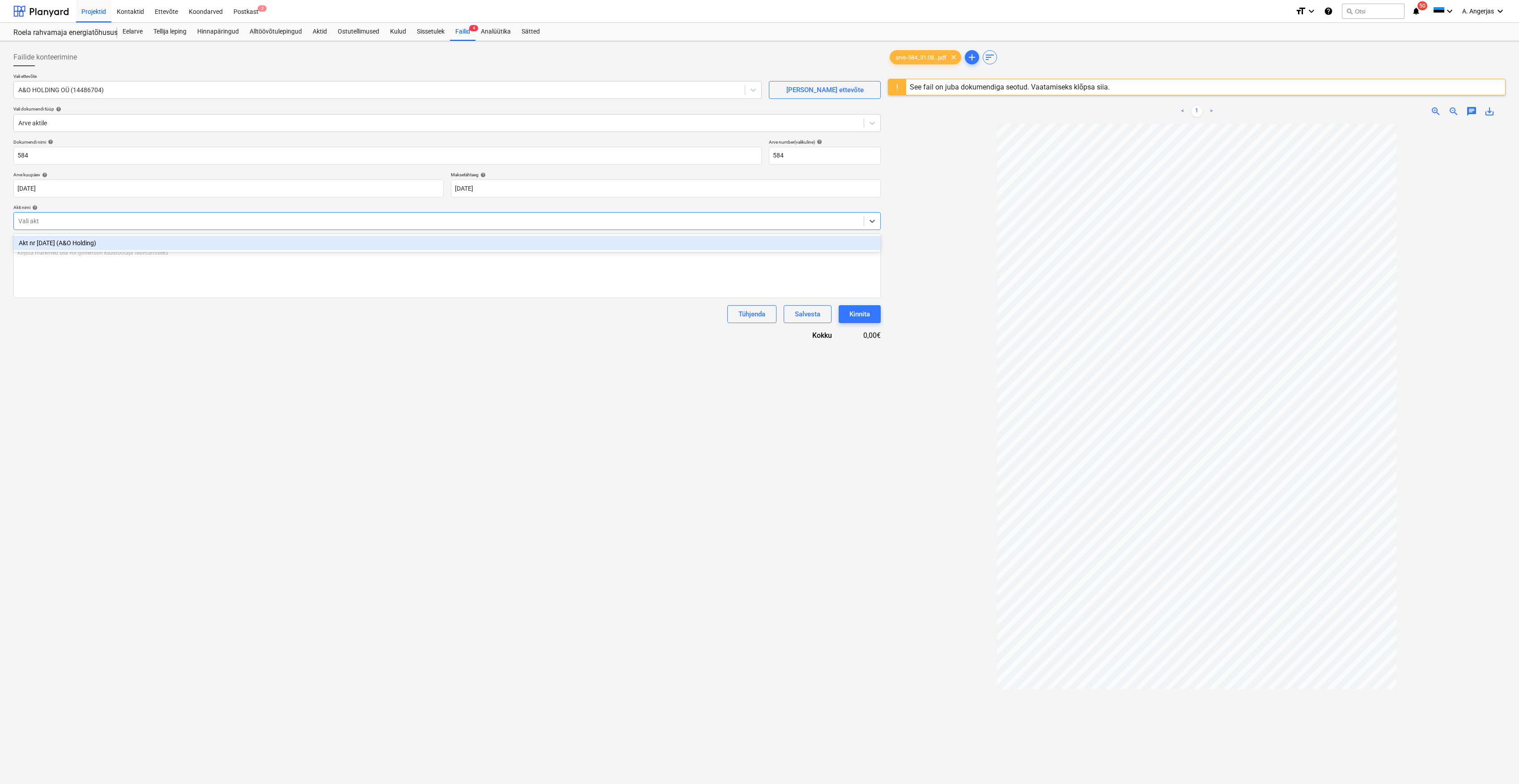
click at [91, 220] on div at bounding box center [439, 220] width 841 height 9
click at [76, 242] on div "Akt nr [DATE] (A&O Holding)" at bounding box center [447, 243] width 867 height 14
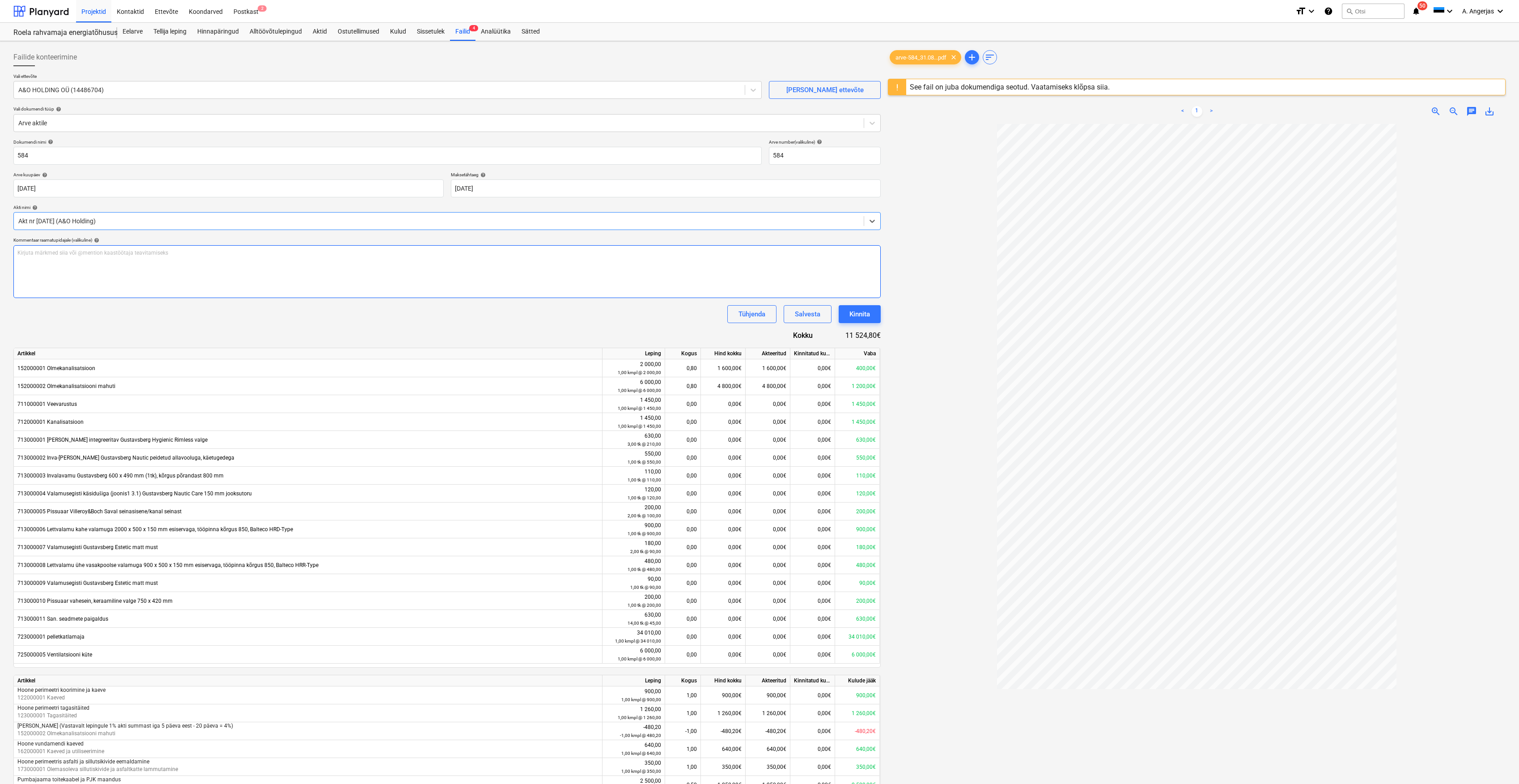
click at [206, 267] on div "Kirjuta märkmed siia või @mention kaastöötaja teavitamiseks ﻿" at bounding box center [447, 271] width 867 height 53
click at [777, 154] on input "584" at bounding box center [825, 155] width 112 height 18
click at [773, 156] on input "584" at bounding box center [825, 155] width 112 height 18
type input "Arve number 584"
click at [20, 160] on input "584" at bounding box center [388, 155] width 749 height 18
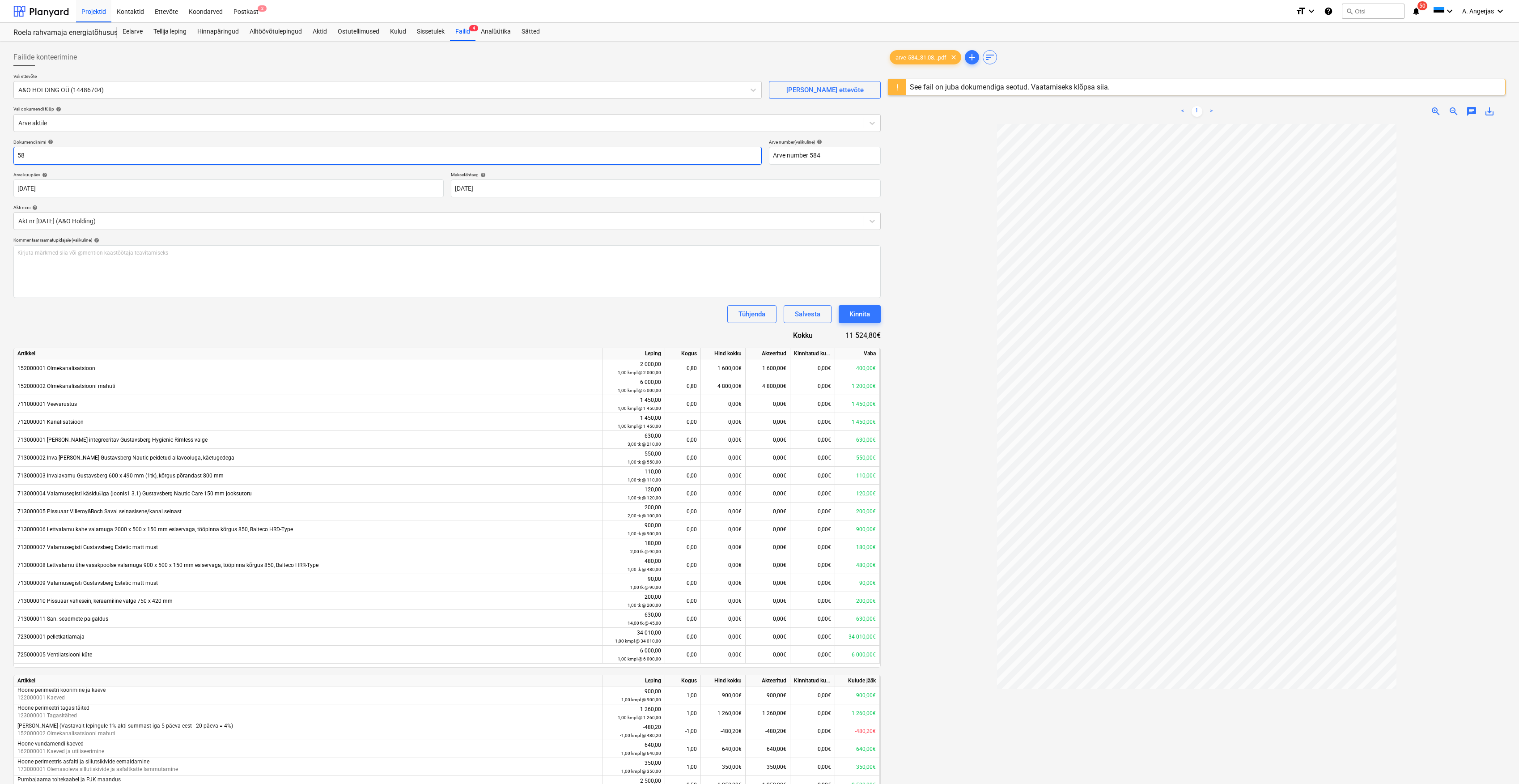
type input "5"
type input "A&O Holding arve number 584"
click at [807, 153] on input "Arve number 584" at bounding box center [825, 155] width 112 height 18
click at [832, 149] on input "Arve number 584" at bounding box center [825, 155] width 112 height 18
click at [178, 162] on input "A&O Holding arve number 584" at bounding box center [388, 155] width 749 height 18
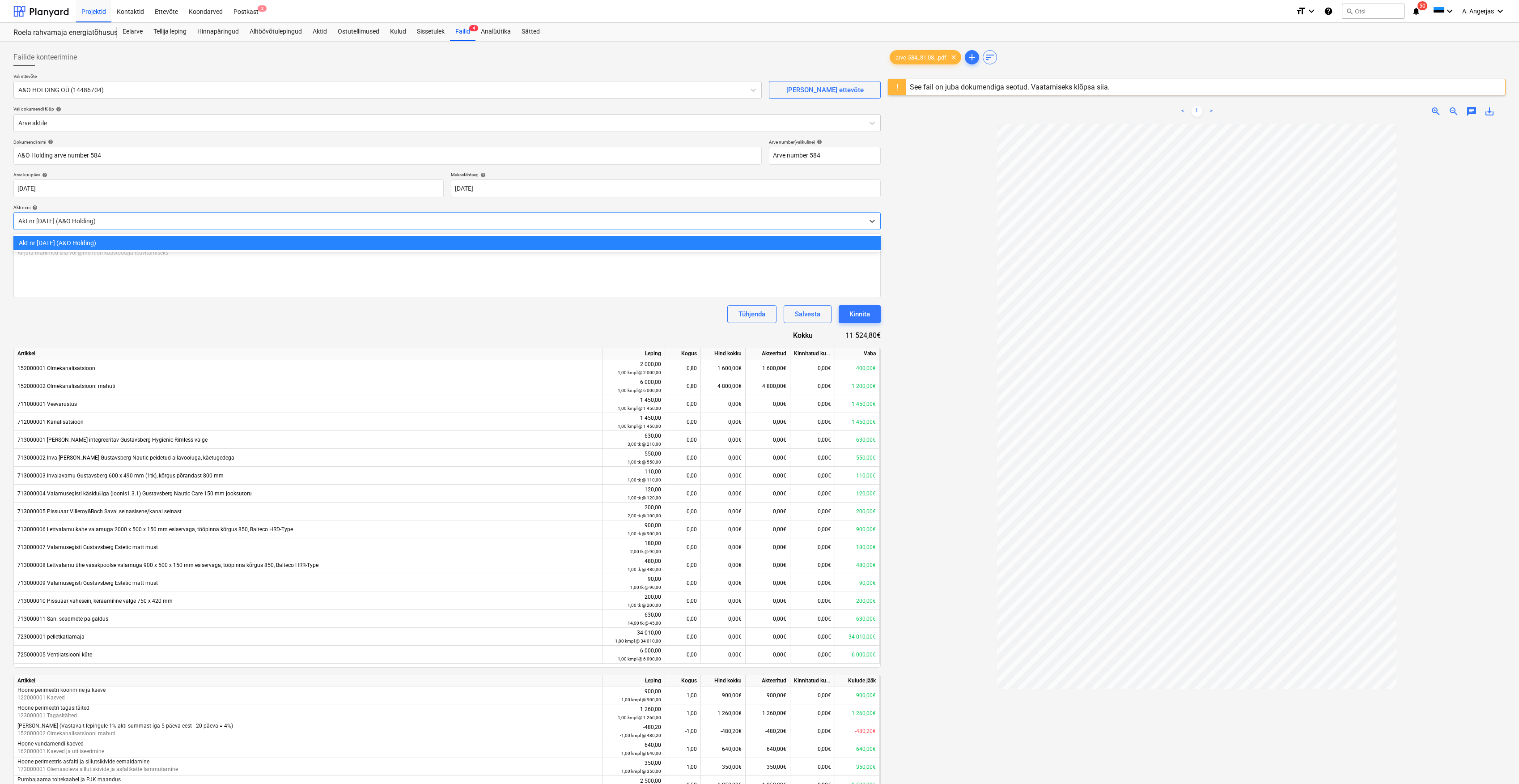
click at [401, 225] on div at bounding box center [439, 220] width 841 height 9
click at [502, 187] on body "Projektid Kontaktid Ettevõte Koondarved Postkast 2 format_size keyboard_arrow_d…" at bounding box center [759, 392] width 1519 height 784
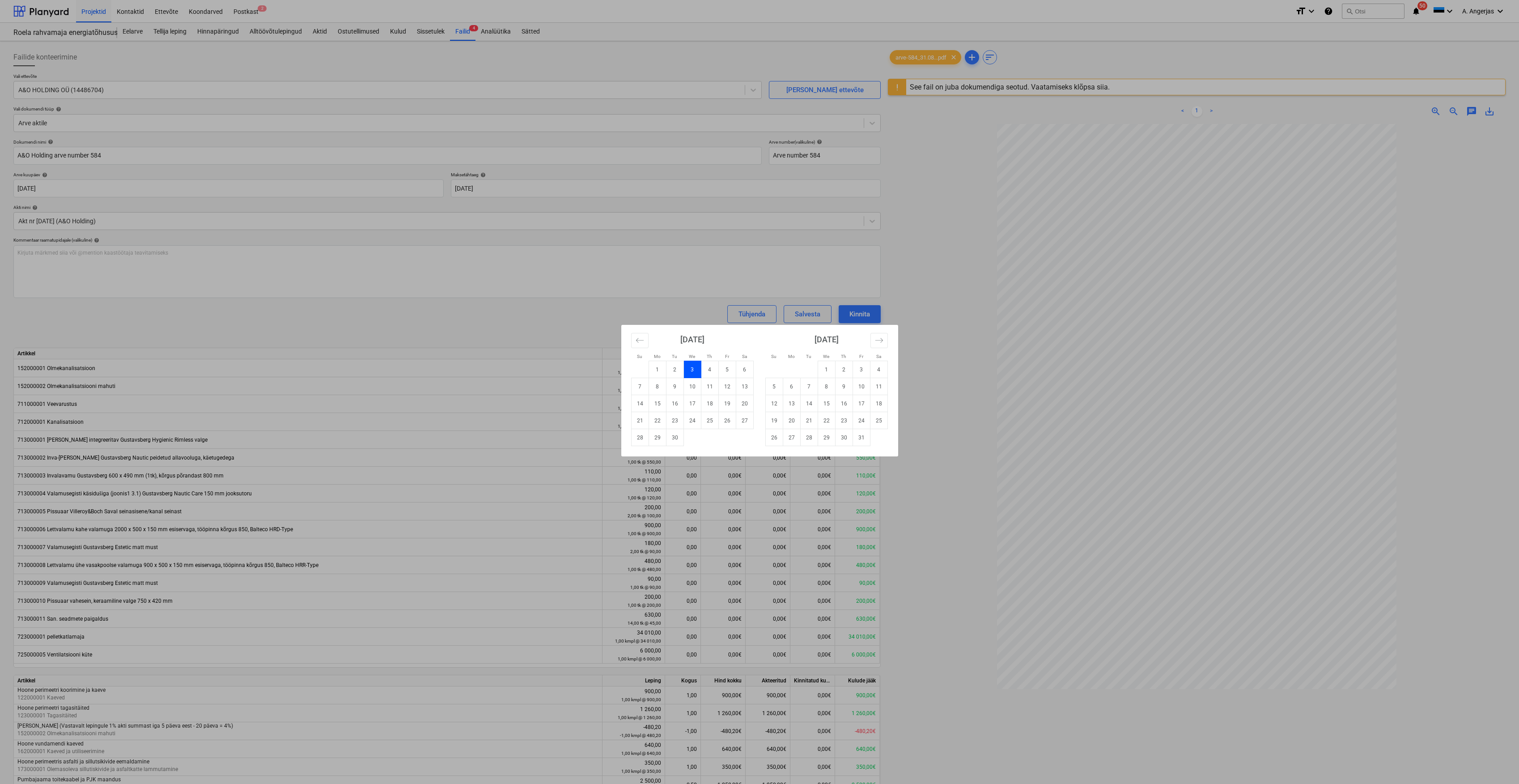
click at [858, 203] on div "Su Mo Tu We Th Fr Sa Su Mo Tu We Th Fr Sa [DATE] 1 2 3 4 5 6 7 8 9 10 11 12 13 …" at bounding box center [759, 392] width 1519 height 784
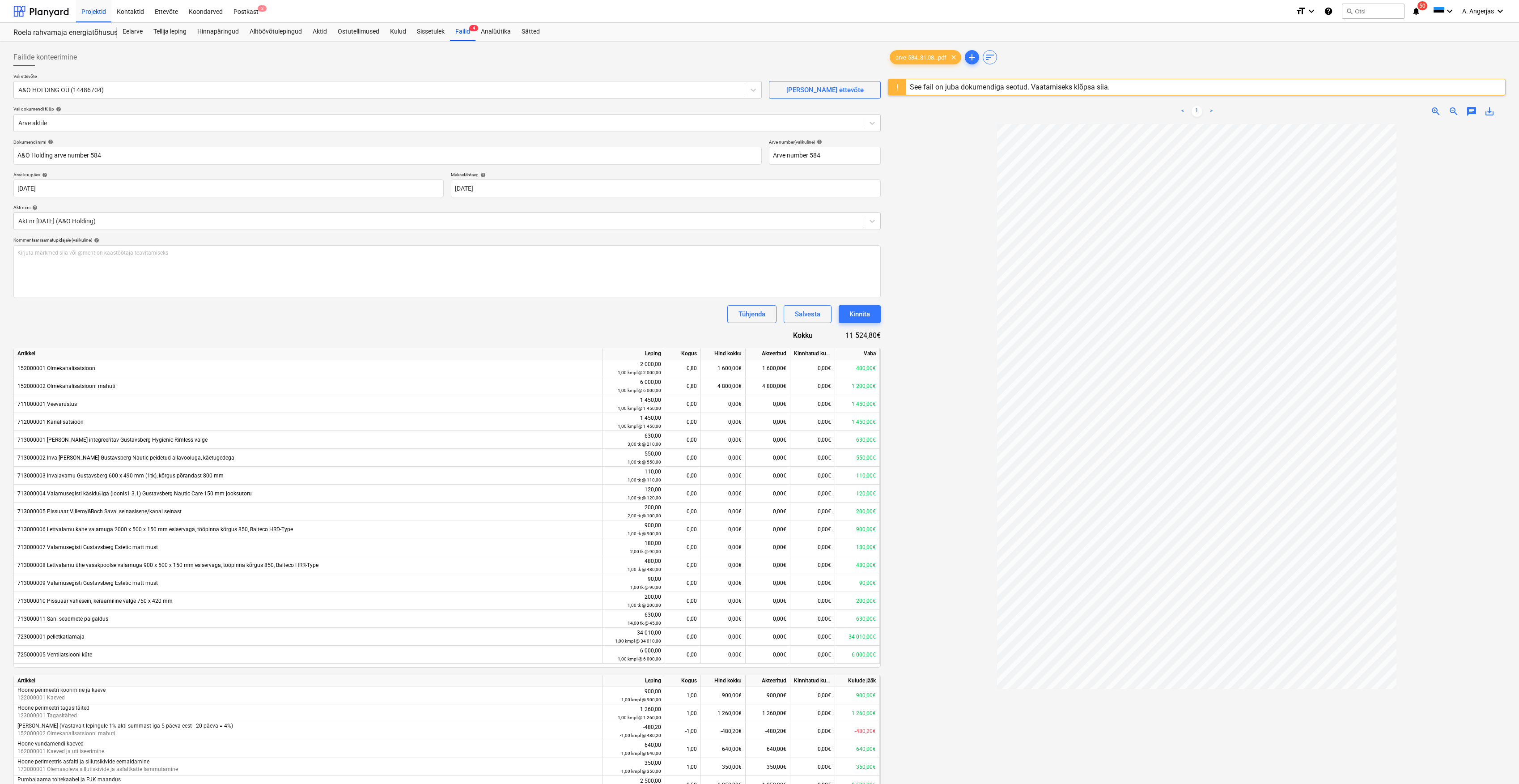
click at [928, 86] on div "See fail on juba dokumendiga seotud. Vaatamiseks klõpsa siia." at bounding box center [1010, 87] width 200 height 8
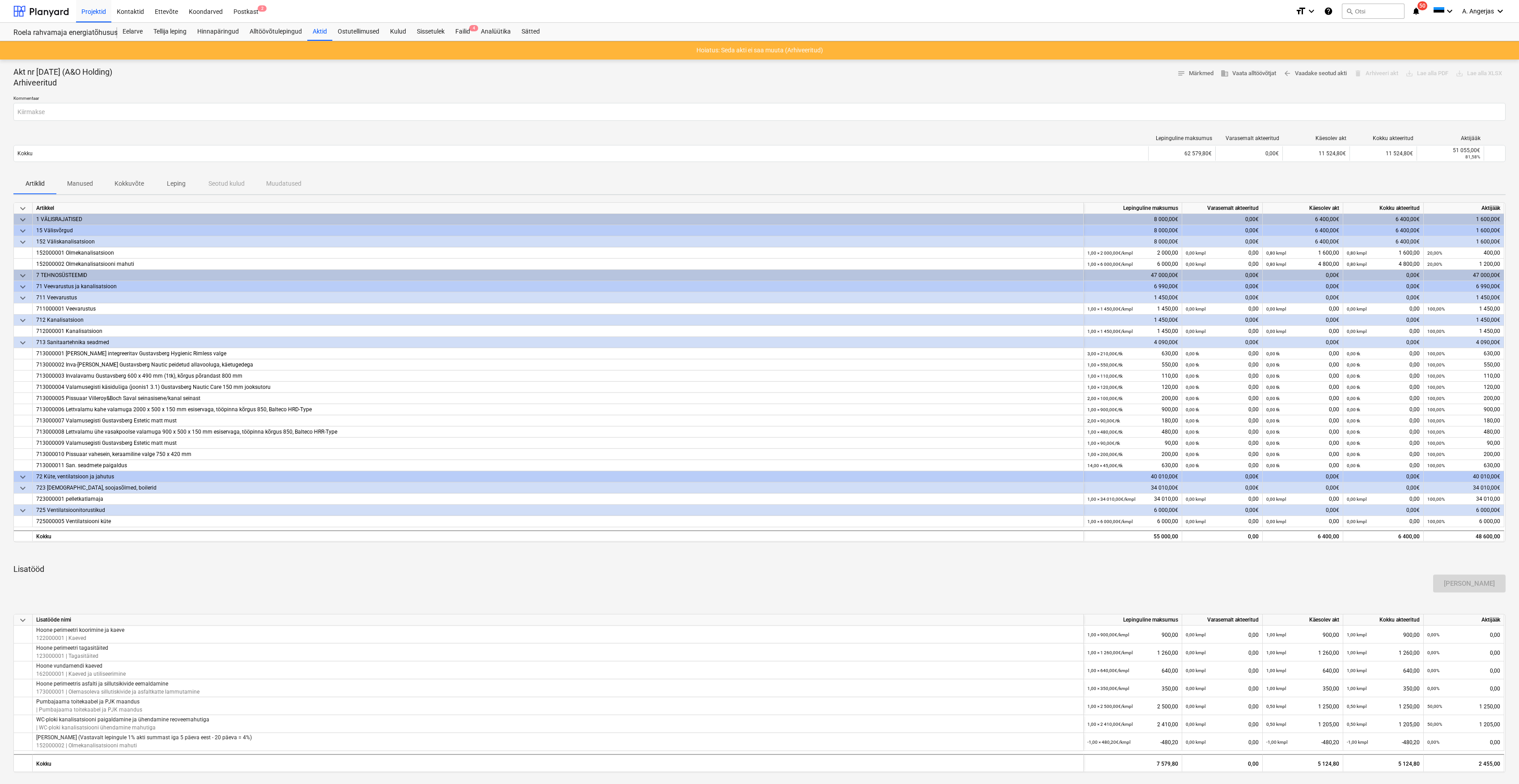
click at [87, 186] on p "Manused" at bounding box center [80, 184] width 26 height 9
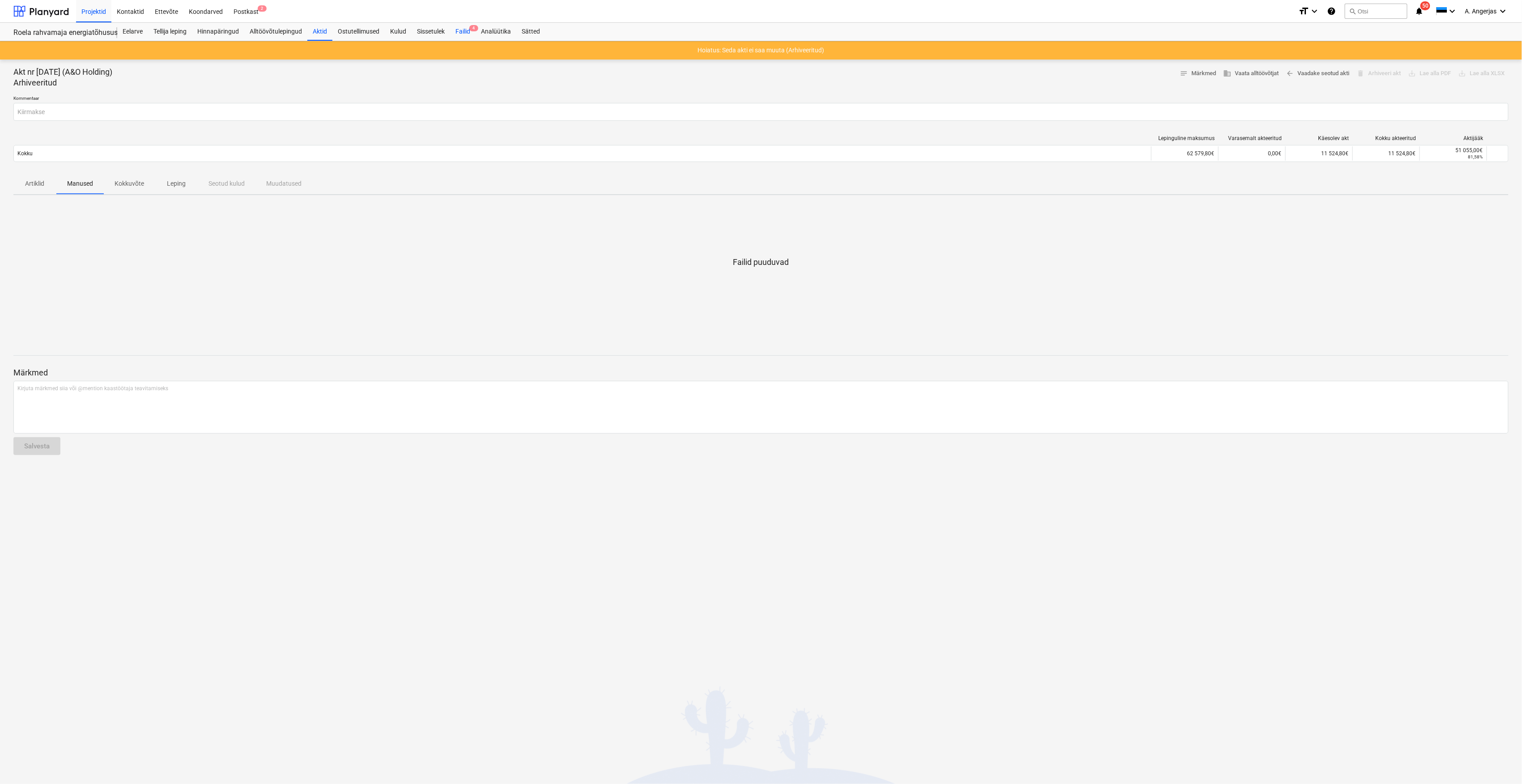
click at [469, 31] on div "Failid 4" at bounding box center [463, 32] width 25 height 18
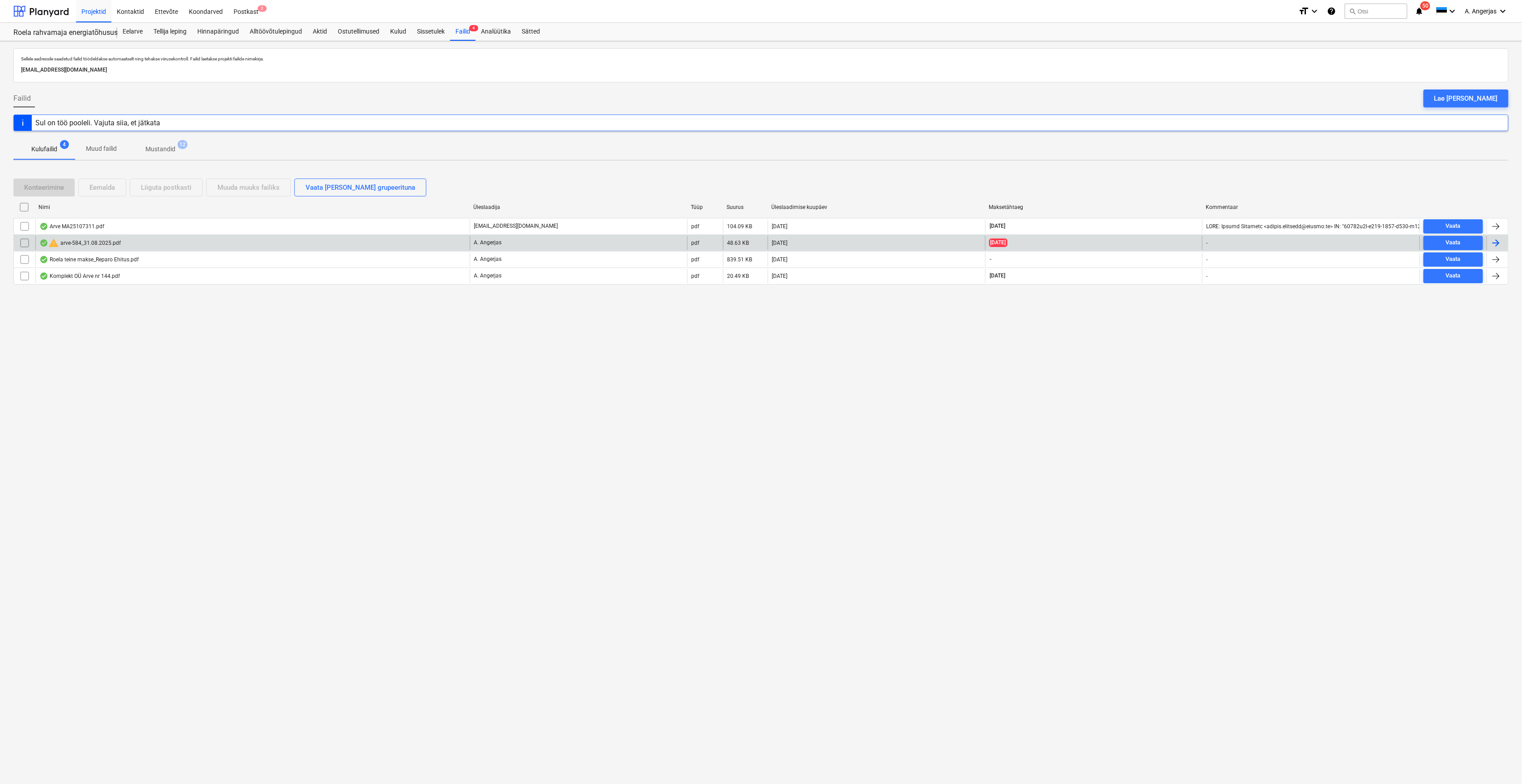
click at [108, 245] on div "warning arve-584_31.08.2025.pdf" at bounding box center [80, 243] width 82 height 11
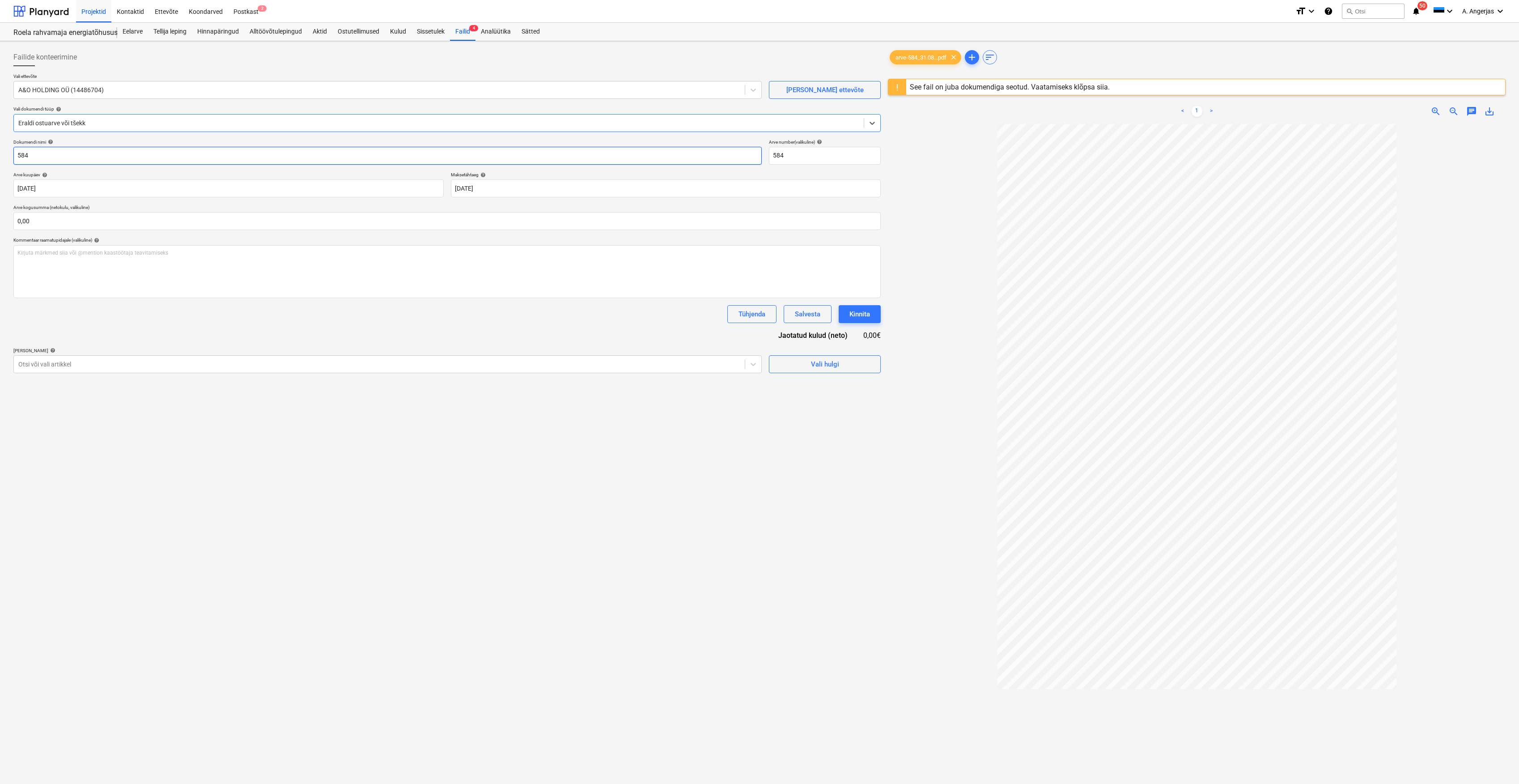
click at [483, 163] on input "584" at bounding box center [388, 155] width 749 height 18
drag, startPoint x: 440, startPoint y: 163, endPoint x: 89, endPoint y: 154, distance: 351.1
click at [89, 154] on input "584" at bounding box center [388, 155] width 749 height 18
click at [18, 151] on input "584" at bounding box center [388, 155] width 749 height 18
type input "Arve nr 584"
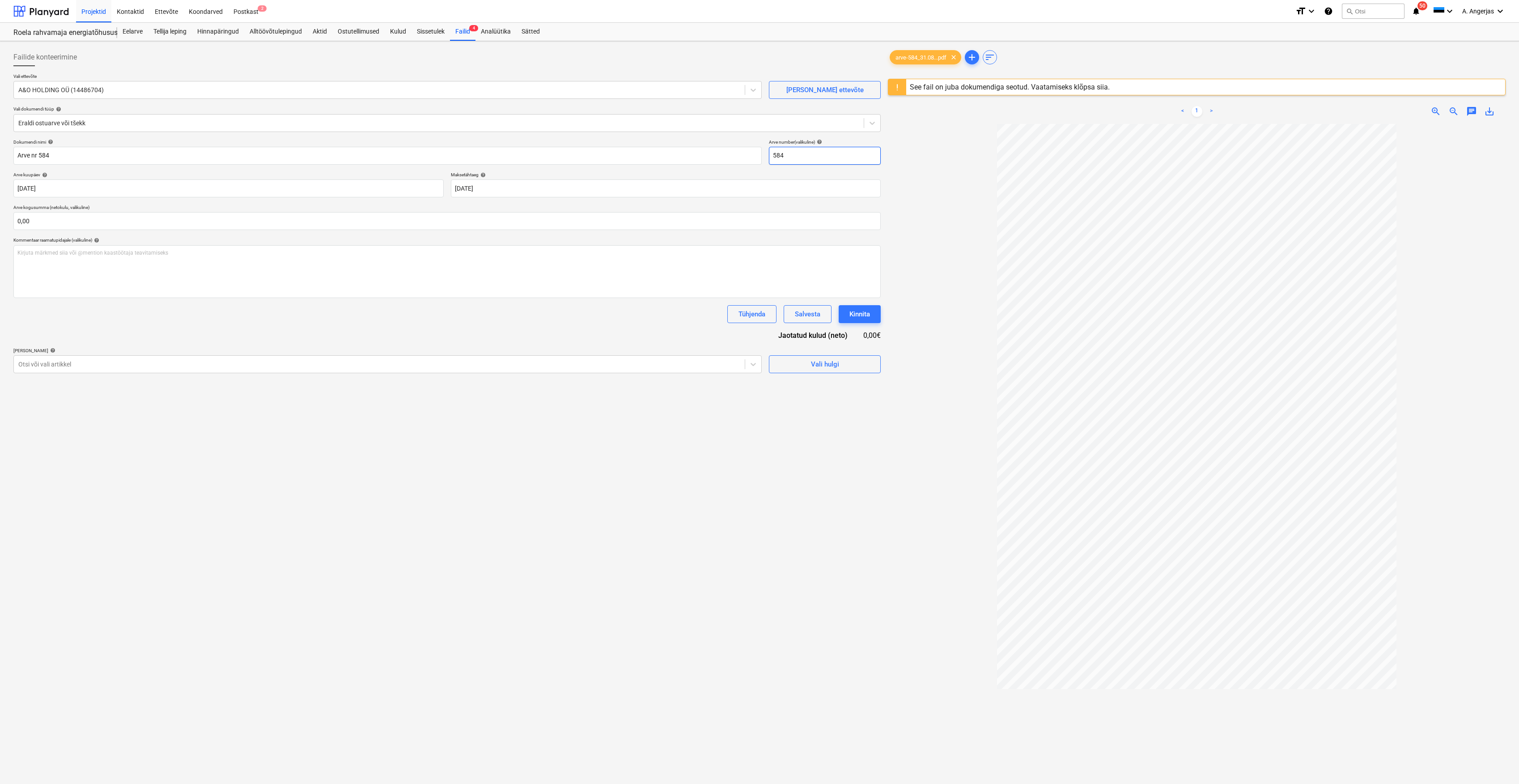
click at [772, 160] on input "584" at bounding box center [825, 155] width 112 height 18
click at [117, 129] on div "Eraldi ostuarve või tšekk" at bounding box center [438, 123] width 850 height 12
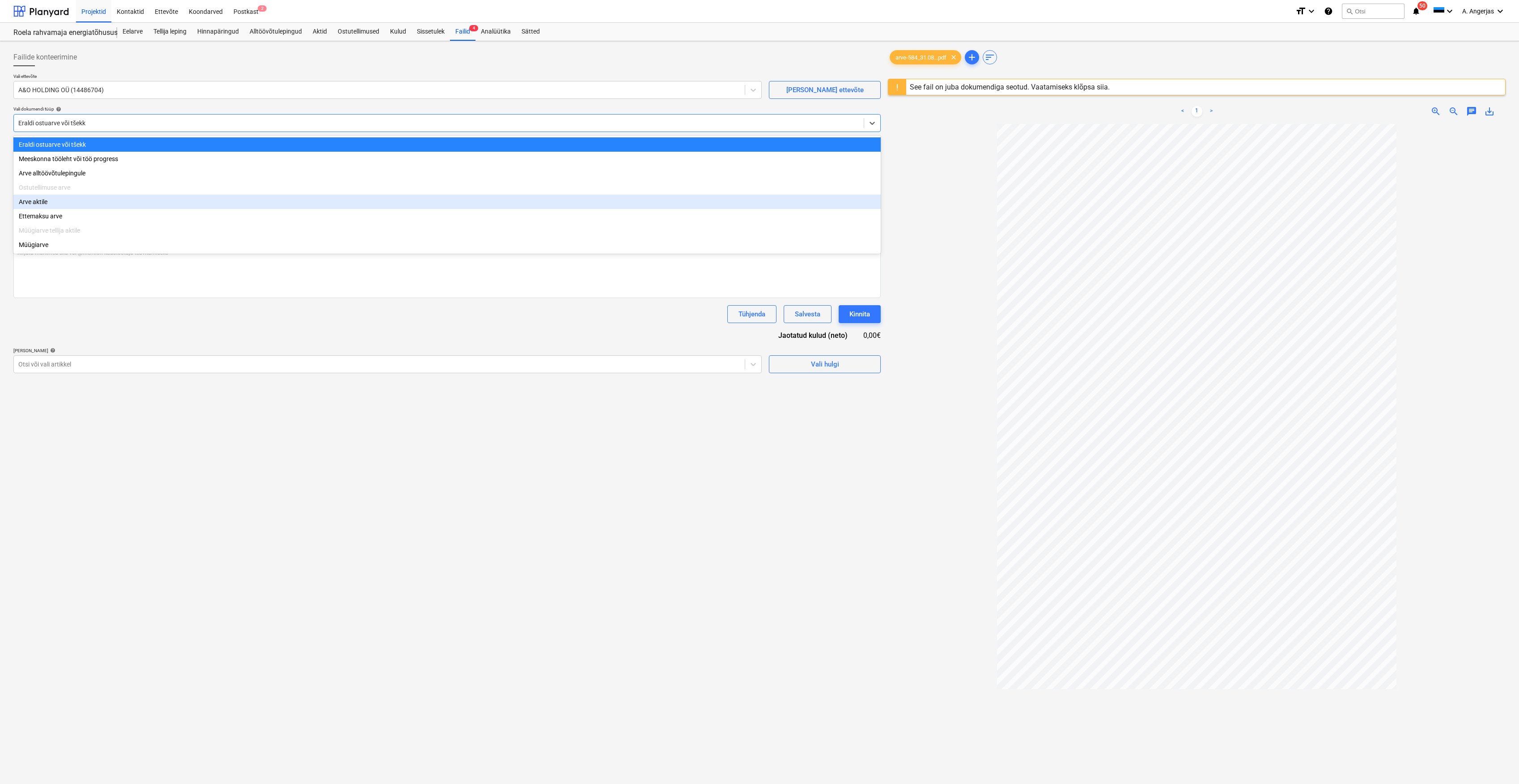
click at [79, 203] on div "Arve aktile" at bounding box center [447, 201] width 867 height 14
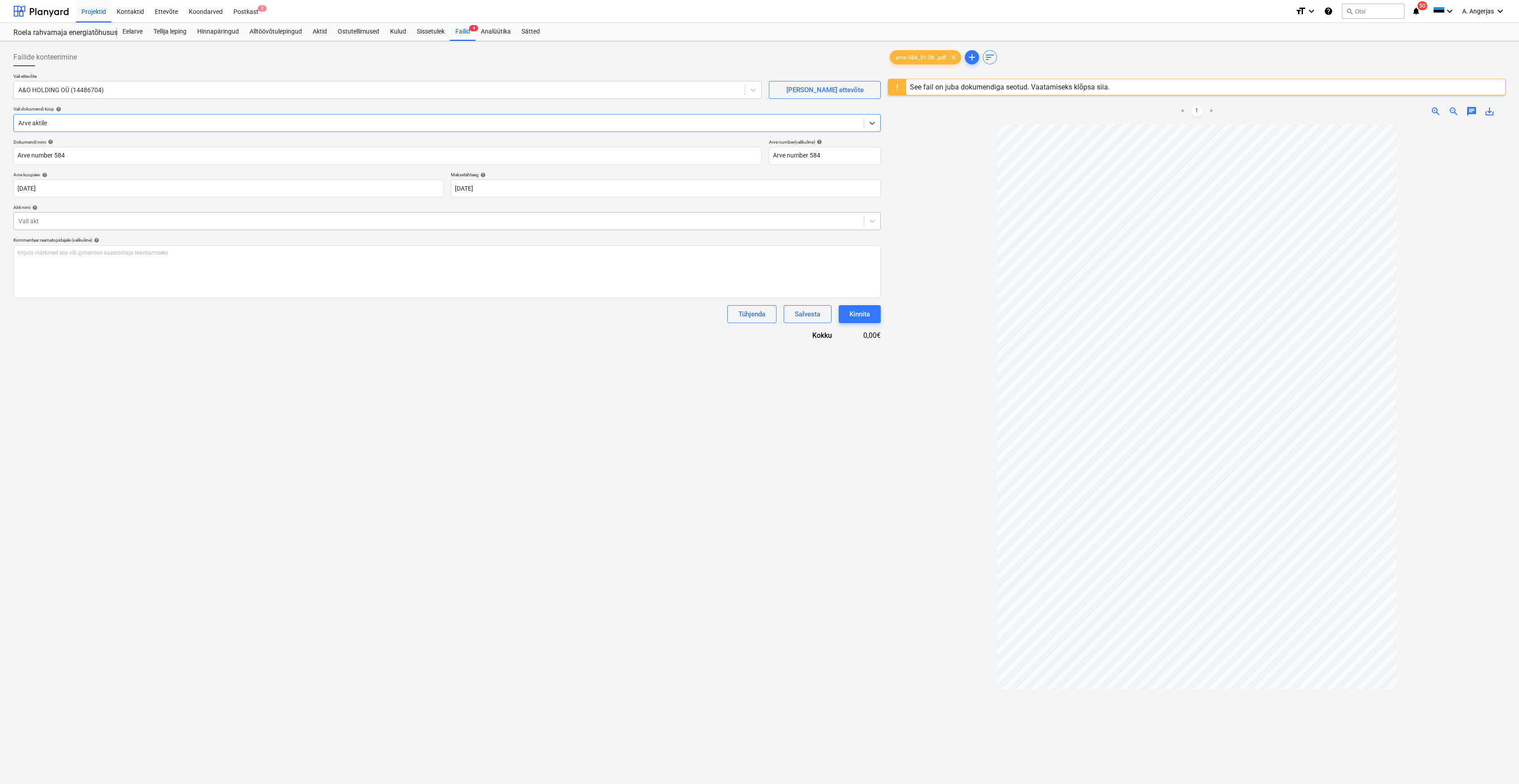
click at [57, 226] on div "Vali akt" at bounding box center [438, 220] width 850 height 12
click at [61, 246] on div "Akt nr [DATE] (A&O Holding)" at bounding box center [447, 243] width 867 height 14
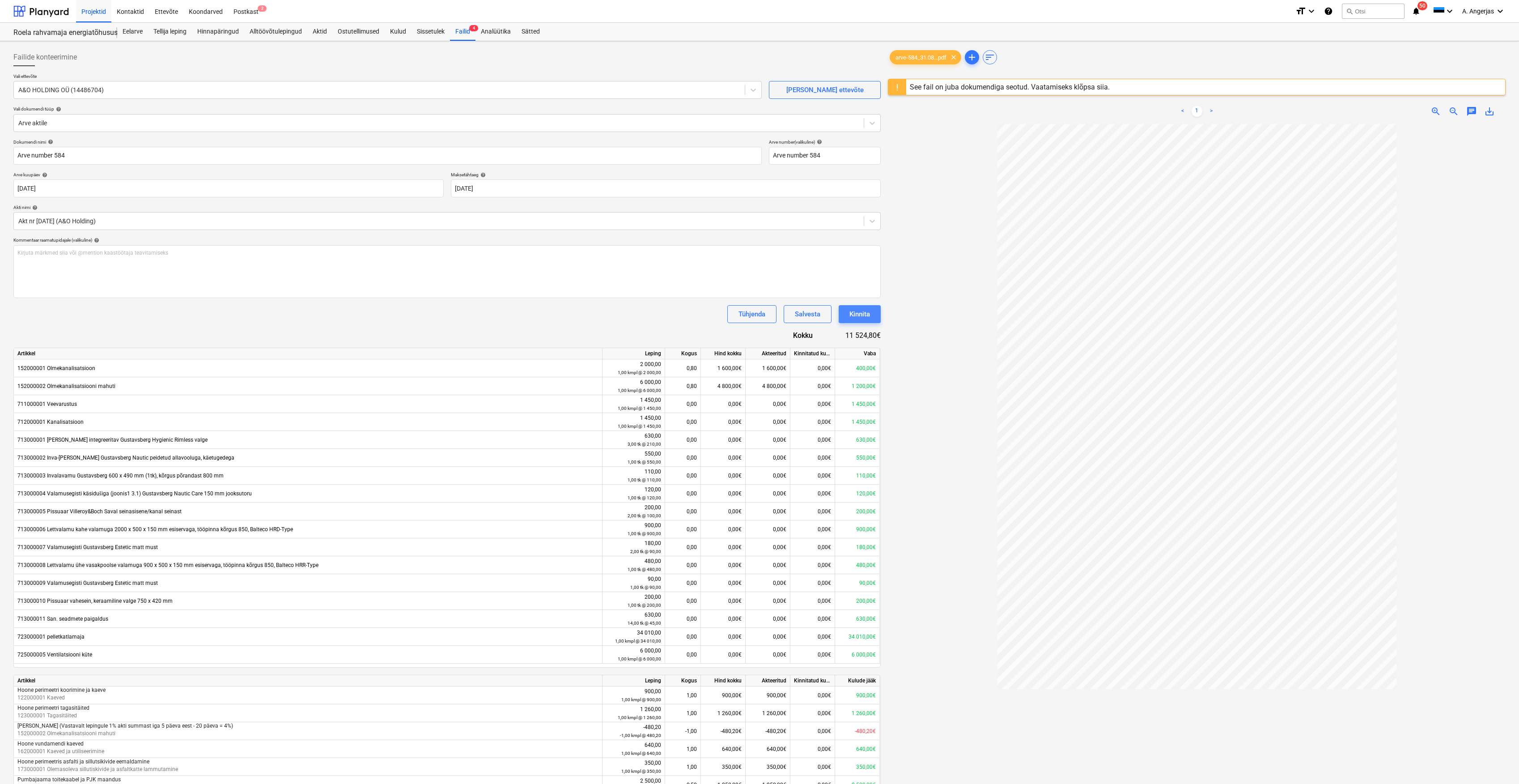
click at [859, 314] on div "Kinnita" at bounding box center [860, 314] width 21 height 12
